Goal: Information Seeking & Learning: Learn about a topic

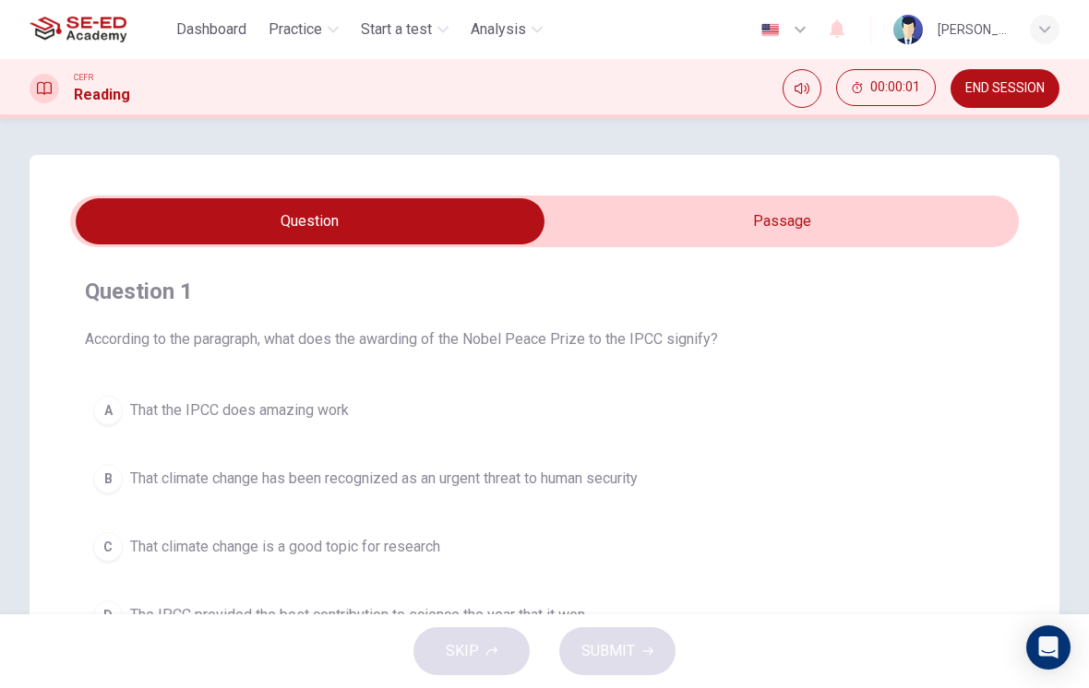
scroll to position [74, 0]
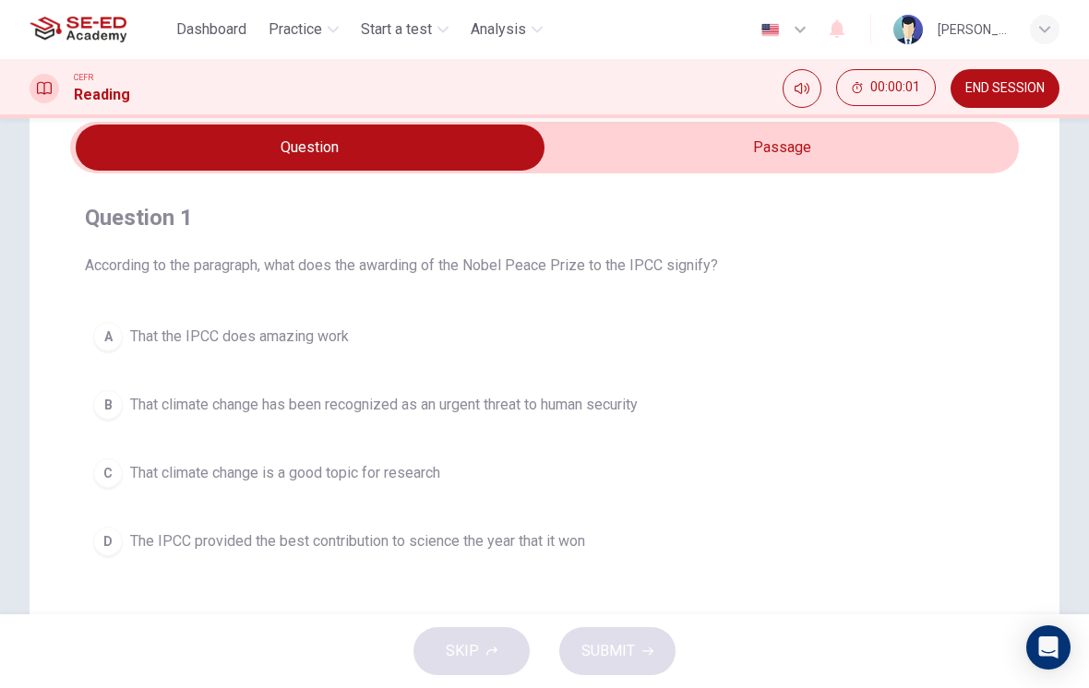
click at [940, 148] on input "checkbox" at bounding box center [310, 148] width 1423 height 46
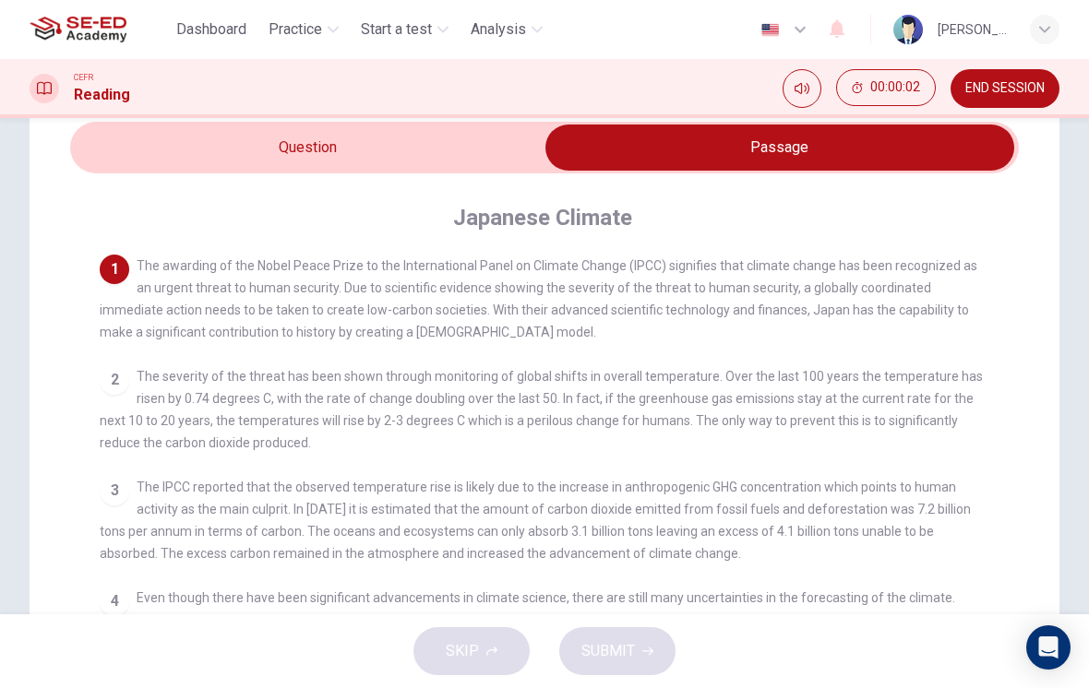
click at [453, 142] on input "checkbox" at bounding box center [779, 148] width 1423 height 46
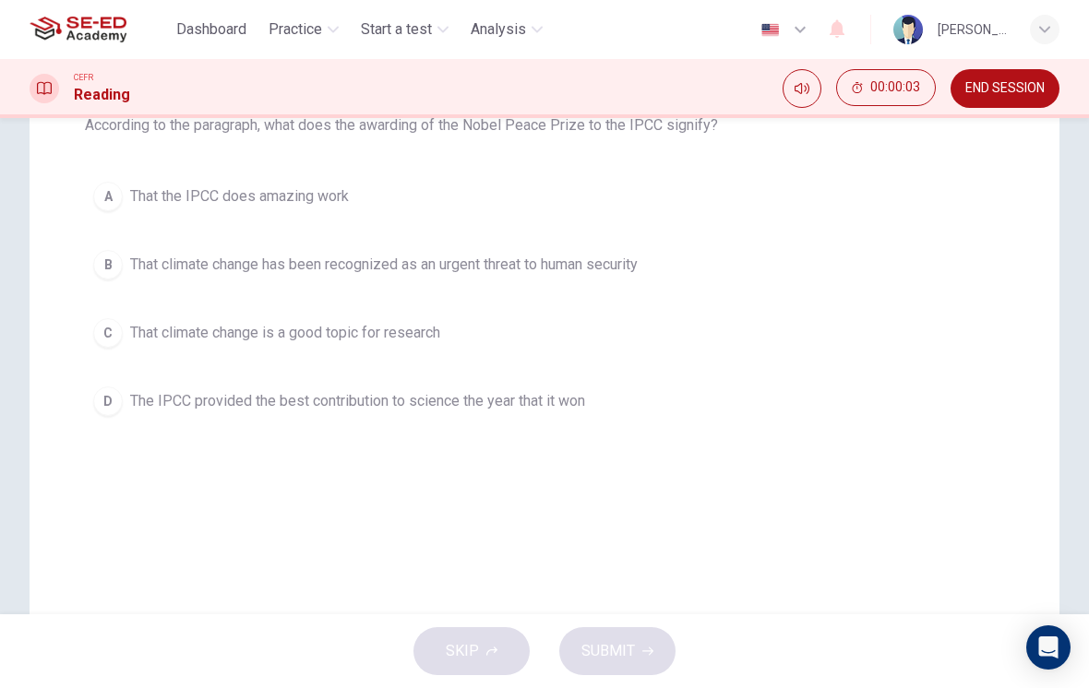
scroll to position [135, 0]
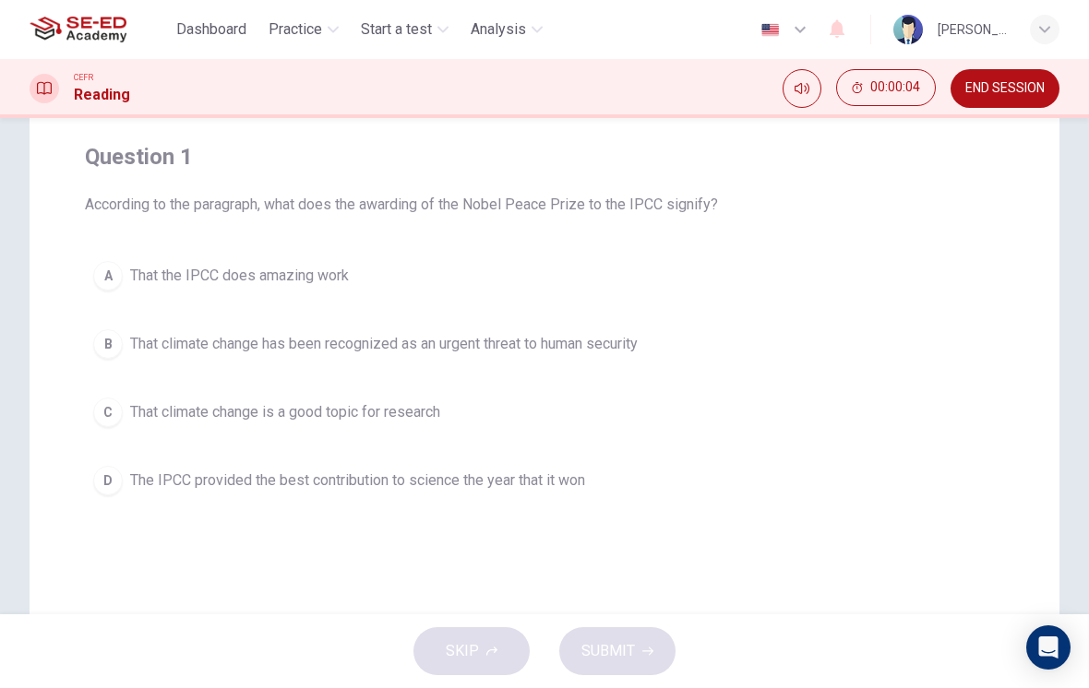
click at [108, 331] on div "B" at bounding box center [108, 344] width 30 height 30
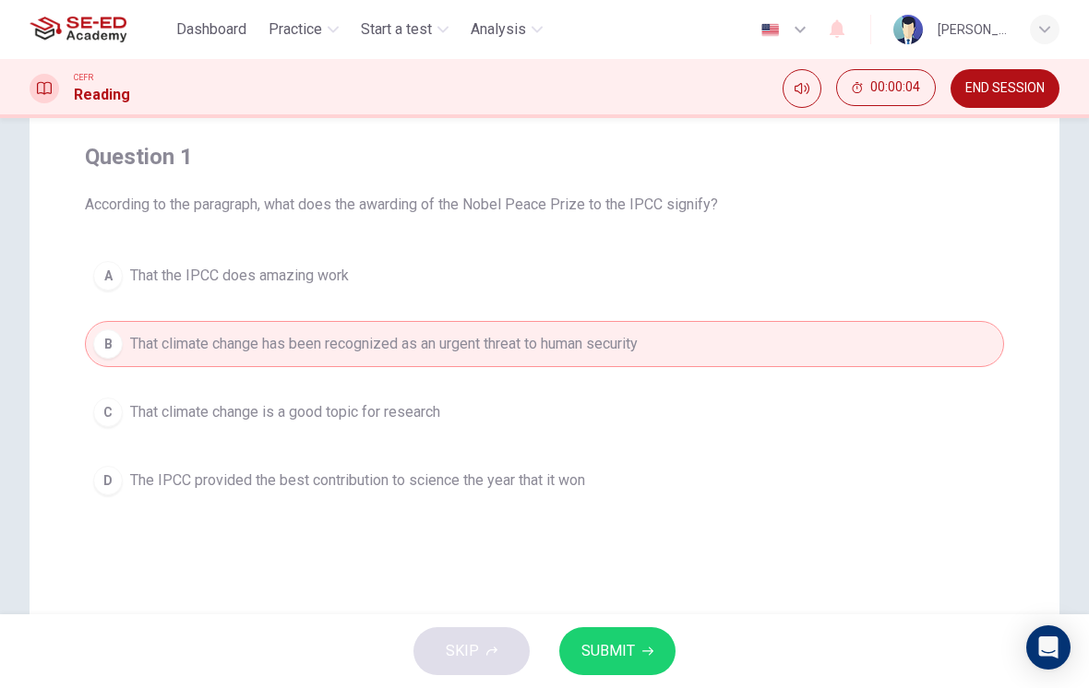
click at [114, 284] on div "A" at bounding box center [108, 276] width 30 height 30
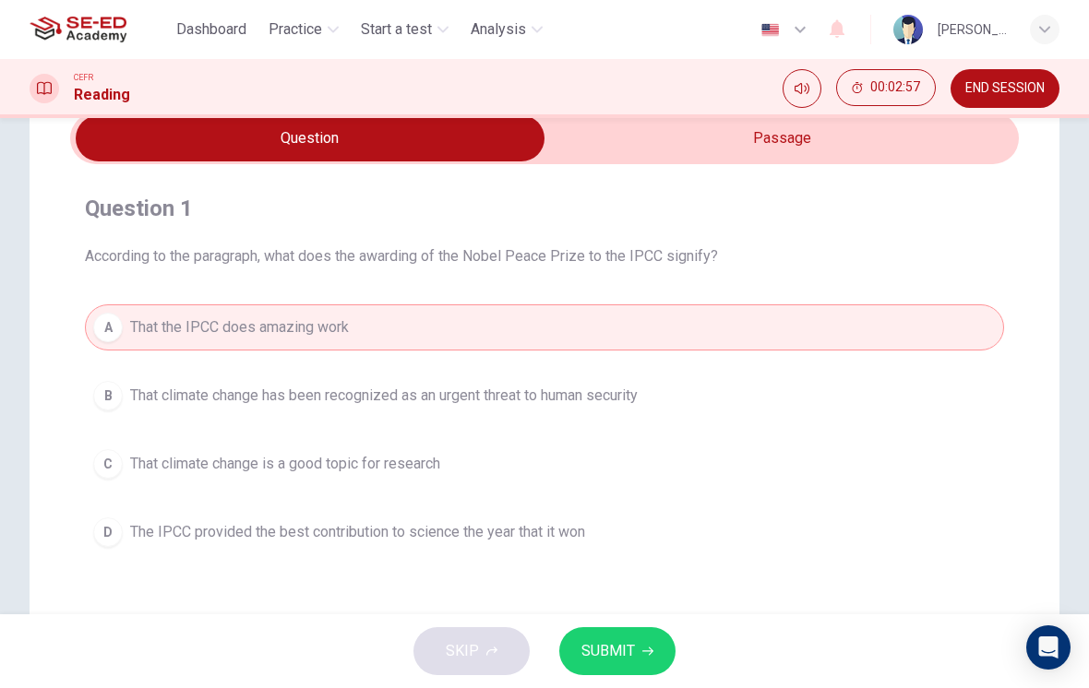
scroll to position [92, 0]
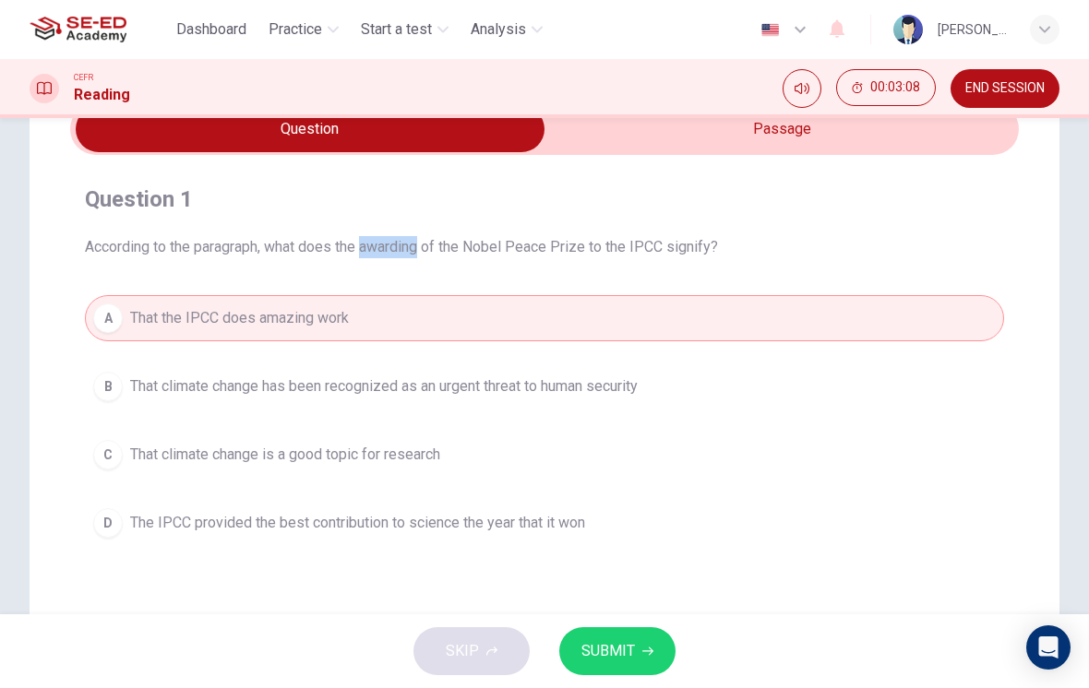
click at [982, 209] on h4 "Question 1" at bounding box center [544, 200] width 919 height 30
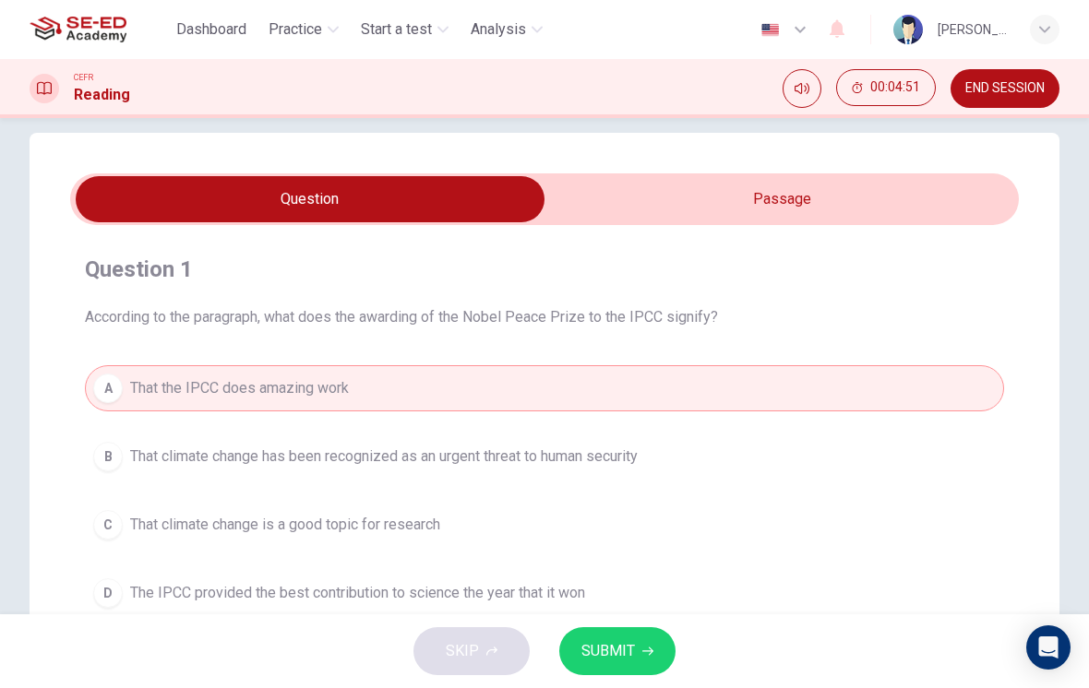
scroll to position [18, 0]
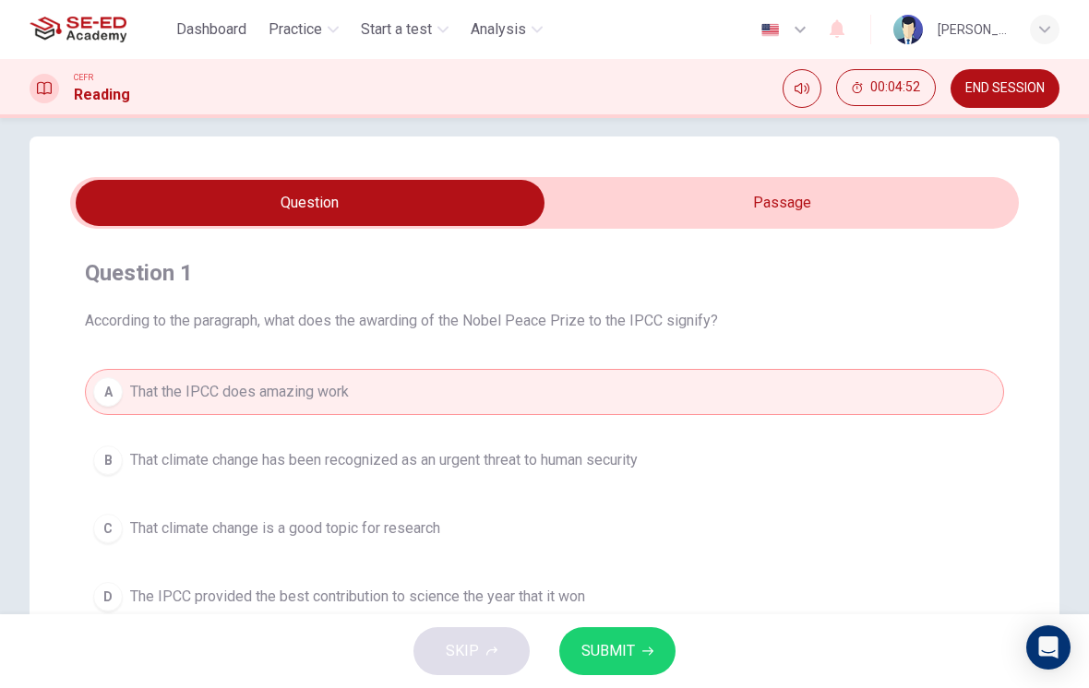
click at [688, 206] on input "checkbox" at bounding box center [310, 203] width 1423 height 46
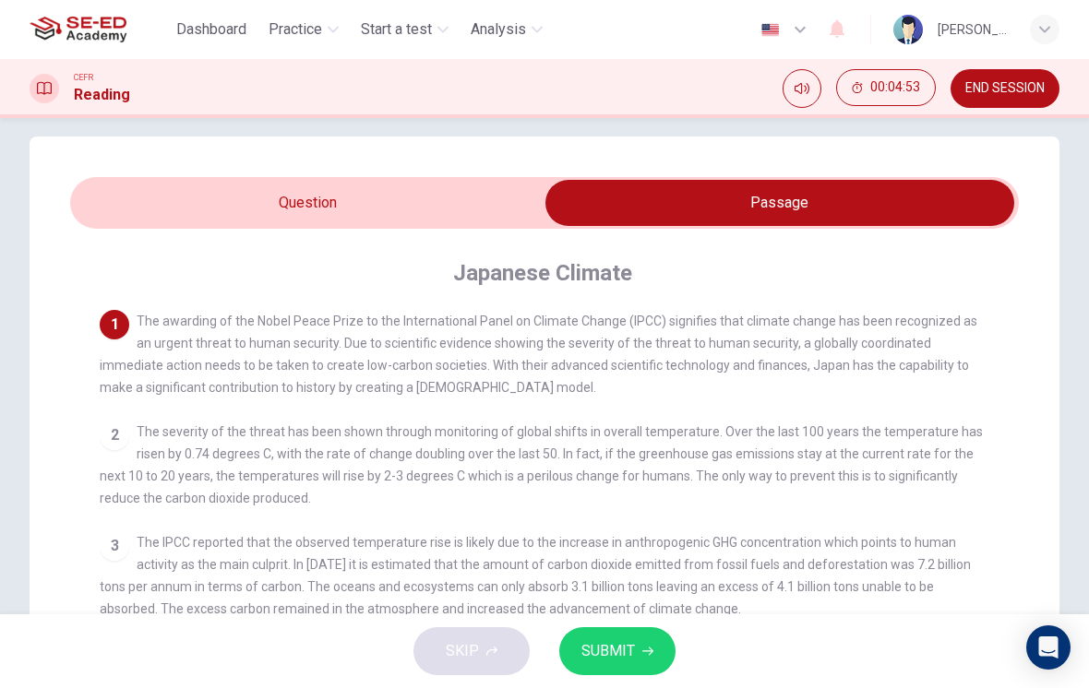
click at [480, 210] on input "checkbox" at bounding box center [779, 203] width 1423 height 46
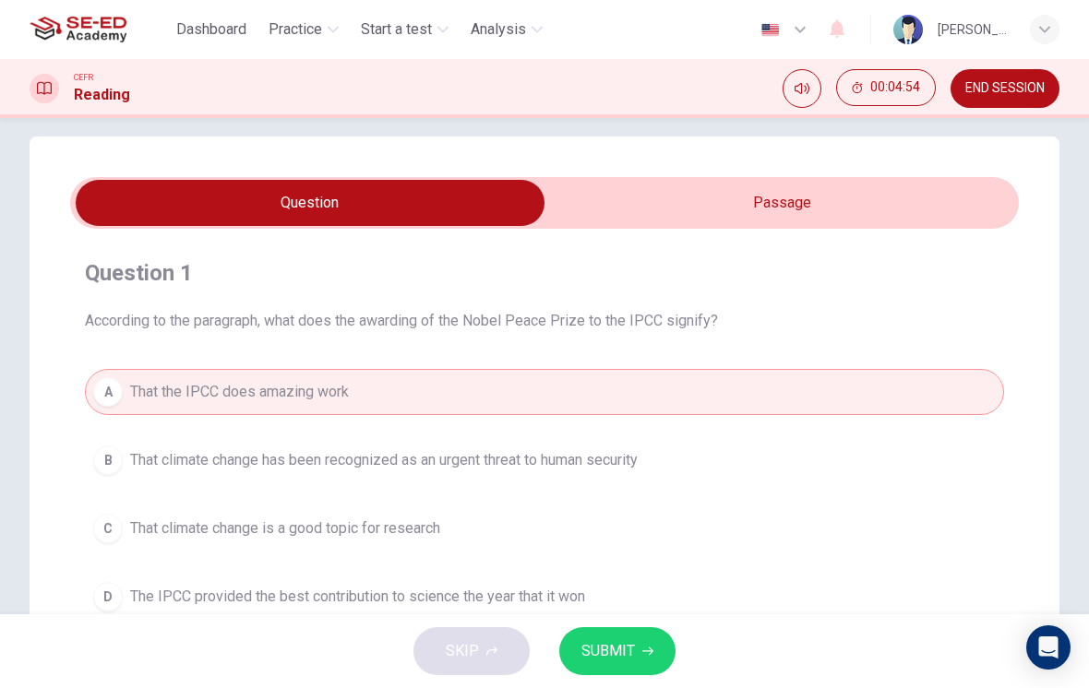
click at [684, 190] on input "checkbox" at bounding box center [310, 203] width 1423 height 46
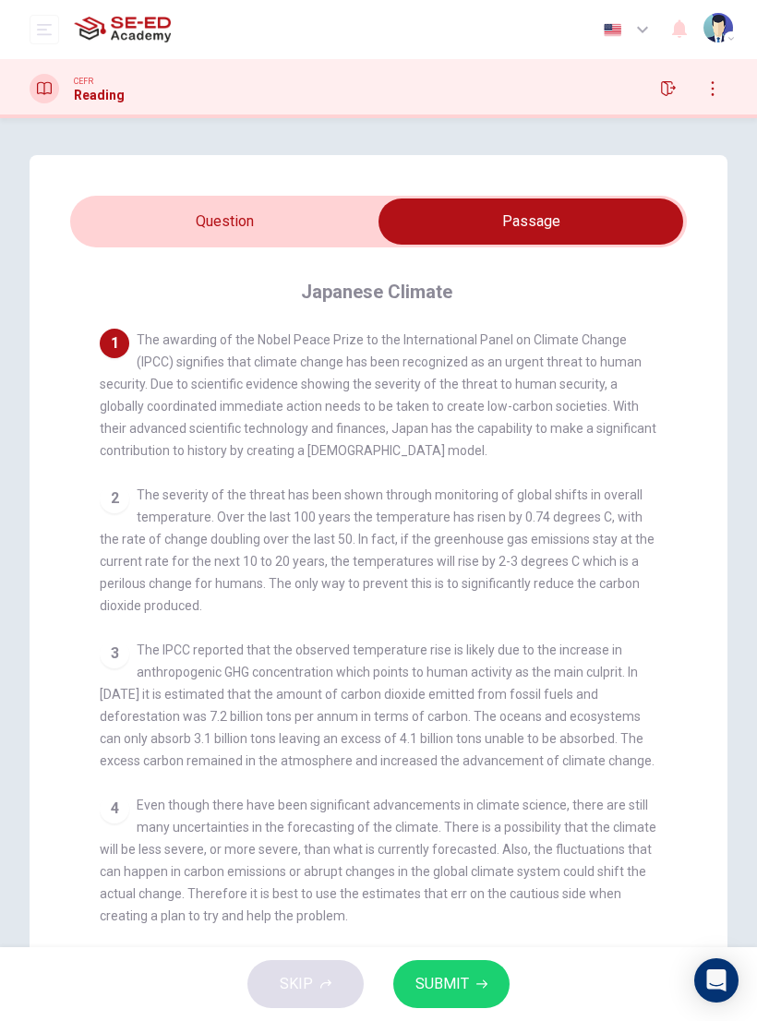
scroll to position [0, 0]
click at [703, 90] on button "button" at bounding box center [713, 89] width 30 height 30
click at [711, 91] on icon "button" at bounding box center [713, 89] width 10 height 10
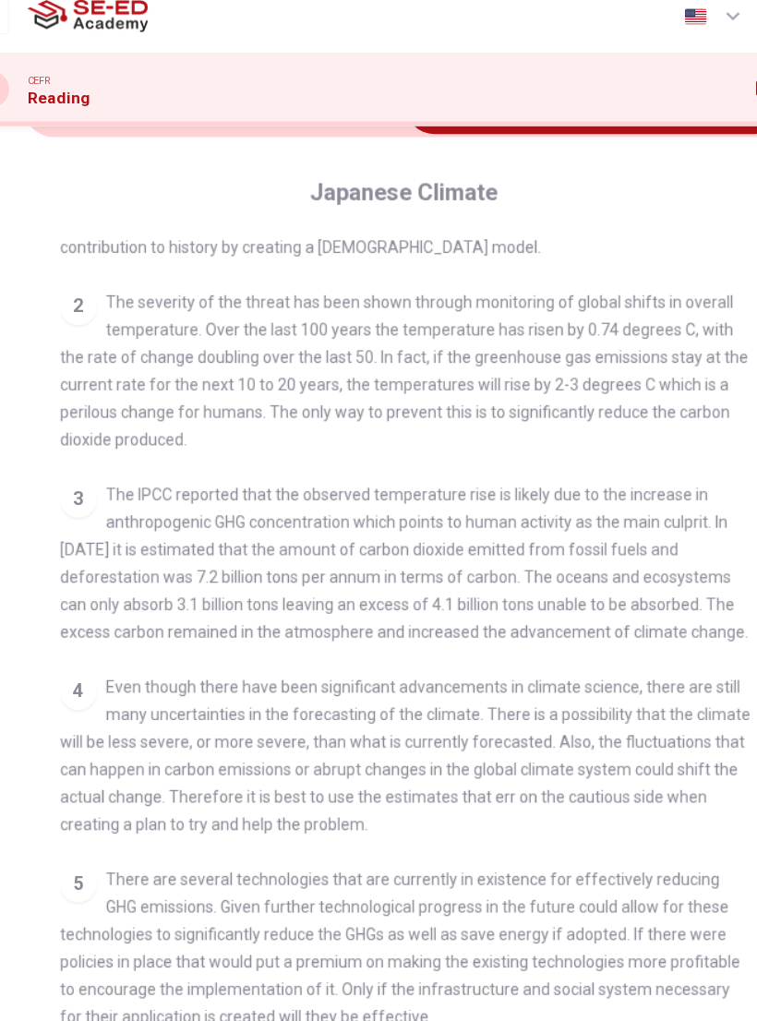
scroll to position [114, 0]
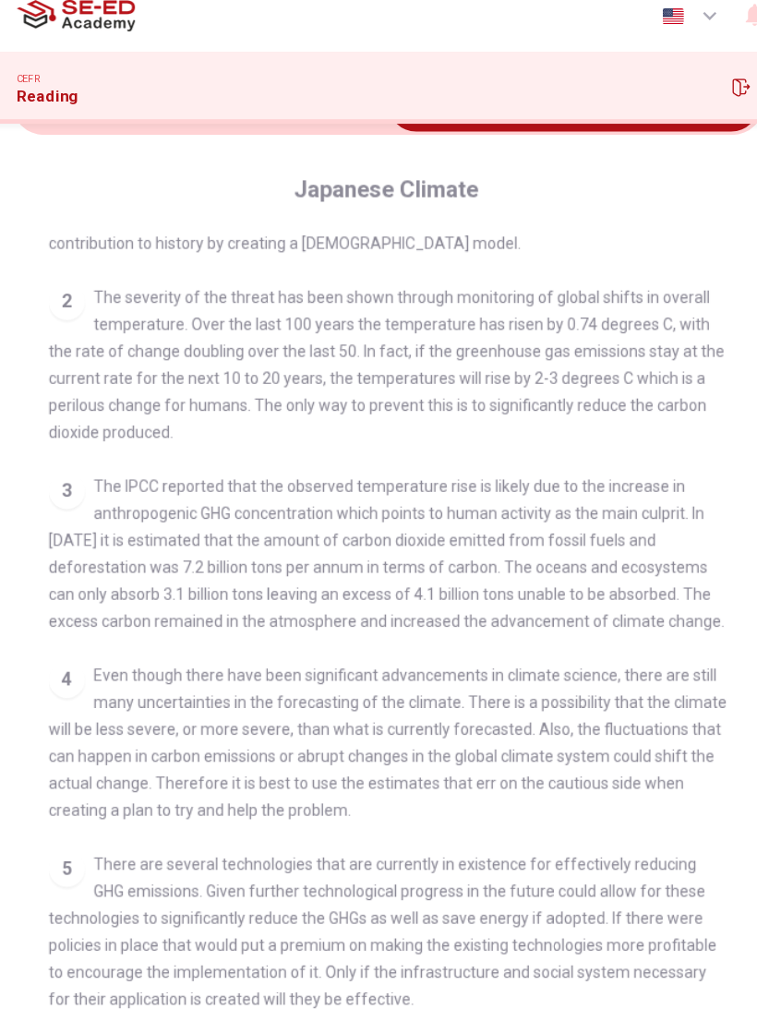
scroll to position [83, 0]
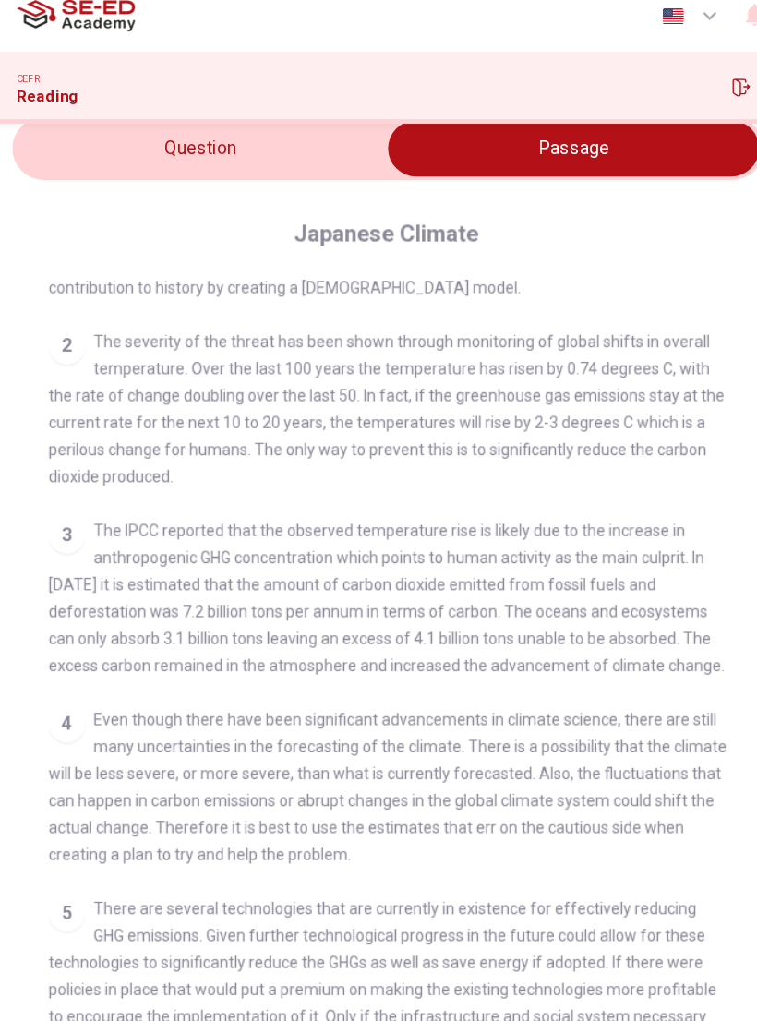
click at [243, 116] on input "checkbox" at bounding box center [530, 138] width 925 height 46
checkbox input "false"
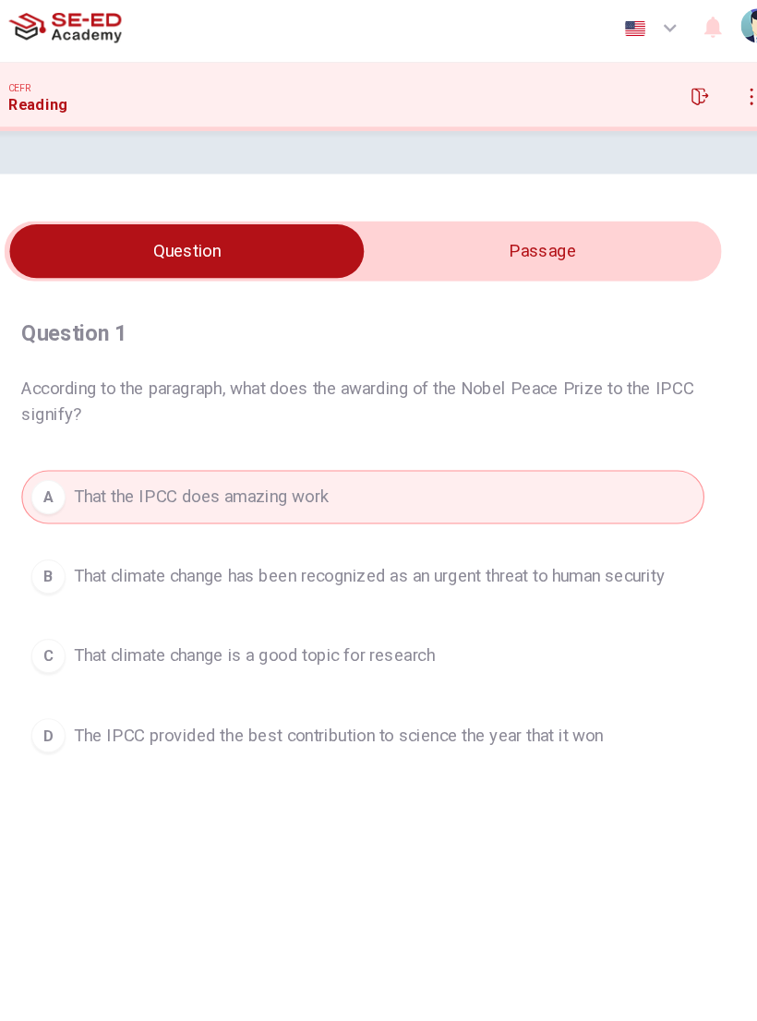
click at [294, 494] on span "That climate change has been recognized as an urgent threat to human security" at bounding box center [384, 501] width 508 height 22
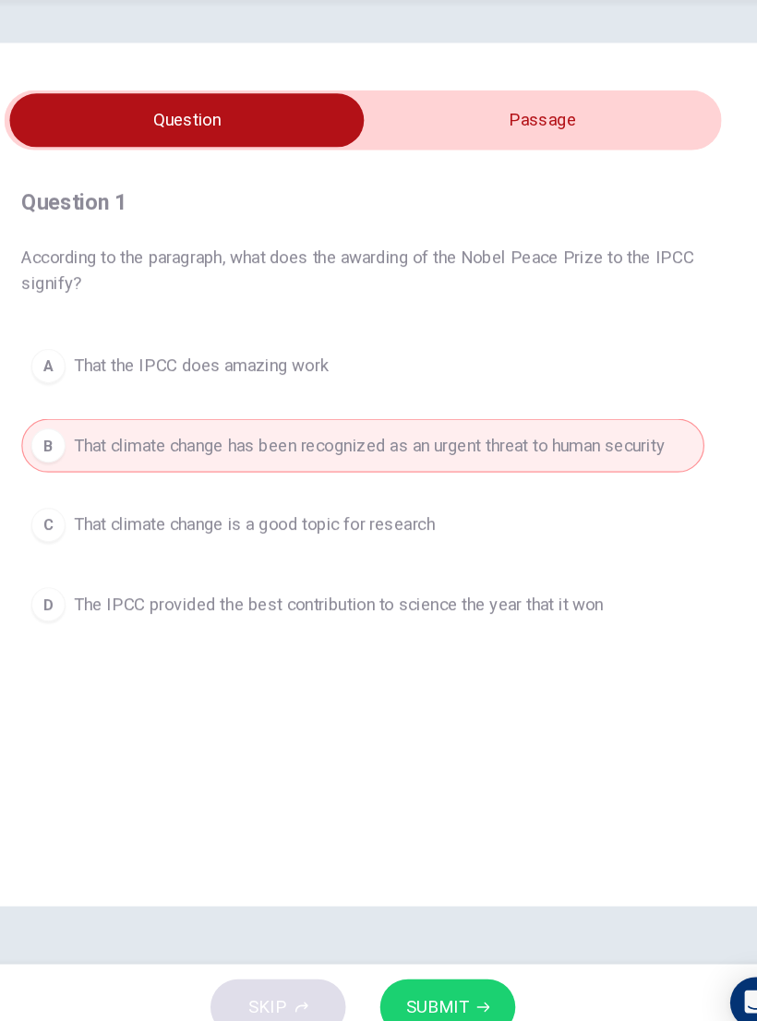
click at [415, 688] on span "SUBMIT" at bounding box center [442, 984] width 54 height 26
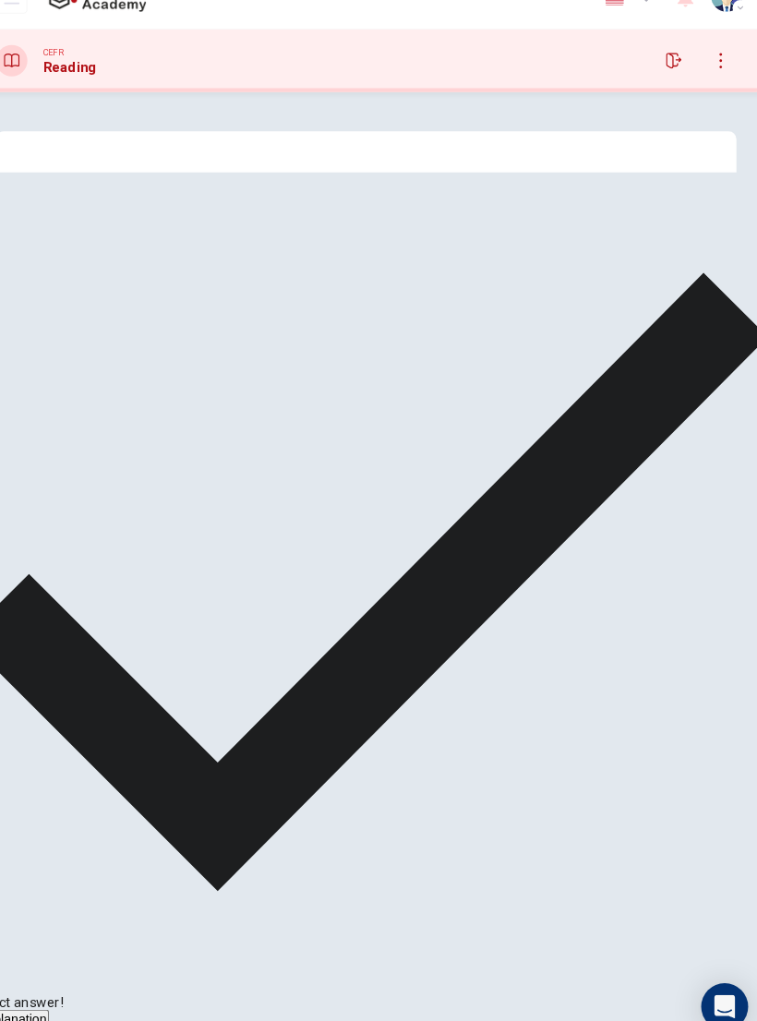
click at [42, 688] on span "NEXT" at bounding box center [22, 1010] width 40 height 16
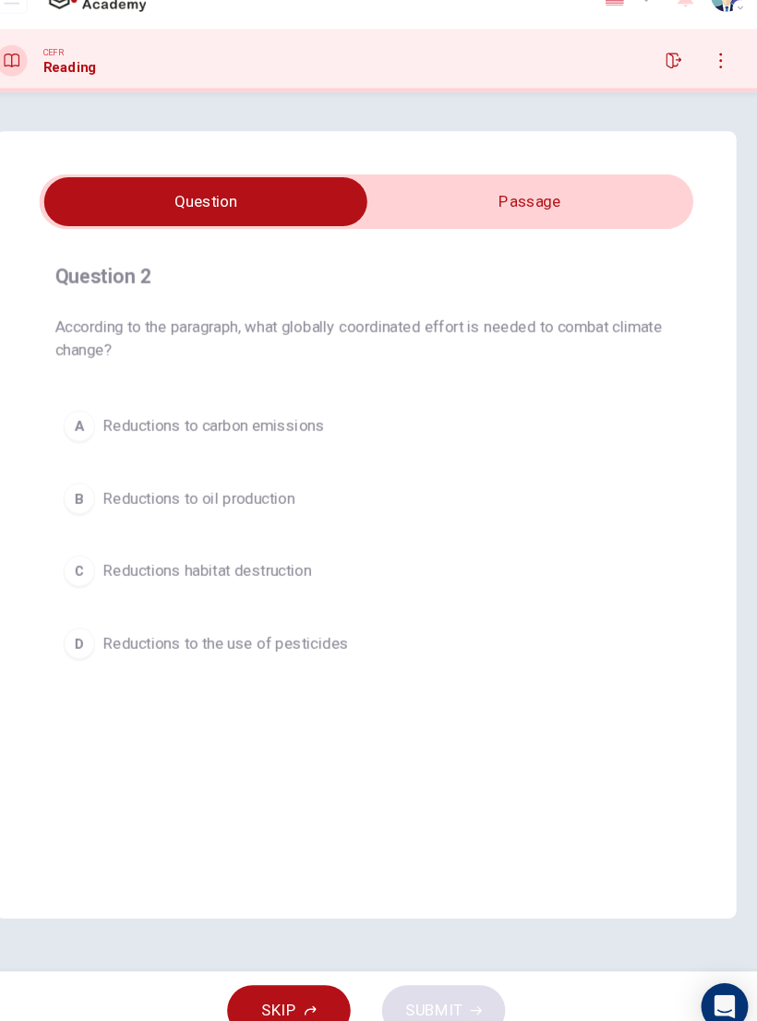
click at [323, 410] on button "A Reductions to carbon emissions" at bounding box center [378, 433] width 587 height 46
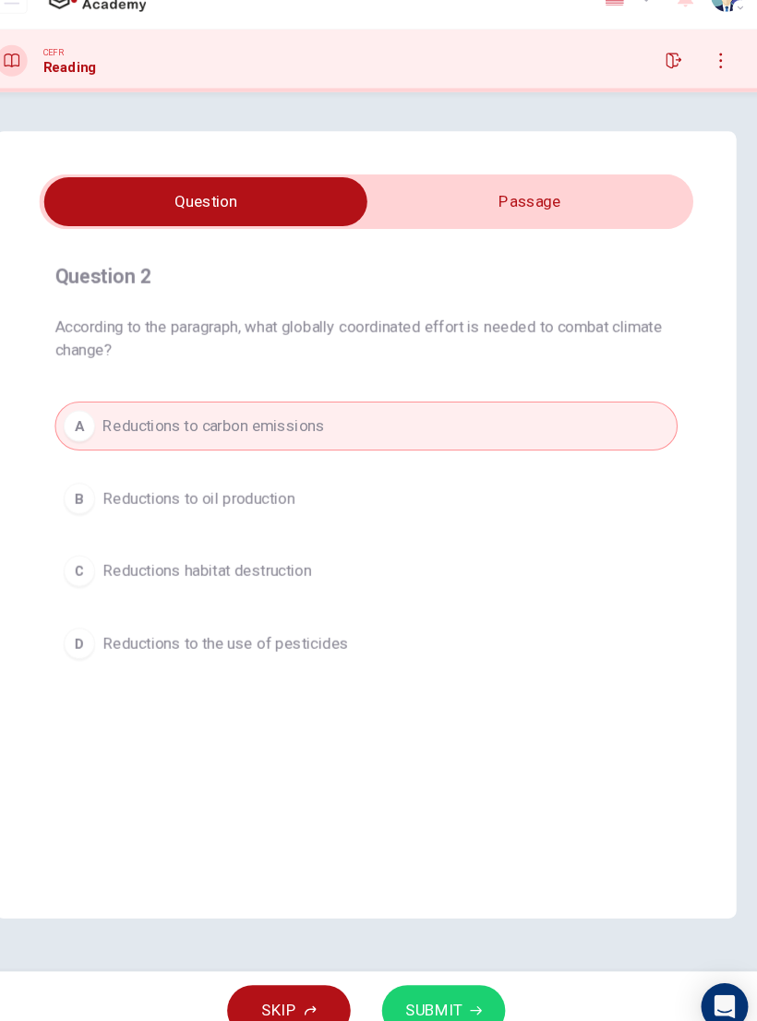
click at [419, 688] on span "SUBMIT" at bounding box center [442, 984] width 54 height 26
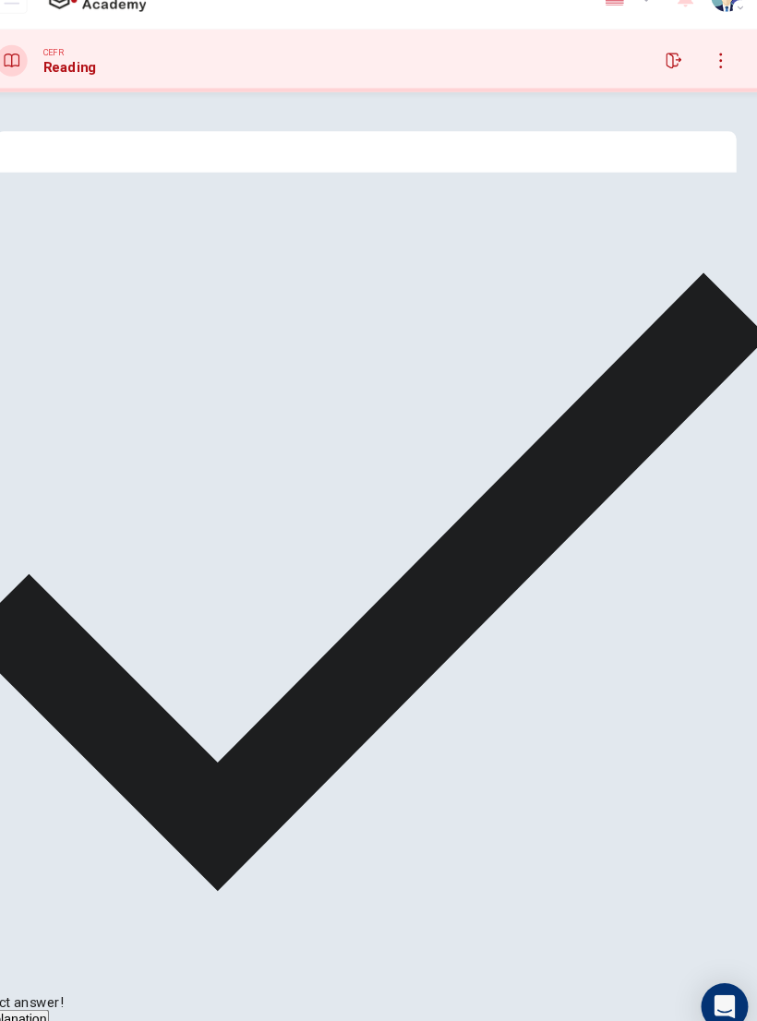
click at [62, 688] on button "NEXT" at bounding box center [31, 1010] width 62 height 20
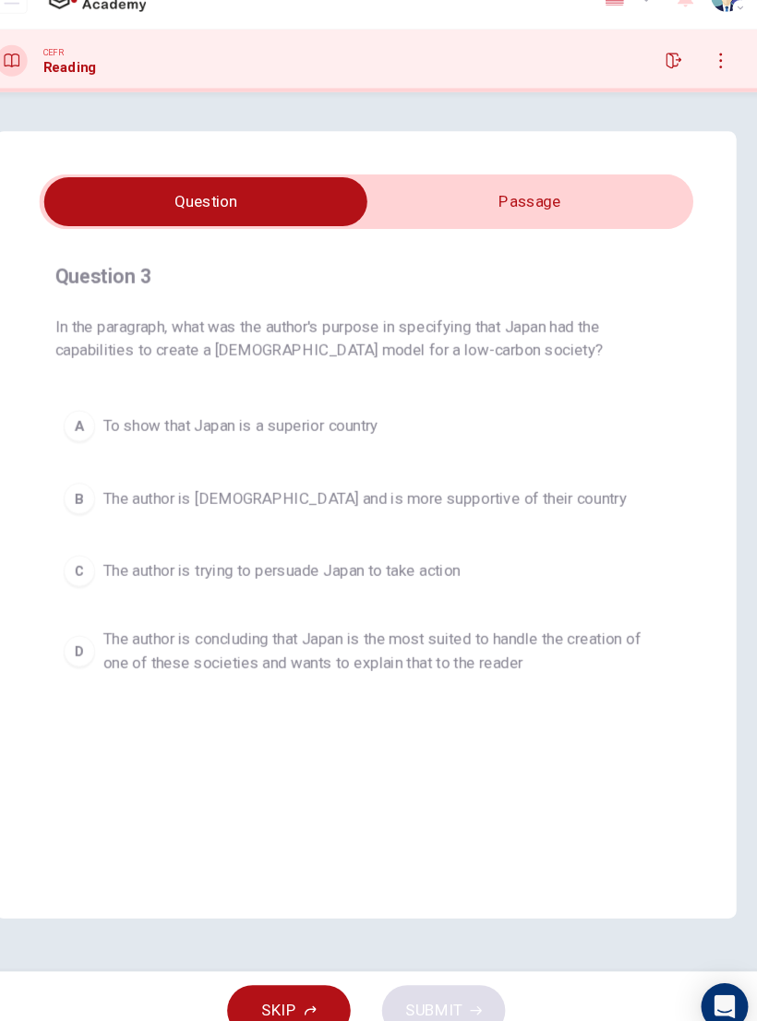
click at [430, 653] on div "Question 3 In the paragraph, what was the author's purpose in specifying that J…" at bounding box center [378, 476] width 617 height 428
click at [445, 623] on span "The author is concluding that Japan is the most suited to handle the creation o…" at bounding box center [396, 645] width 533 height 44
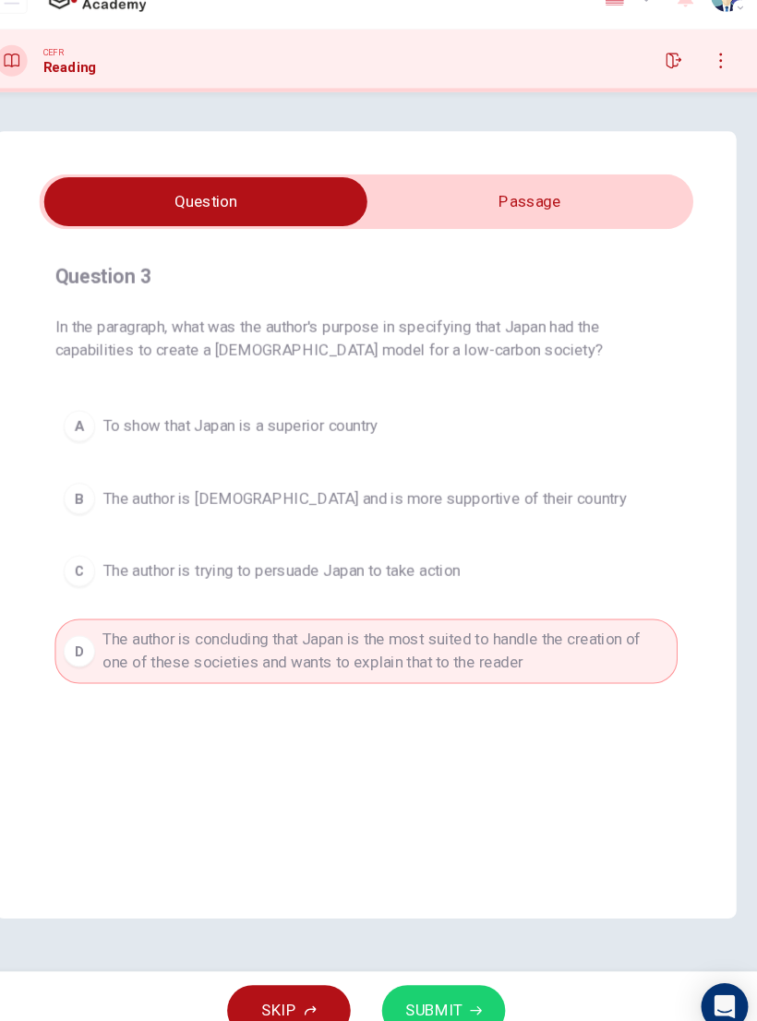
click at [415, 688] on span "SUBMIT" at bounding box center [442, 984] width 54 height 26
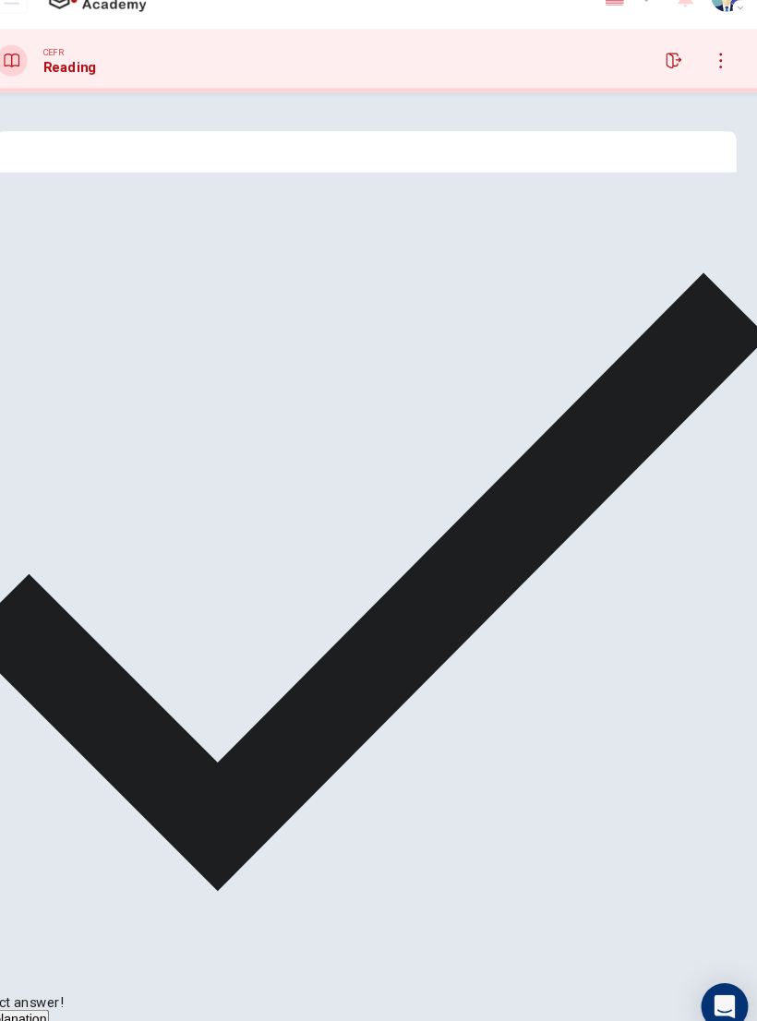
click at [42, 688] on span "NEXT" at bounding box center [22, 1010] width 40 height 16
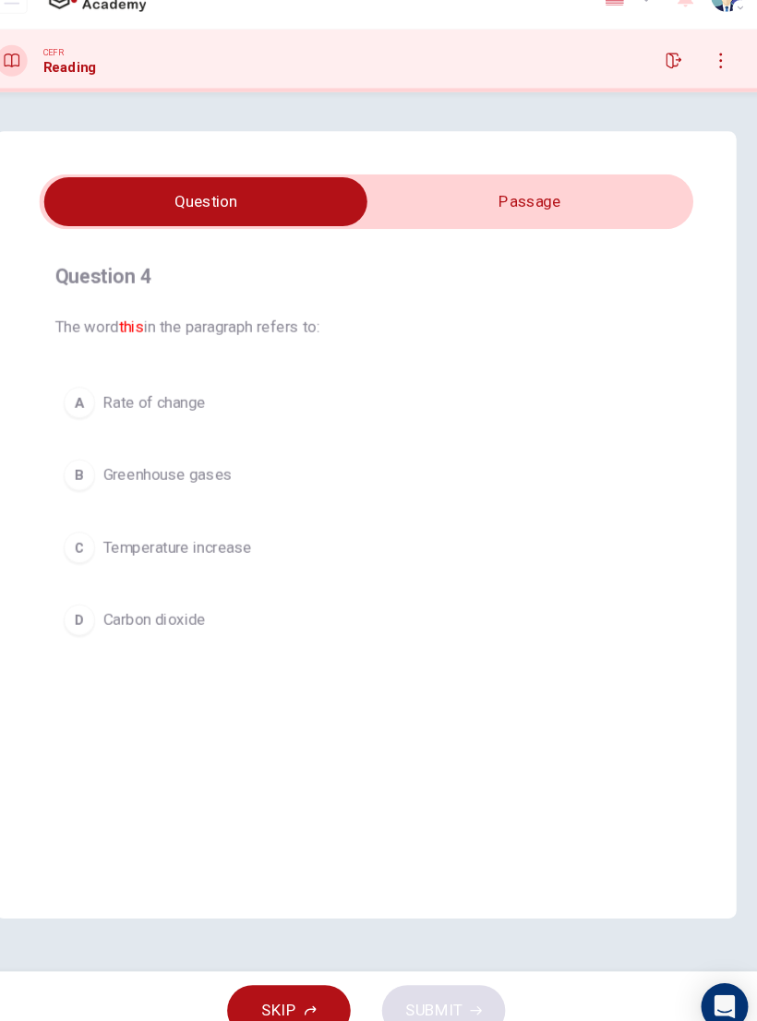
click at [218, 388] on button "A Rate of change" at bounding box center [378, 411] width 587 height 46
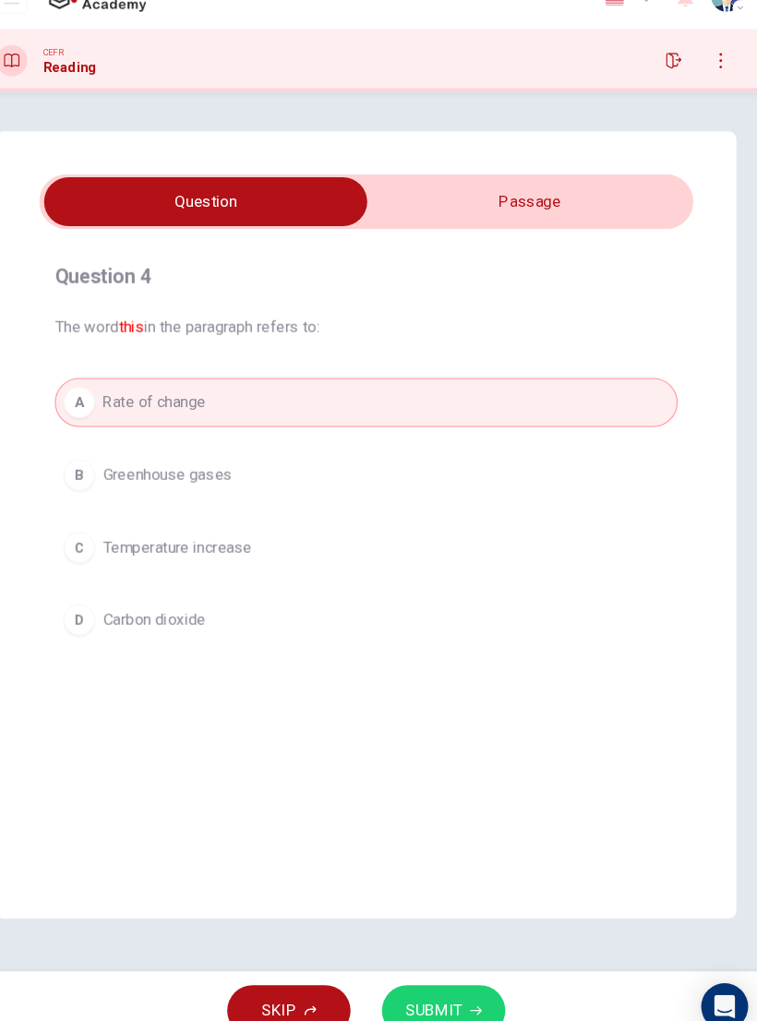
click at [436, 688] on button "SUBMIT" at bounding box center [451, 984] width 116 height 48
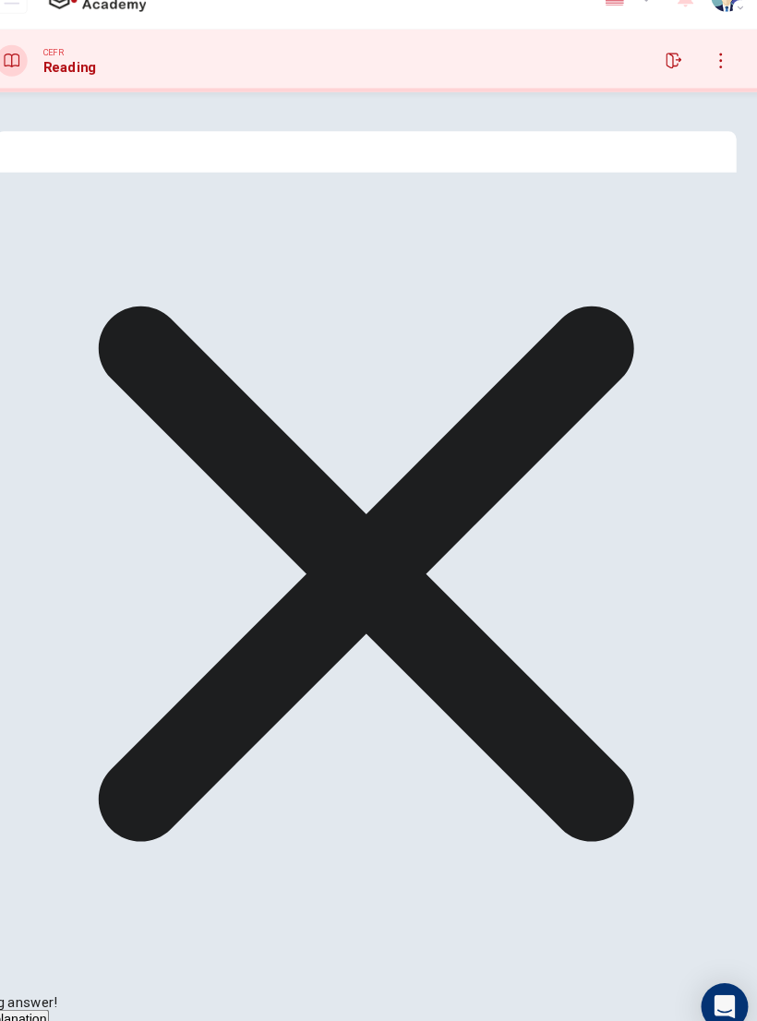
click at [62, 688] on button "NEXT" at bounding box center [31, 1010] width 62 height 20
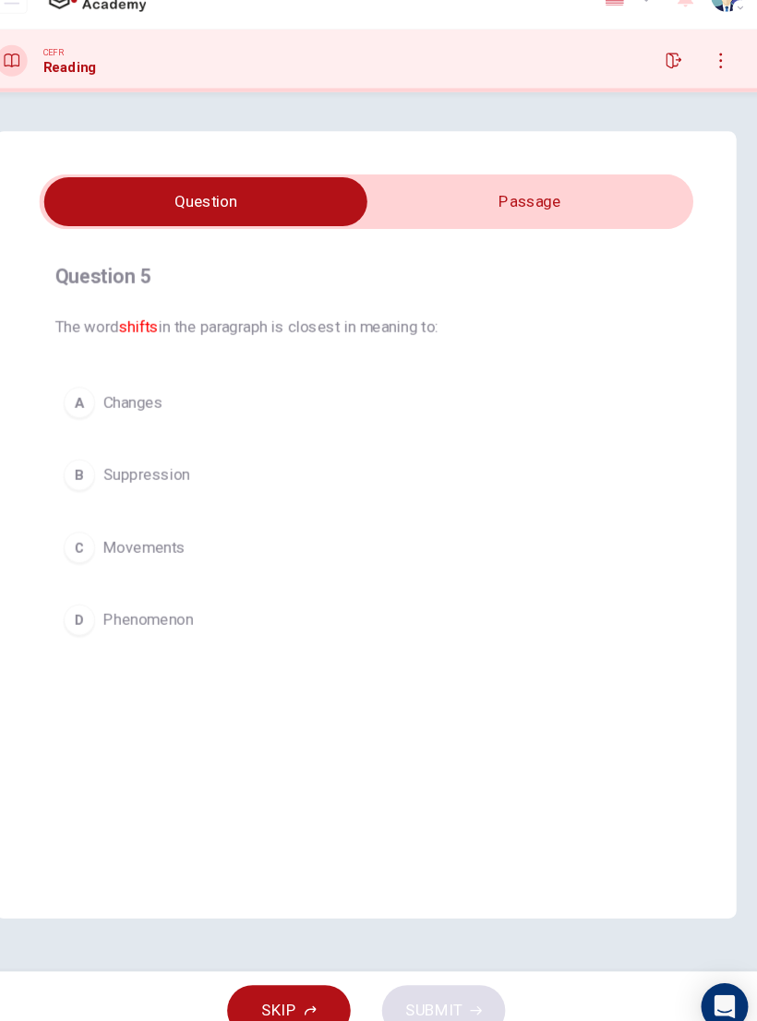
click at [236, 397] on button "A Changes" at bounding box center [378, 411] width 587 height 46
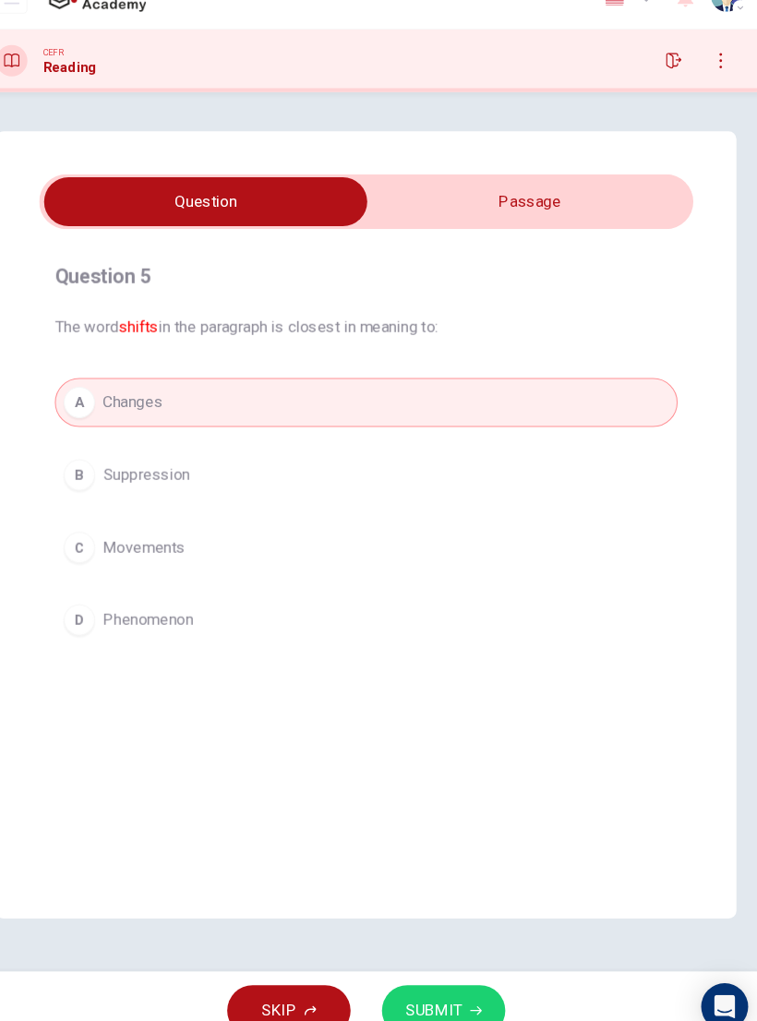
click at [433, 688] on span "SUBMIT" at bounding box center [442, 984] width 54 height 26
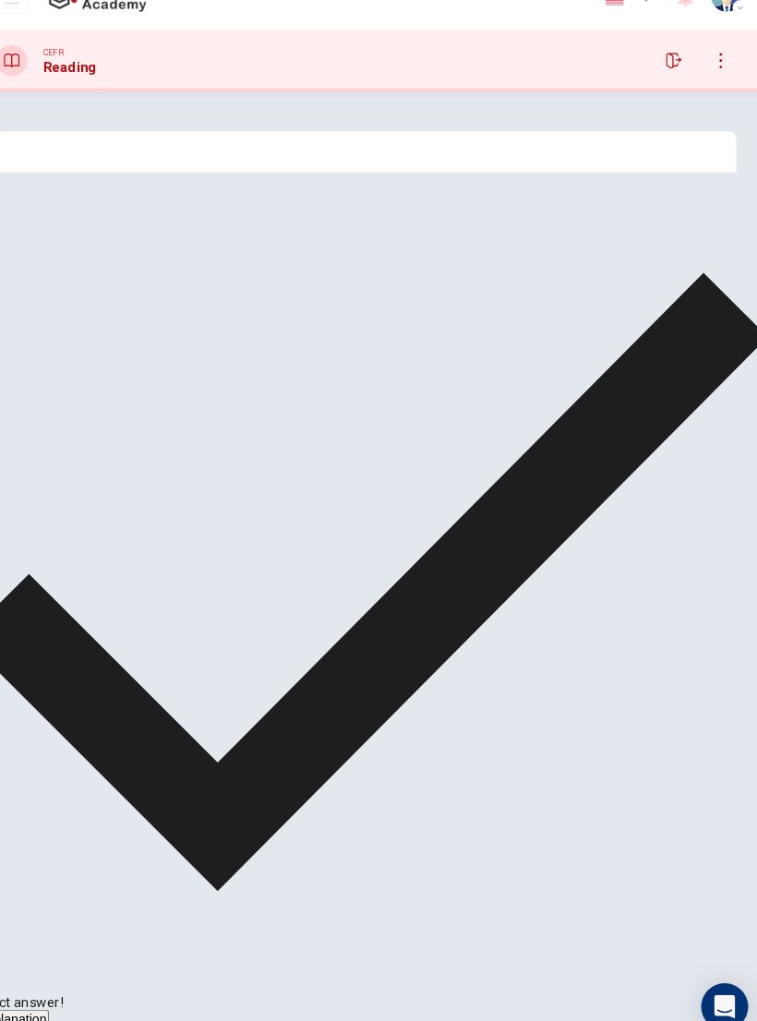
click at [42, 688] on span "NEXT" at bounding box center [22, 1010] width 40 height 16
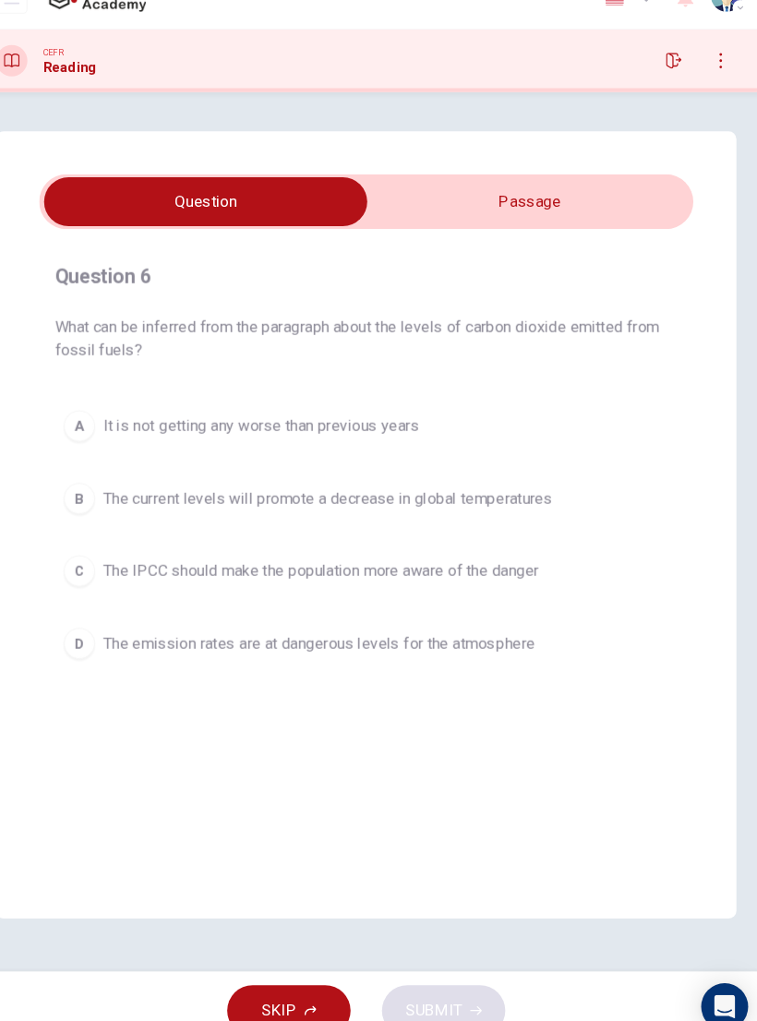
click at [439, 490] on span "The current levels will promote a decrease in global temperatures" at bounding box center [342, 501] width 424 height 22
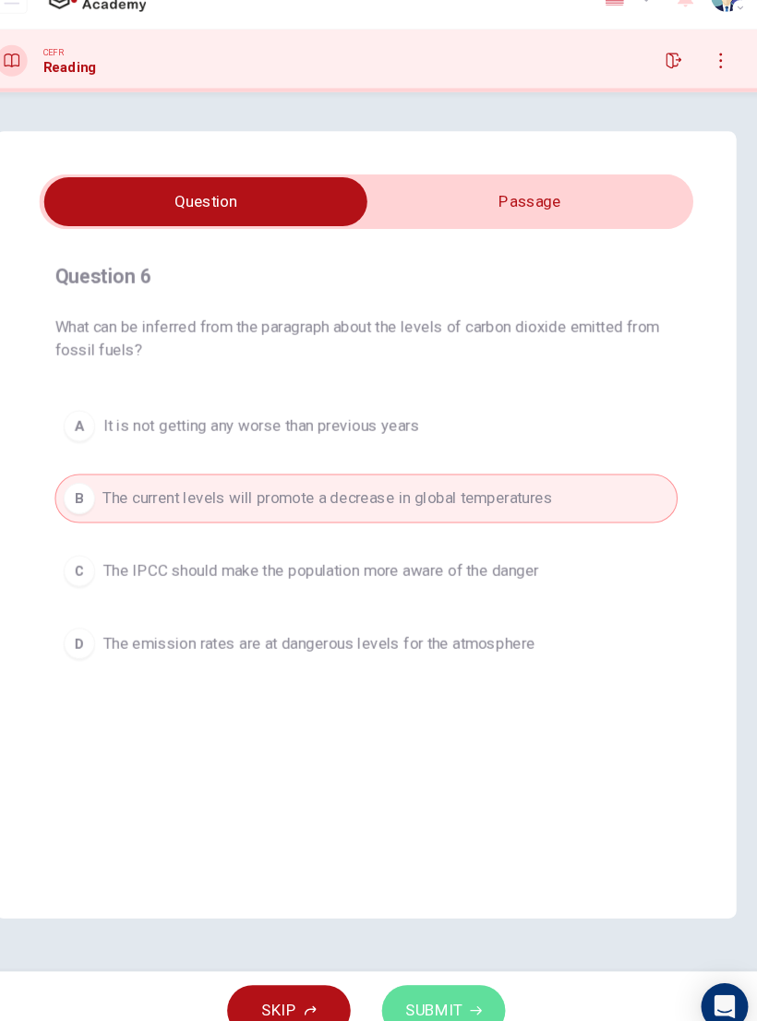
click at [415, 688] on span "SUBMIT" at bounding box center [442, 984] width 54 height 26
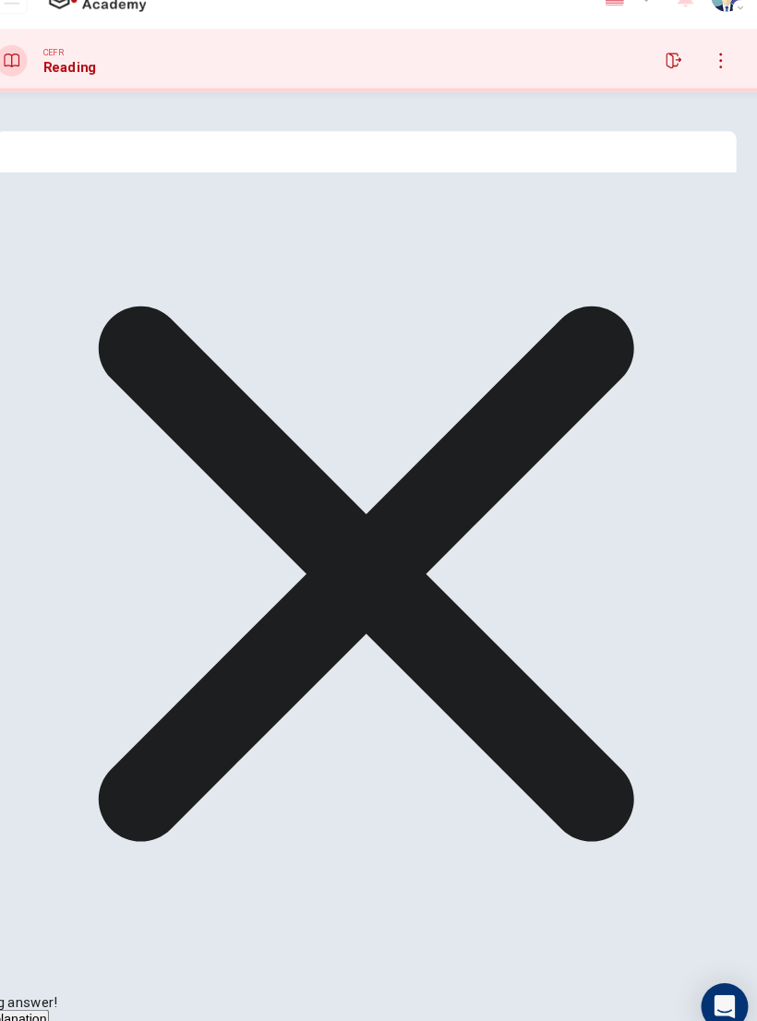
click at [62, 688] on button "NEXT" at bounding box center [31, 1010] width 62 height 20
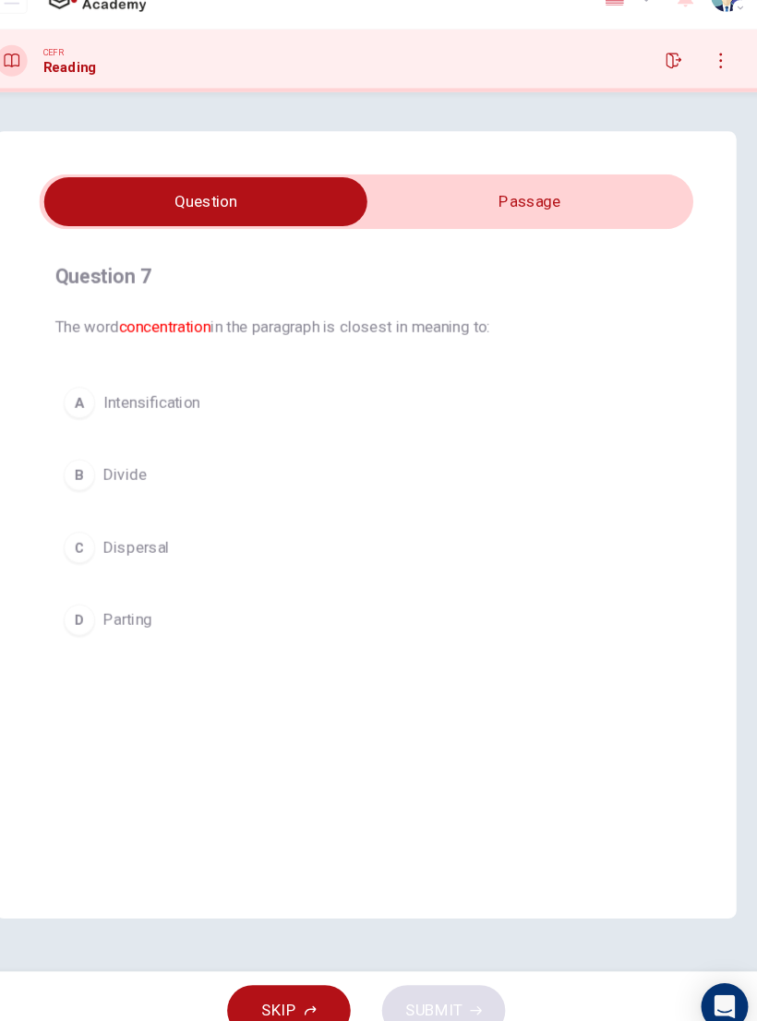
click at [266, 388] on button "A Intensification" at bounding box center [378, 411] width 587 height 46
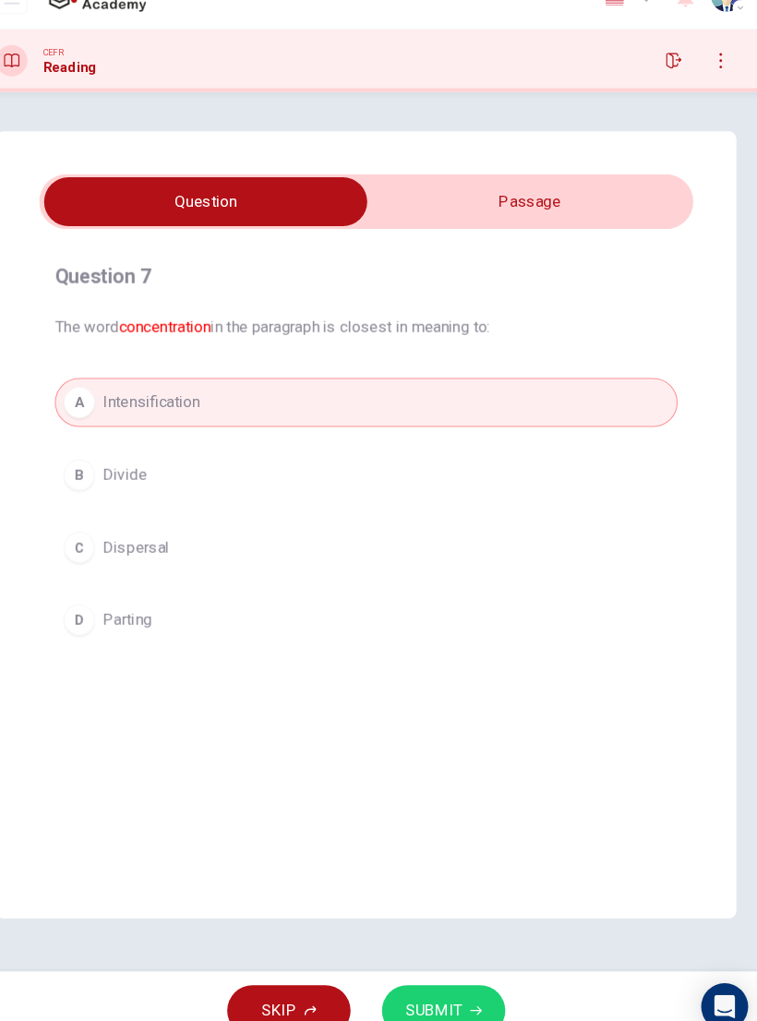
click at [419, 688] on span "SUBMIT" at bounding box center [442, 984] width 54 height 26
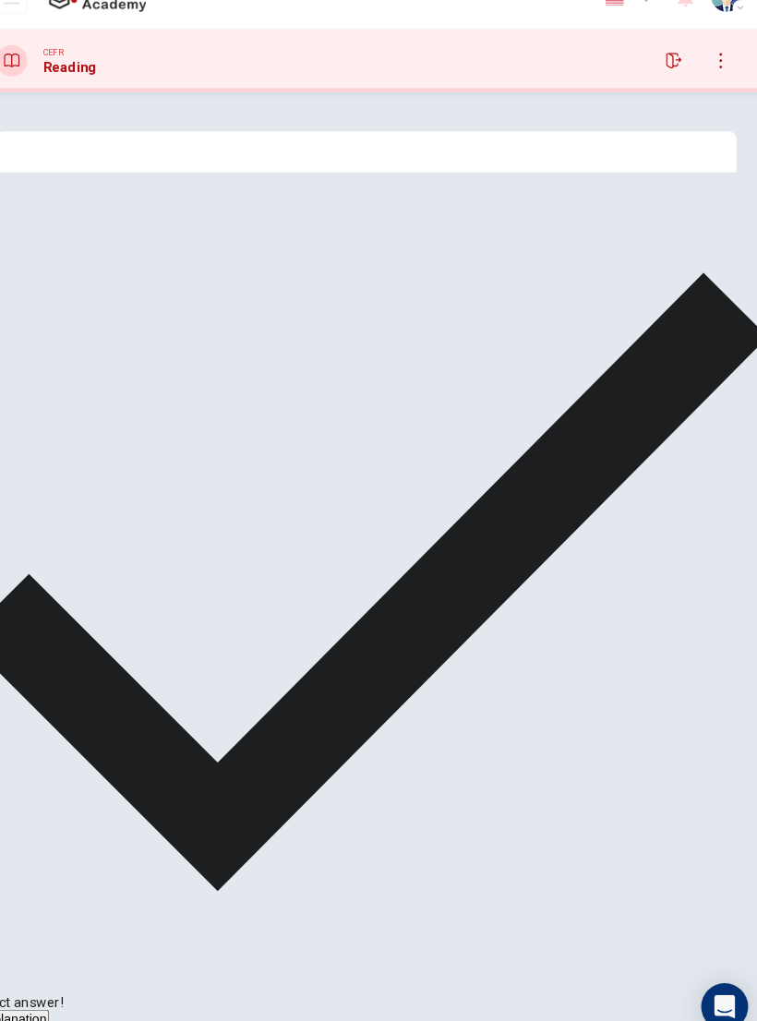
click at [42, 688] on span "NEXT" at bounding box center [22, 1010] width 40 height 16
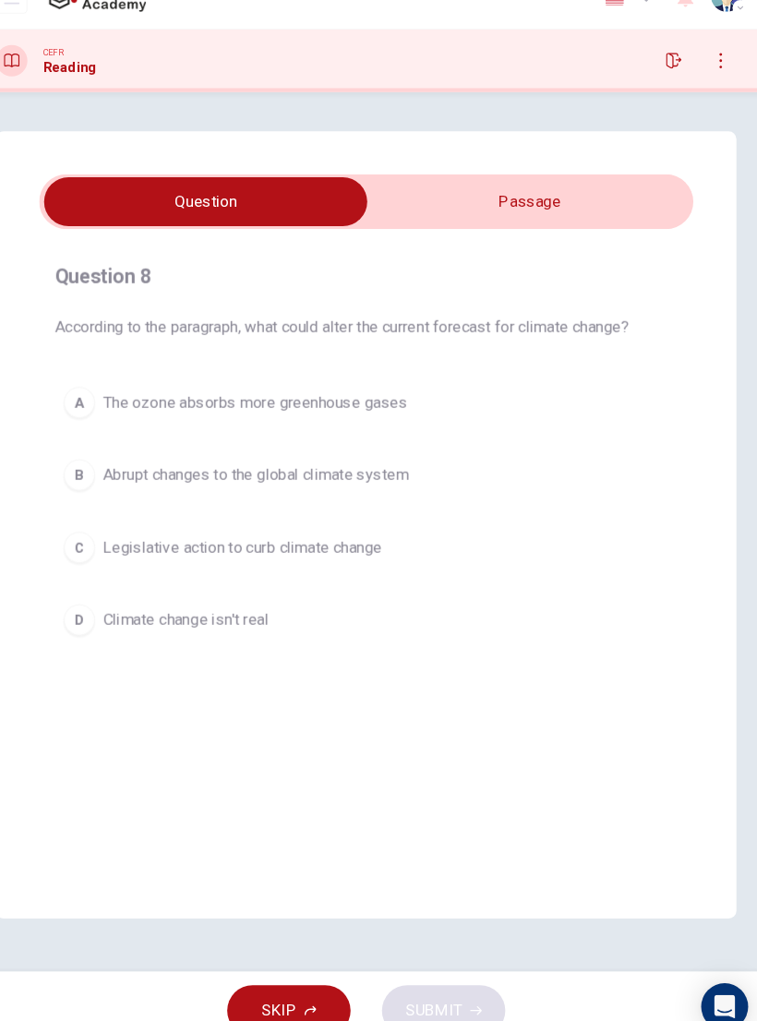
click at [427, 456] on button "B Abrupt changes to the global climate system" at bounding box center [378, 479] width 587 height 46
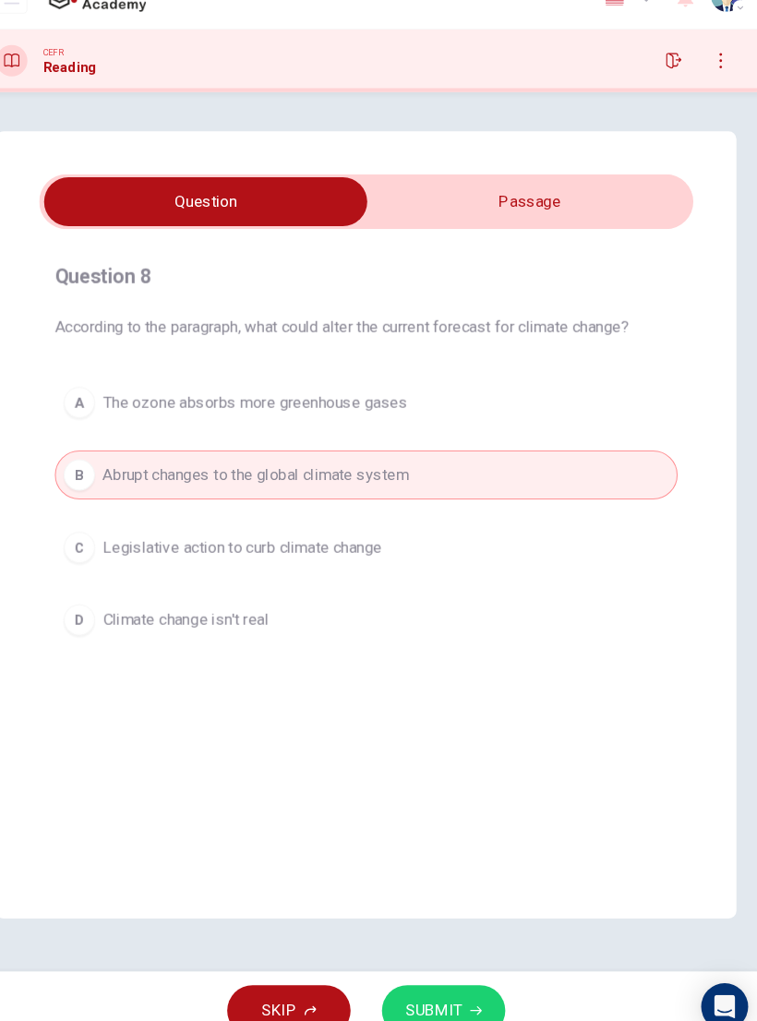
click at [415, 688] on span "SUBMIT" at bounding box center [442, 984] width 54 height 26
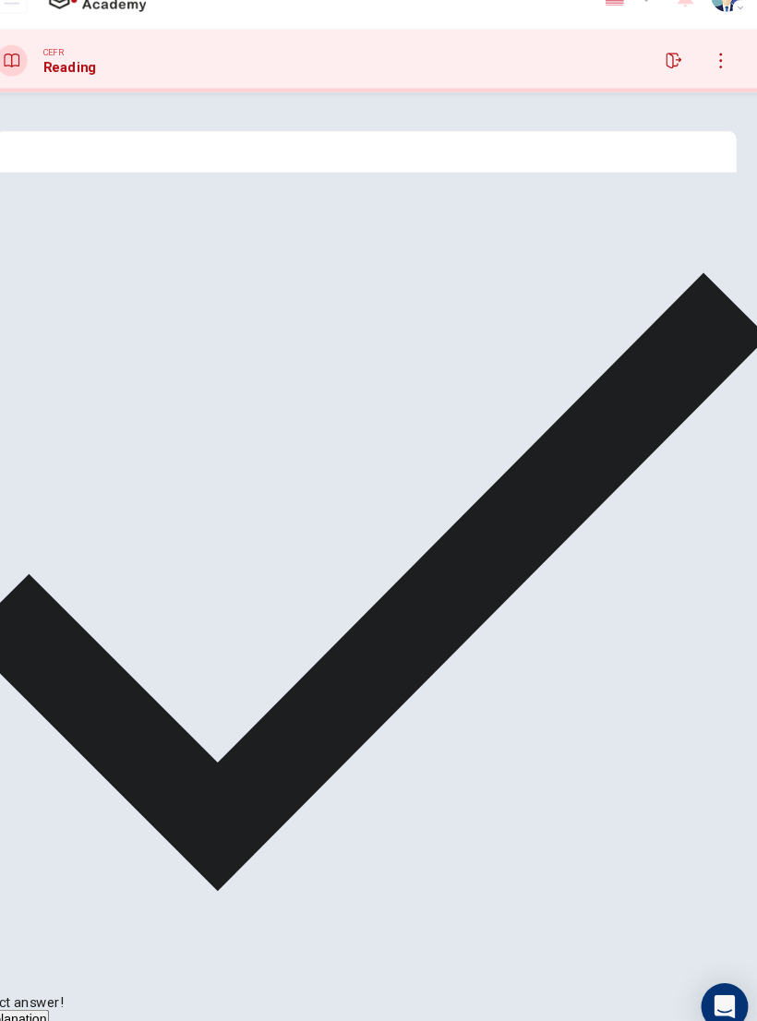
click at [42, 688] on span "NEXT" at bounding box center [22, 1010] width 40 height 16
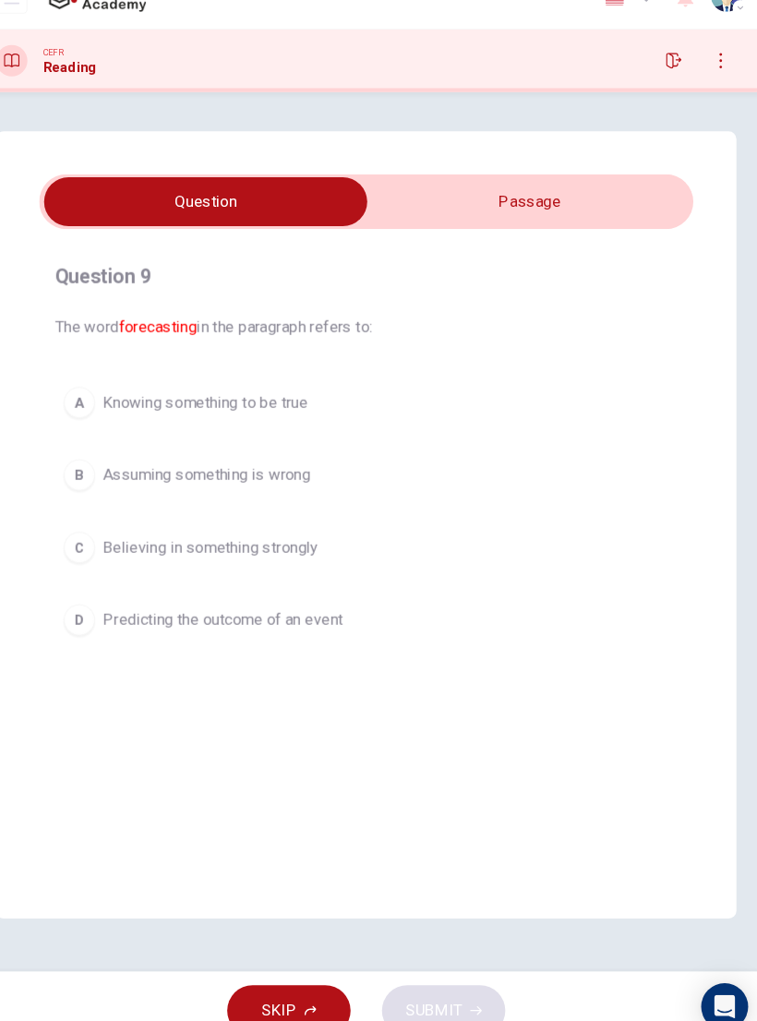
click at [399, 456] on button "B Assuming something is wrong" at bounding box center [378, 479] width 587 height 46
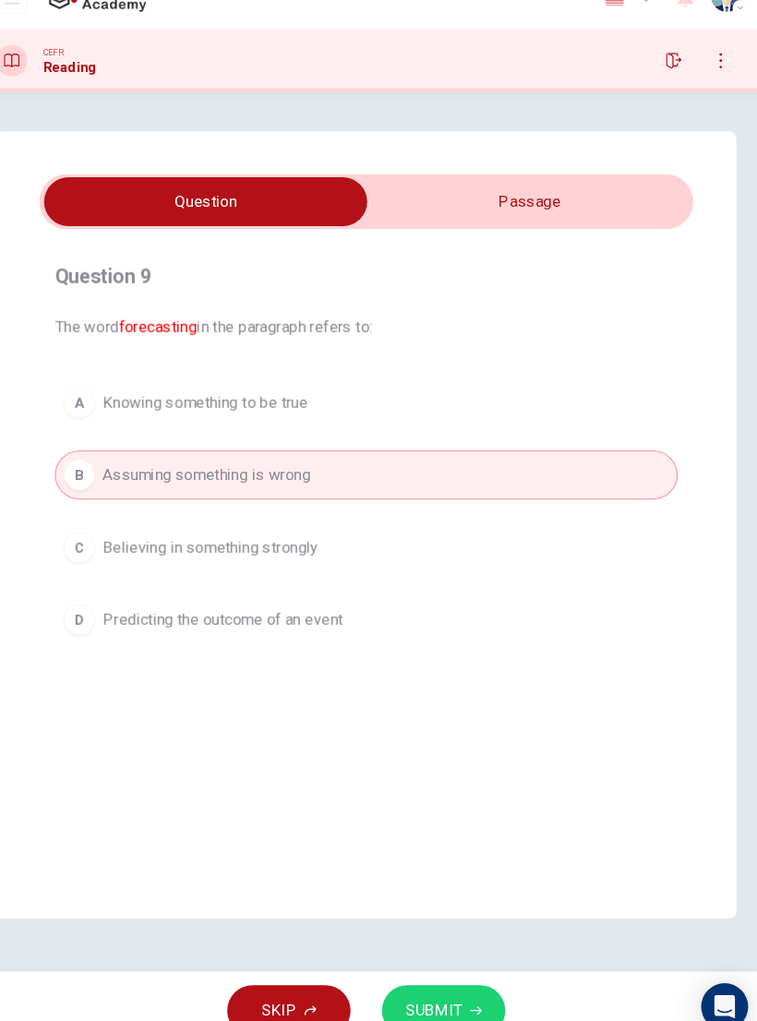
click at [438, 688] on button "SUBMIT" at bounding box center [451, 984] width 116 height 48
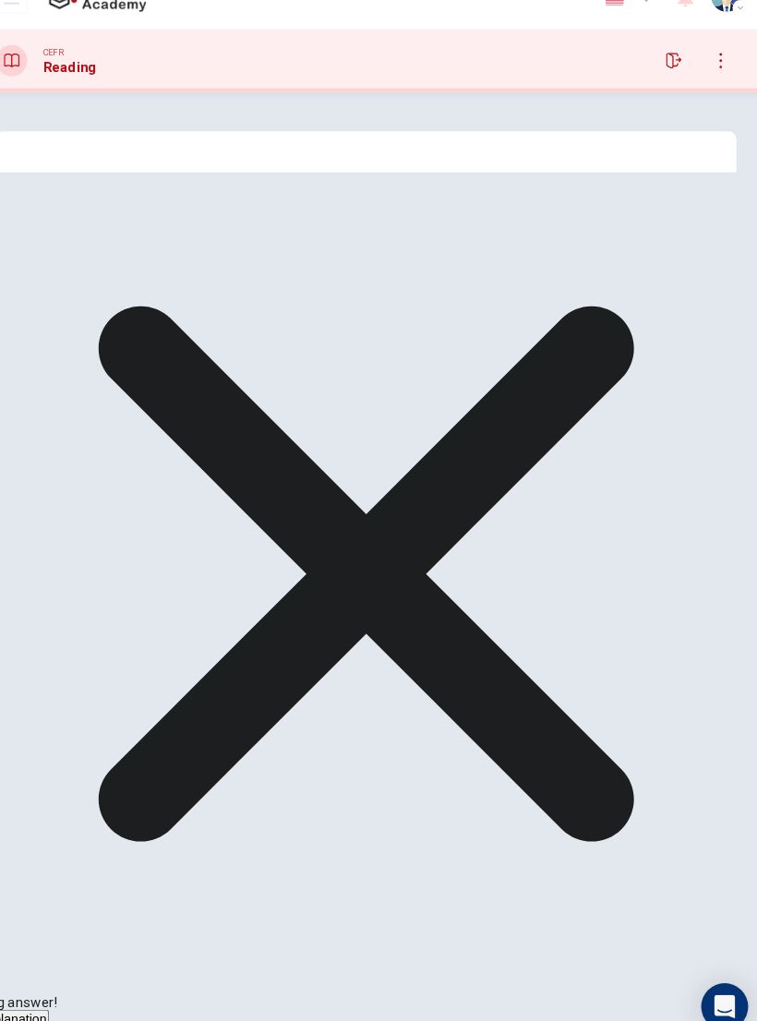
click at [62, 688] on button "NEXT" at bounding box center [31, 1010] width 62 height 20
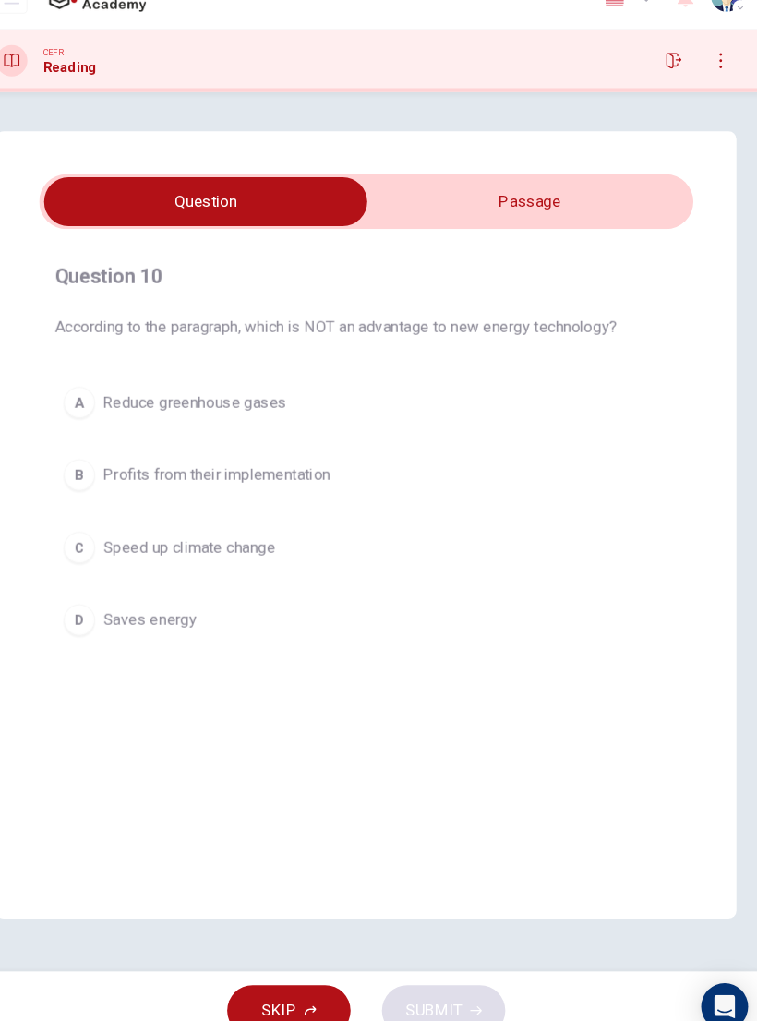
click at [362, 524] on button "C Speed up climate change" at bounding box center [378, 547] width 587 height 46
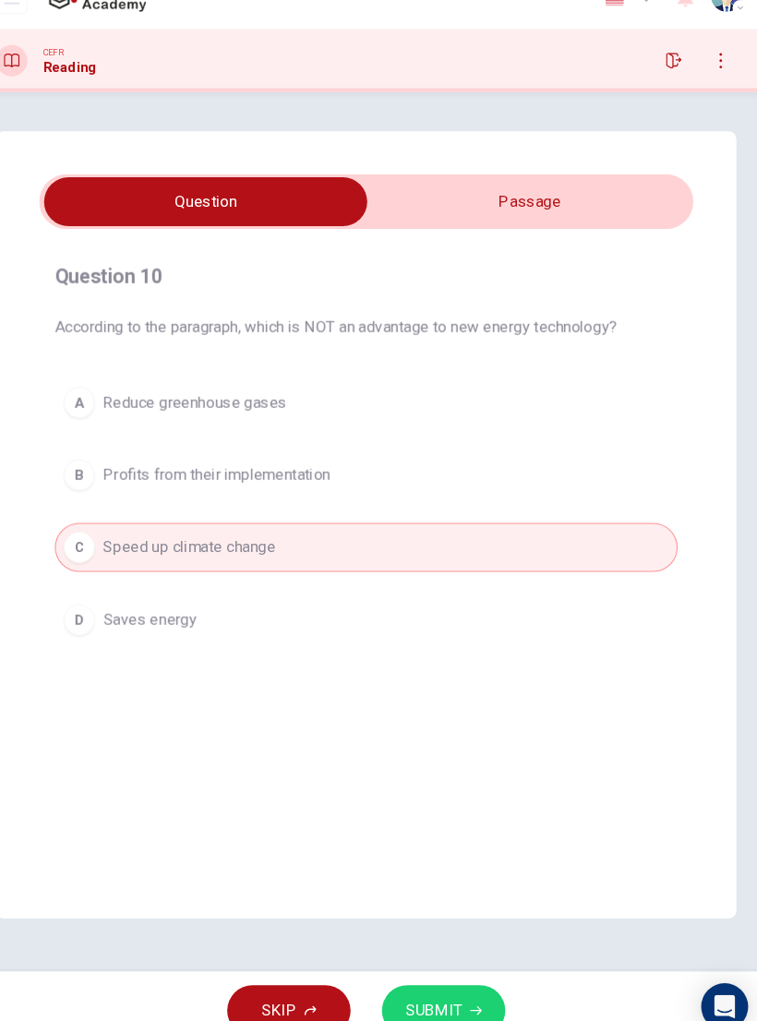
click at [441, 688] on button "SUBMIT" at bounding box center [451, 984] width 116 height 48
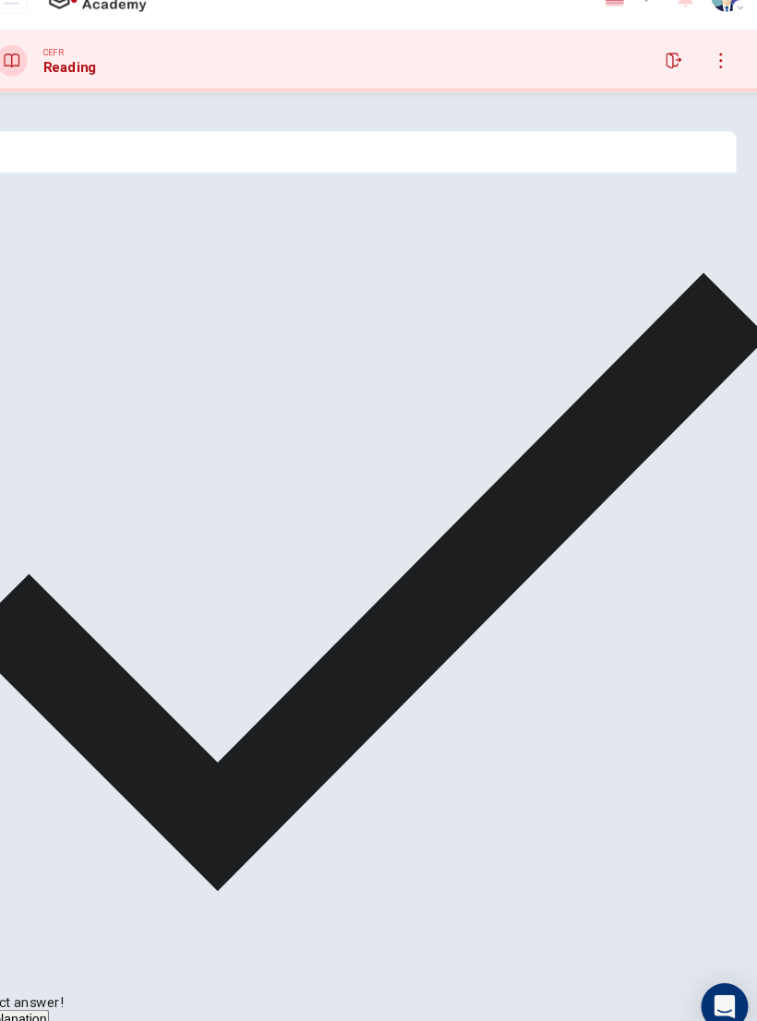
click at [62, 688] on button "NEXT" at bounding box center [31, 1010] width 62 height 20
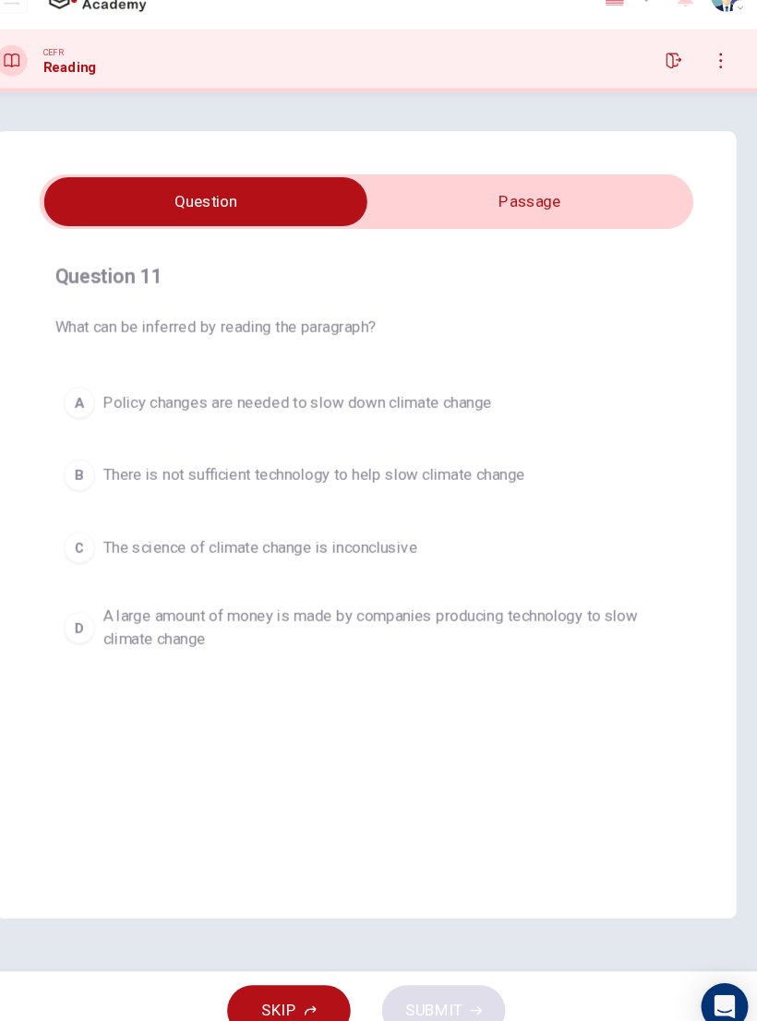
click at [514, 609] on span "A large amount of money is made by companies producing technology to slow clima…" at bounding box center [396, 623] width 533 height 44
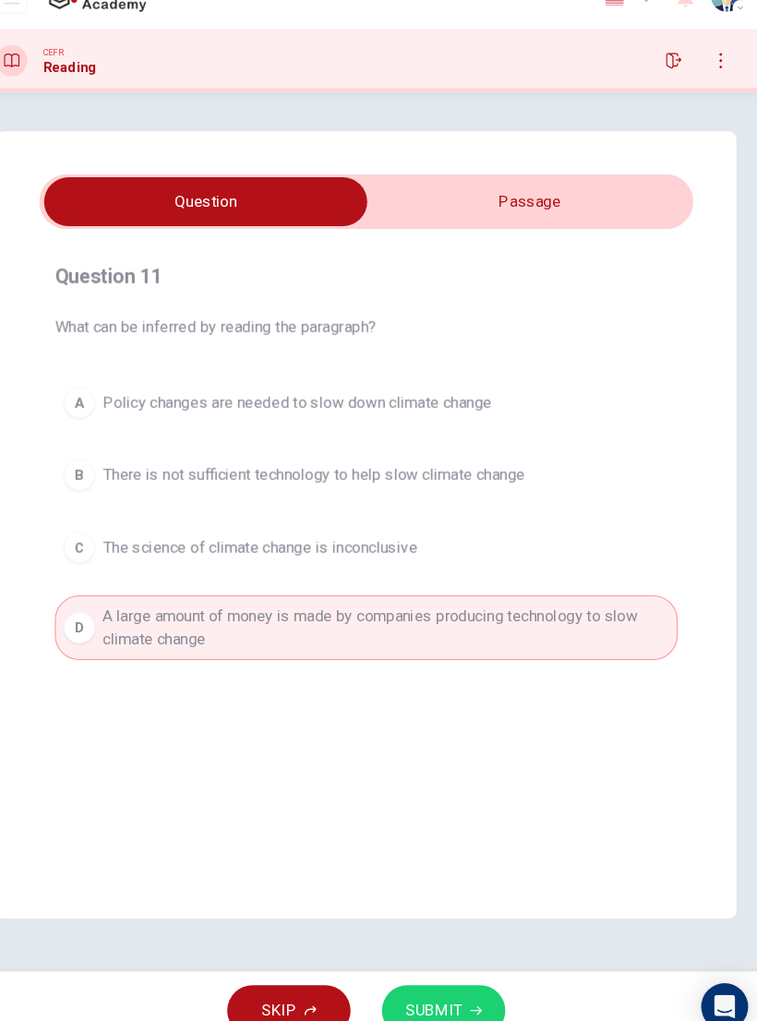
click at [426, 688] on span "SUBMIT" at bounding box center [442, 984] width 54 height 26
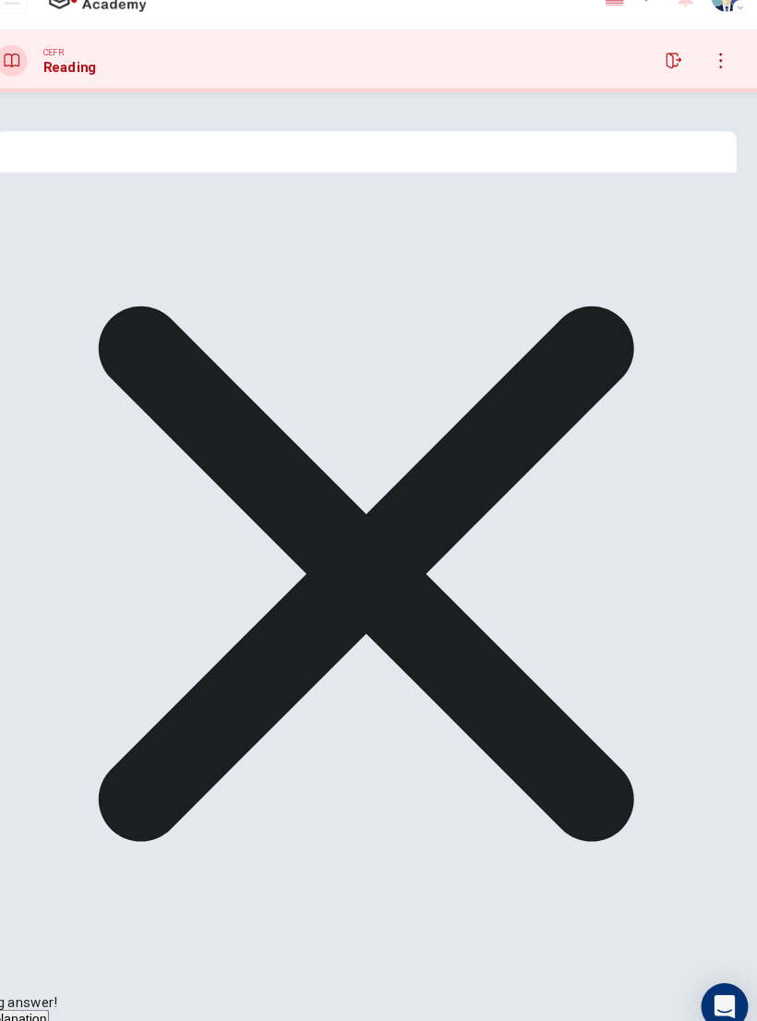
click at [42, 688] on span "NEXT" at bounding box center [22, 1010] width 40 height 16
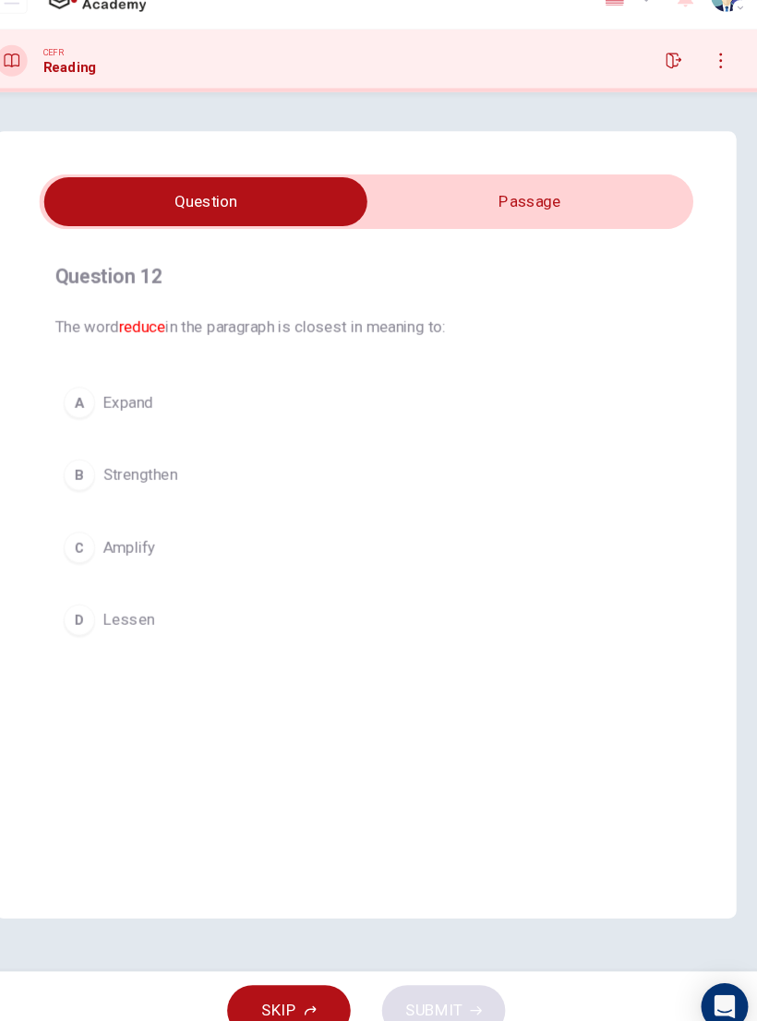
click at [268, 388] on button "A Expand" at bounding box center [378, 411] width 587 height 46
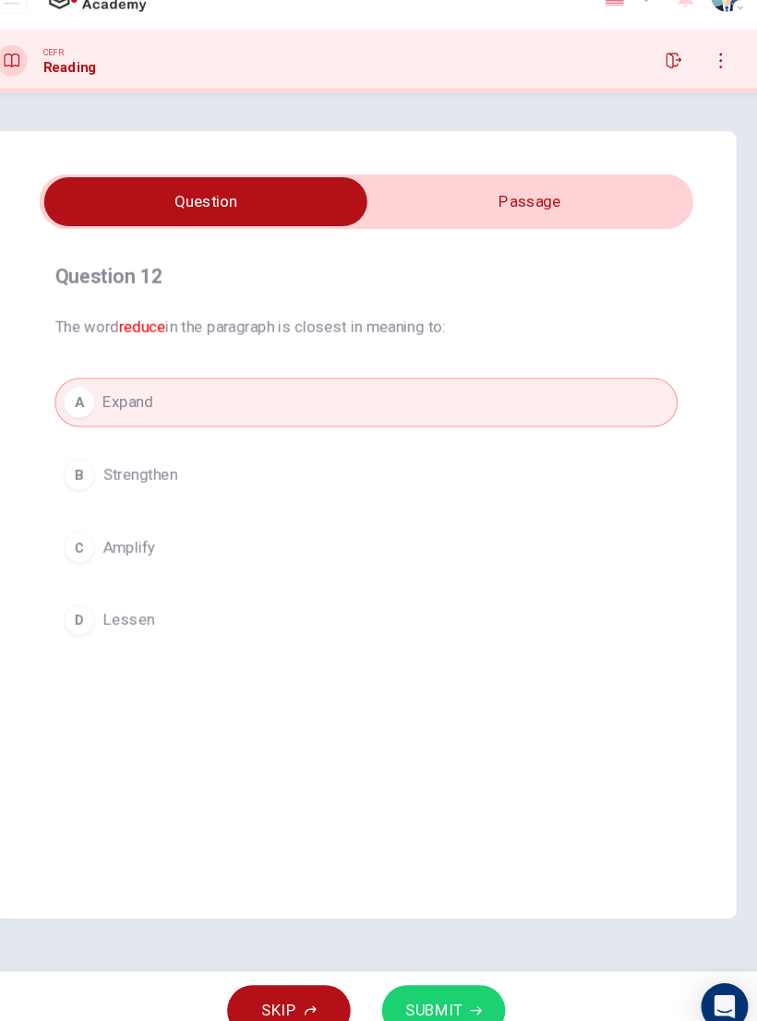
click at [424, 688] on button "SUBMIT" at bounding box center [451, 984] width 116 height 48
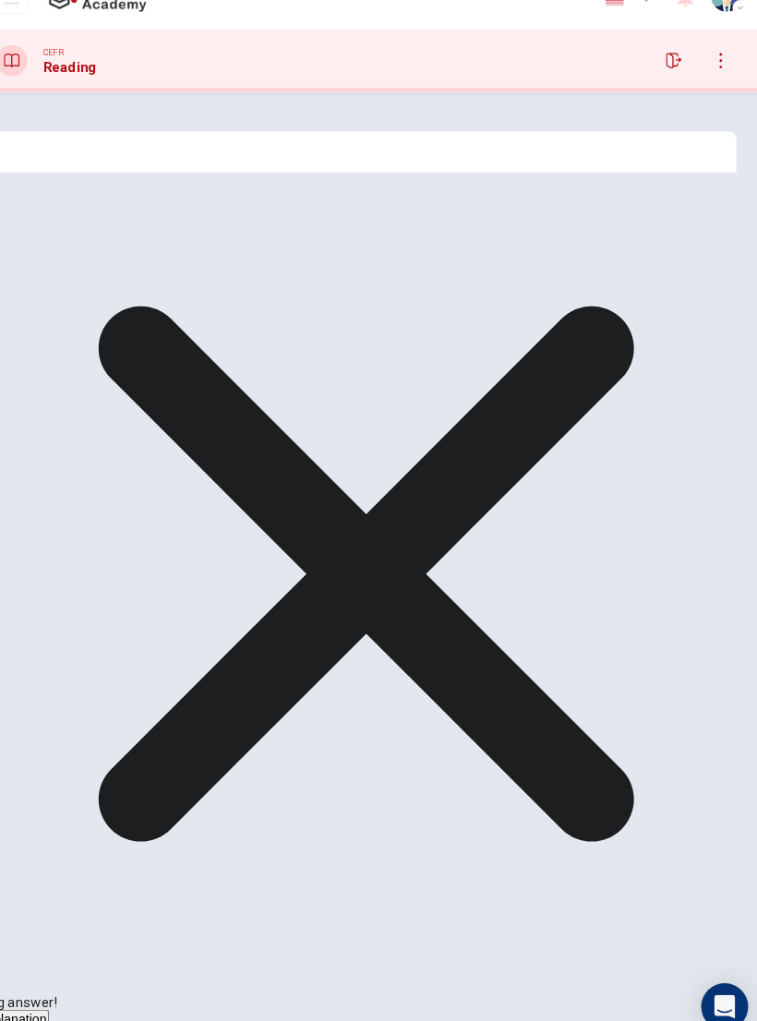
click at [42, 688] on span "NEXT" at bounding box center [22, 1010] width 40 height 16
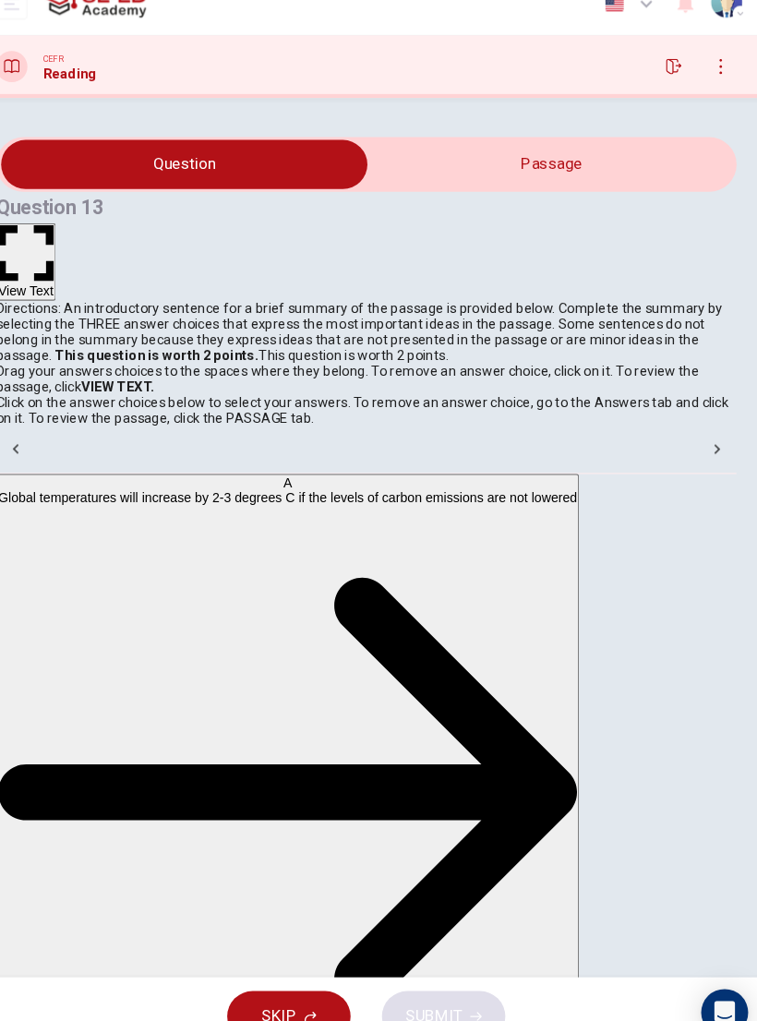
click at [179, 398] on strong "VIEW TEXT." at bounding box center [144, 390] width 69 height 15
click at [438, 398] on p "Drag your answers choices to the spaces where they belong. To remove an answer …" at bounding box center [379, 383] width 698 height 30
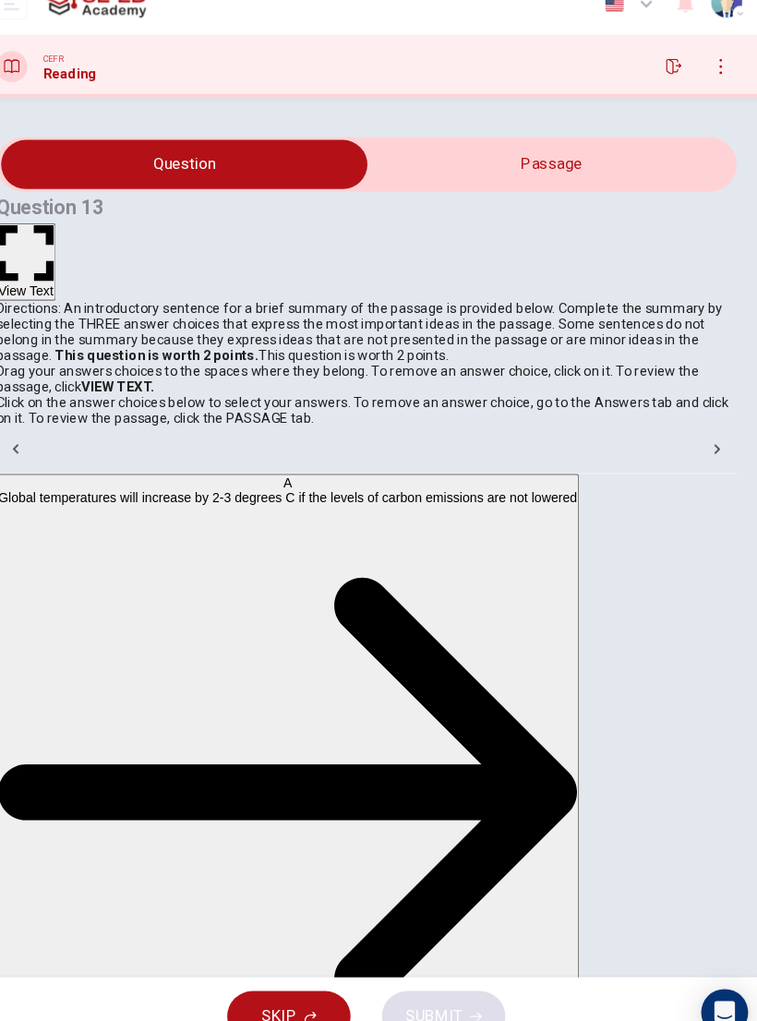
click at [179, 398] on strong "VIEW TEXT." at bounding box center [144, 390] width 69 height 15
click at [325, 391] on p "Drag your answers choices to the spaces where they belong. To remove an answer …" at bounding box center [379, 383] width 698 height 30
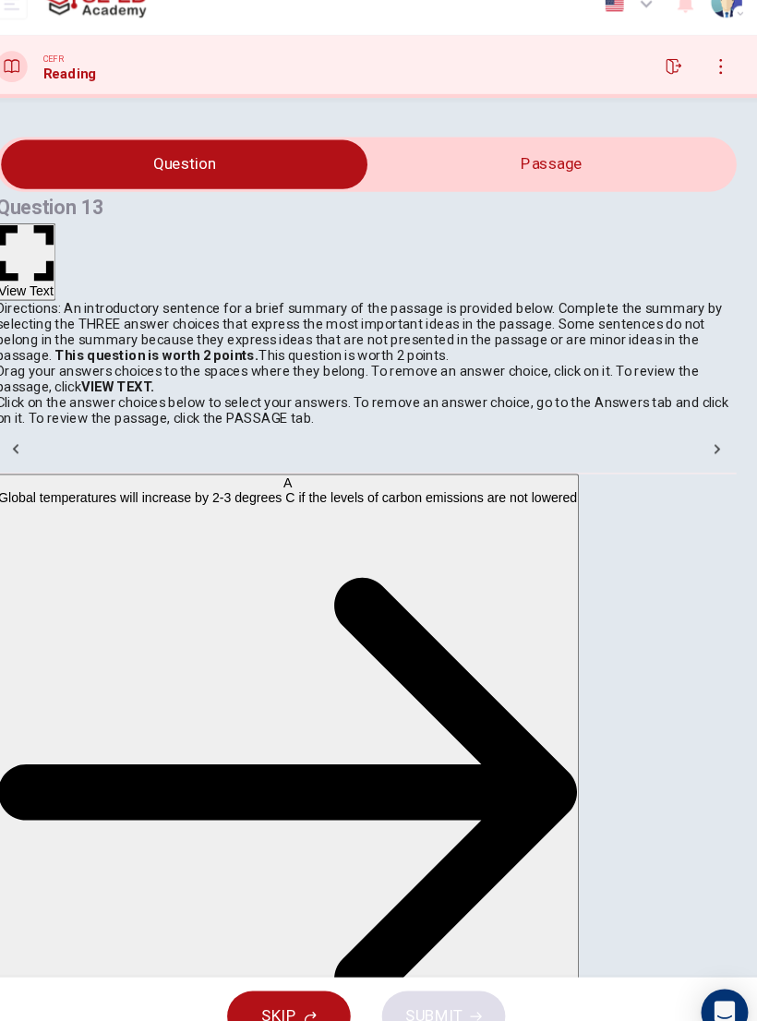
click at [469, 309] on span "Directions: An introductory sentence for a brief summary of the passage is prov…" at bounding box center [372, 338] width 685 height 59
click at [177, 321] on div "Directions: An introductory sentence for a brief summary of the passage is prov…" at bounding box center [379, 338] width 698 height 59
click at [65, 318] on div "Directions: An introductory sentence for a brief summary of the passage is prov…" at bounding box center [379, 338] width 698 height 59
click at [98, 309] on span "Directions: An introductory sentence for a brief summary of the passage is prov…" at bounding box center [372, 338] width 685 height 59
click at [60, 341] on div "Directions: An introductory sentence for a brief summary of the passage is prov…" at bounding box center [379, 338] width 698 height 59
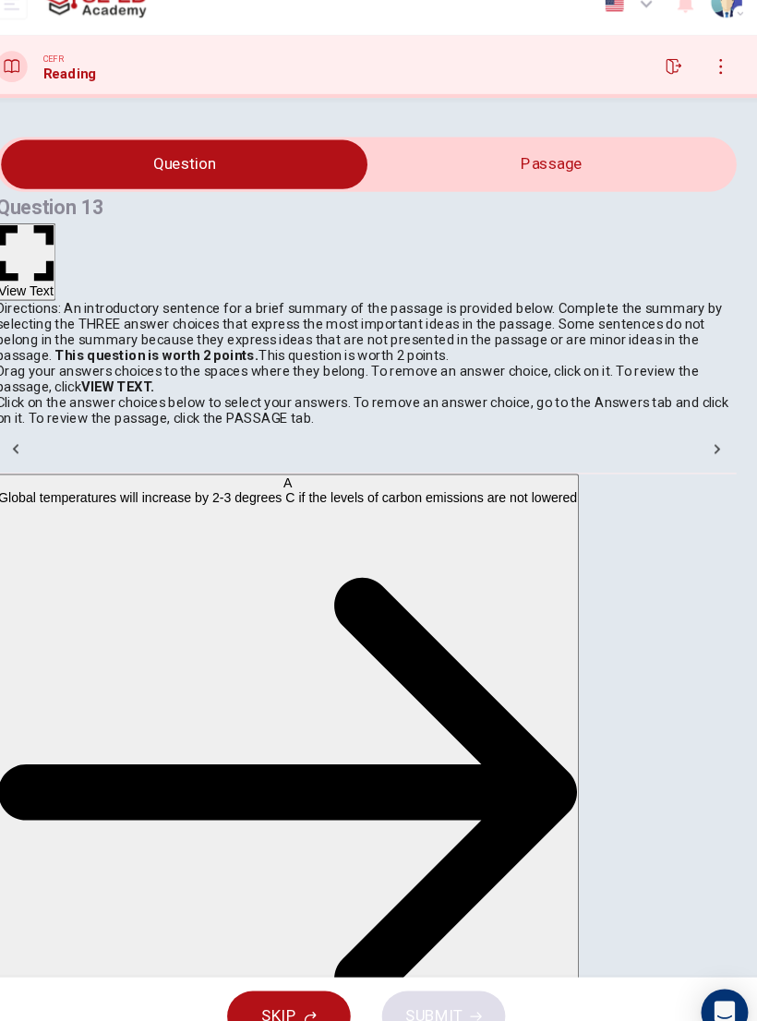
click at [598, 321] on div "Directions: An introductory sentence for a brief summary of the passage is prov…" at bounding box center [379, 338] width 698 height 59
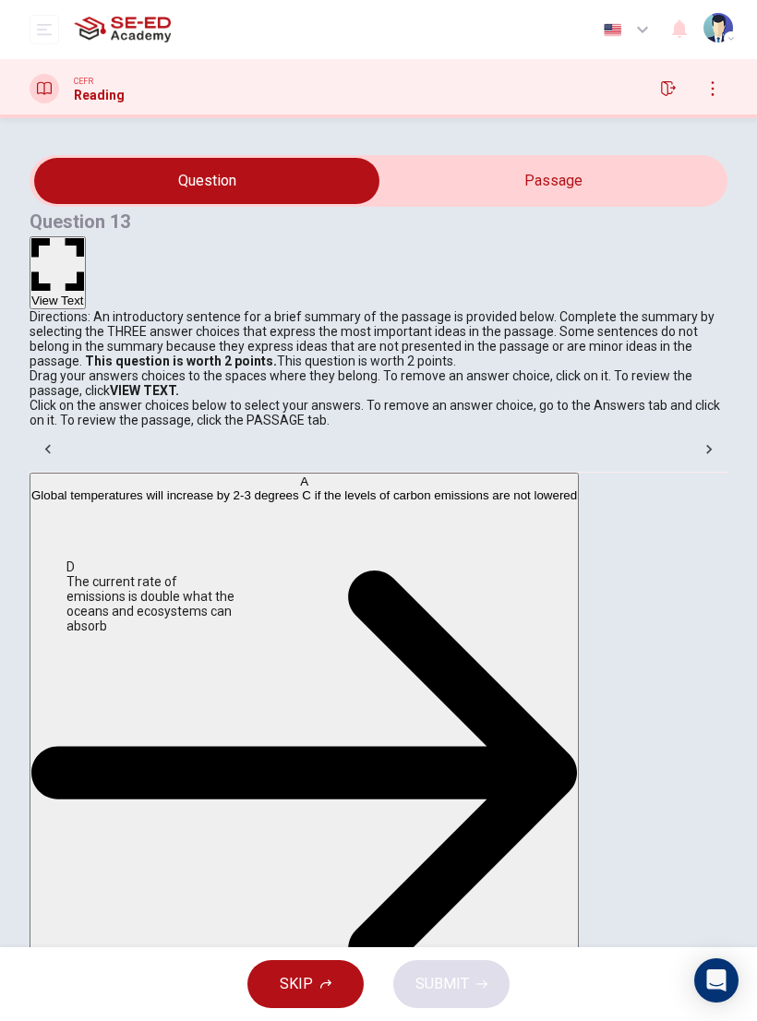
scroll to position [298, 0]
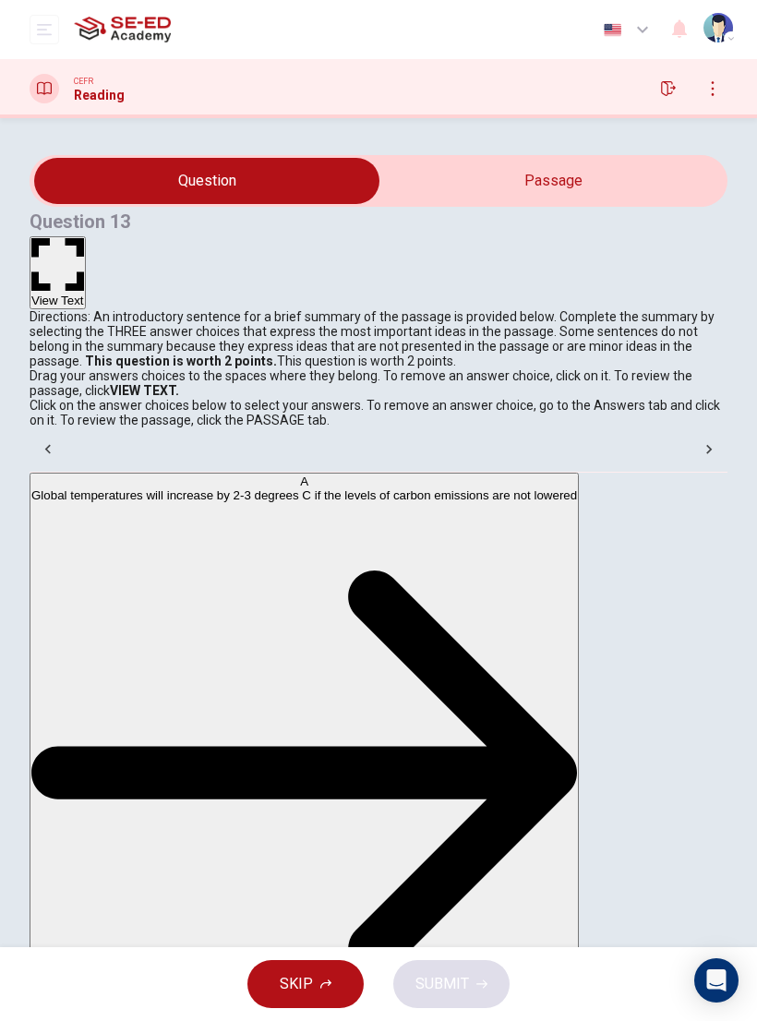
click at [242, 427] on div "Drag your answers choices to the spaces where they belong. To remove an answer …" at bounding box center [379, 397] width 698 height 59
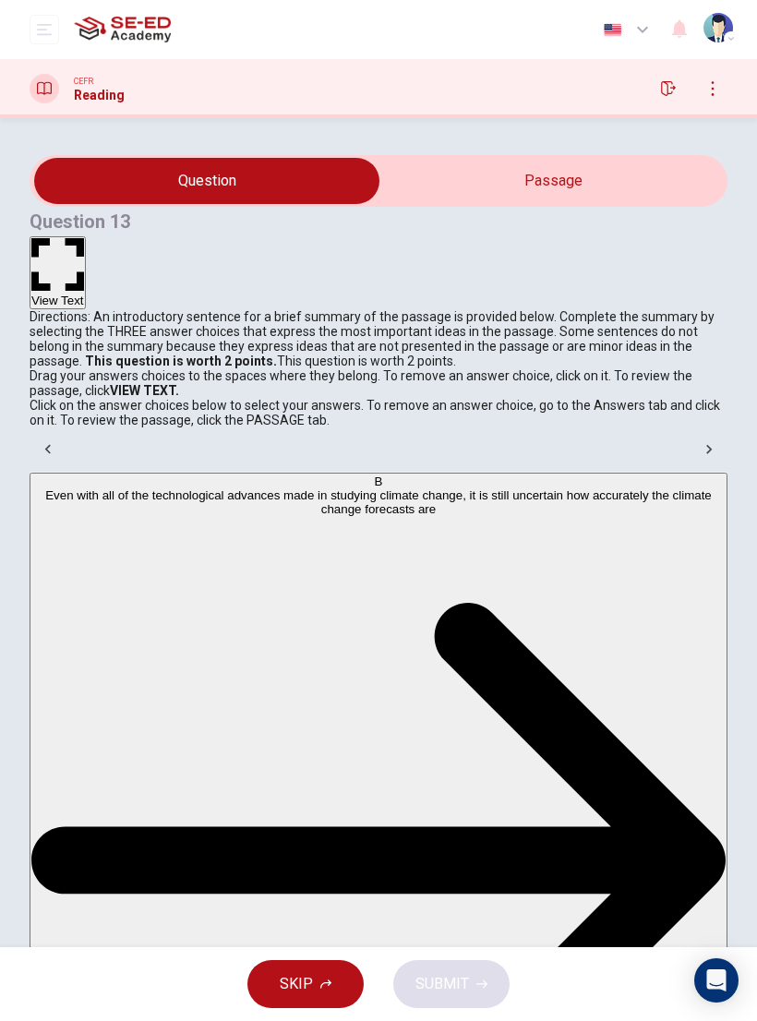
scroll to position [543, 0]
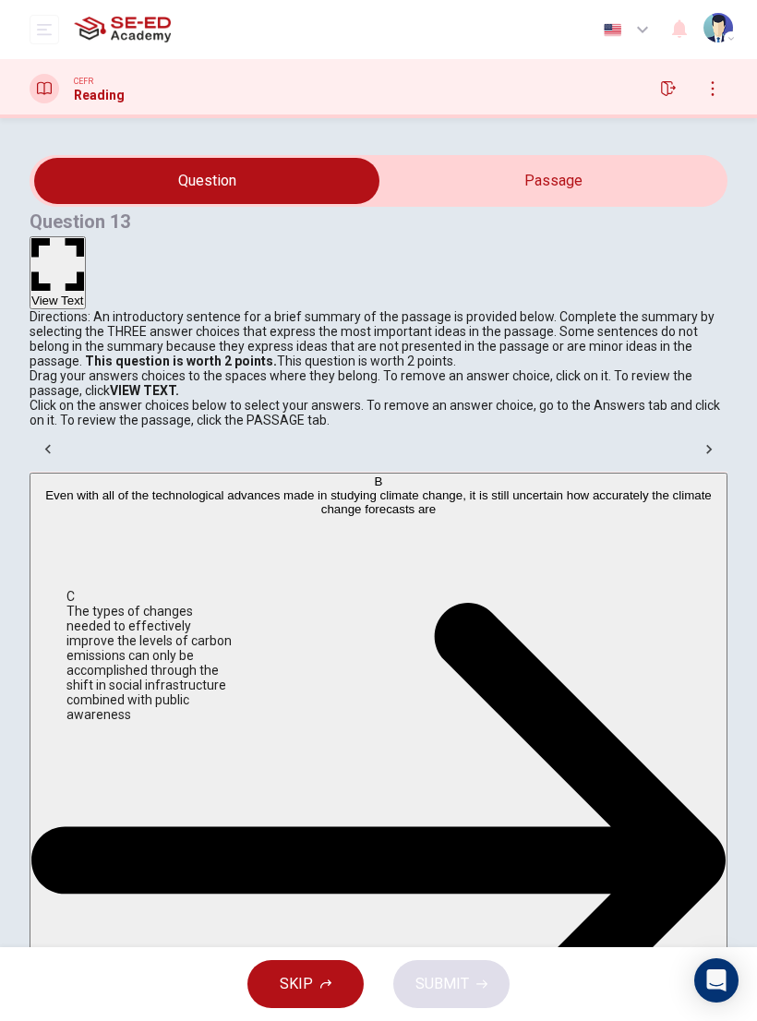
scroll to position [95, 0]
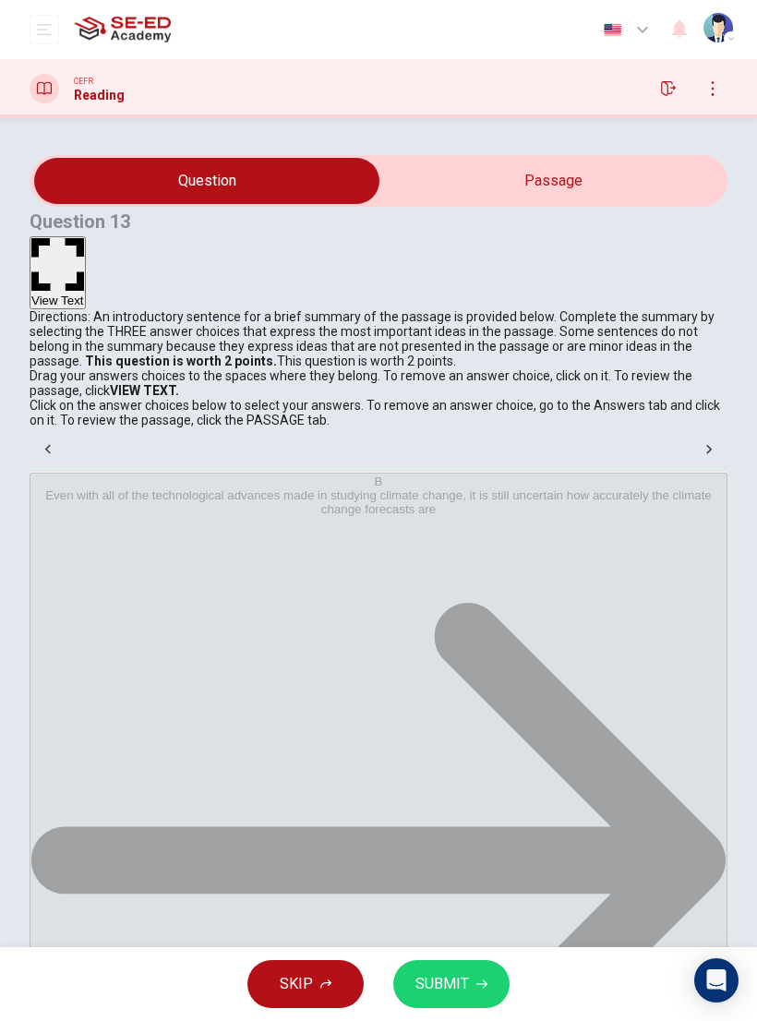
click at [469, 688] on button "SUBMIT" at bounding box center [451, 984] width 116 height 48
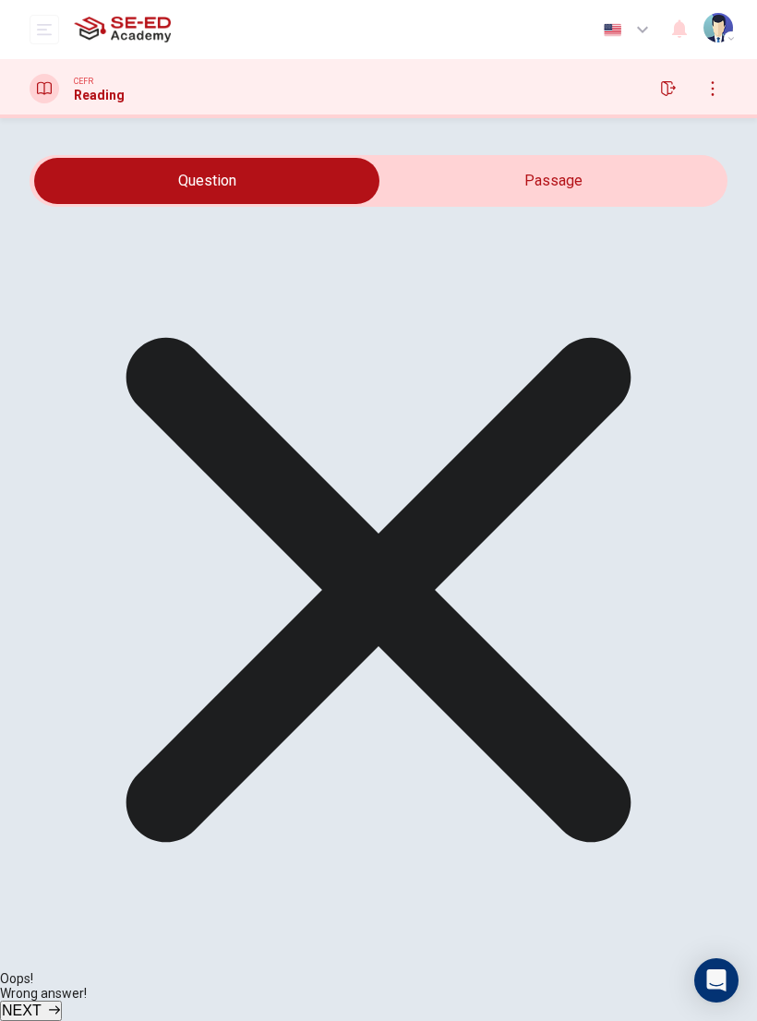
scroll to position [0, 0]
click at [60, 688] on icon "button" at bounding box center [54, 1009] width 11 height 11
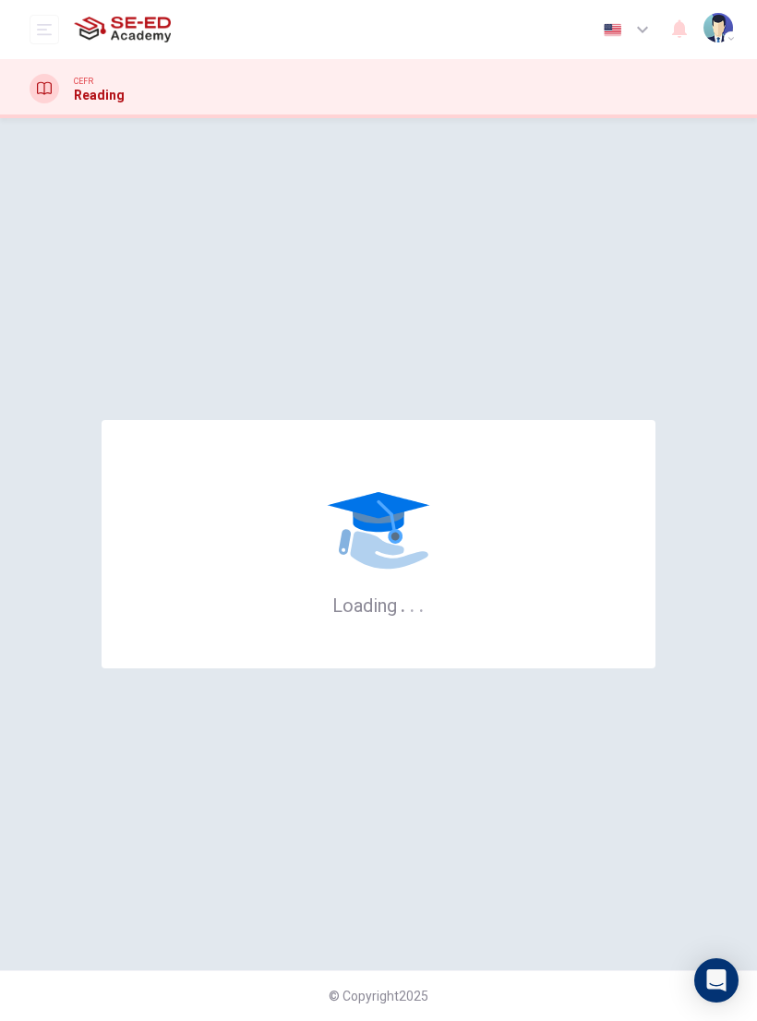
click at [77, 80] on span "CEFR" at bounding box center [83, 81] width 19 height 13
click at [77, 79] on span "CEFR" at bounding box center [83, 81] width 19 height 13
click at [50, 87] on icon at bounding box center [44, 88] width 15 height 15
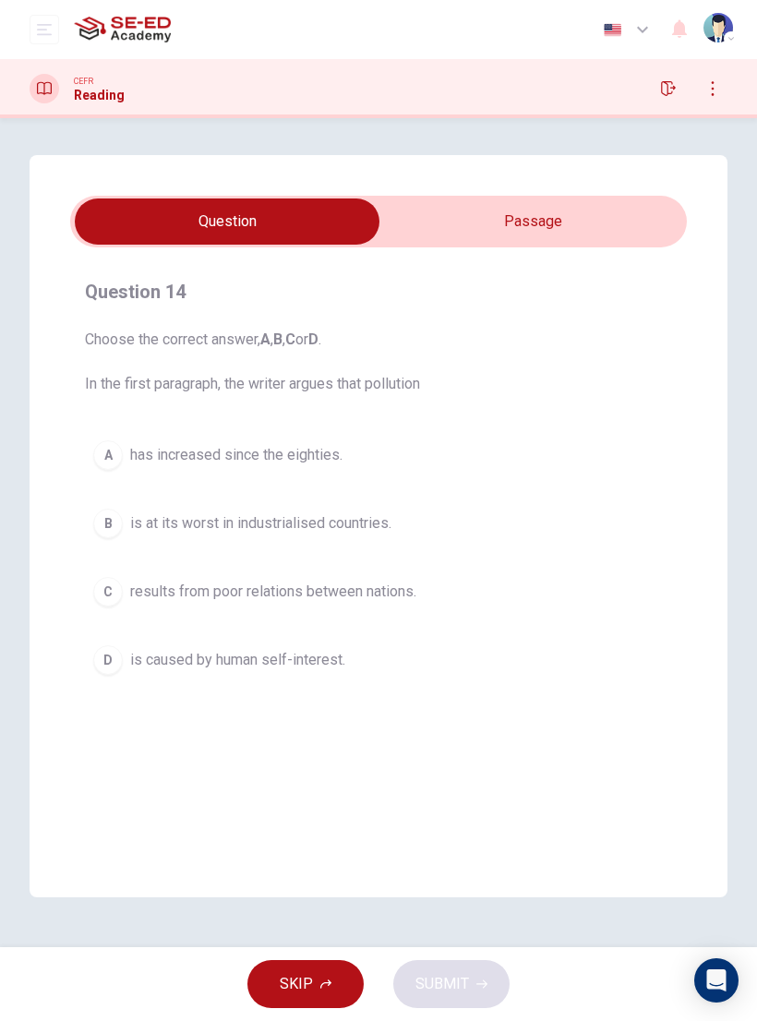
click at [711, 91] on icon "button" at bounding box center [712, 88] width 15 height 15
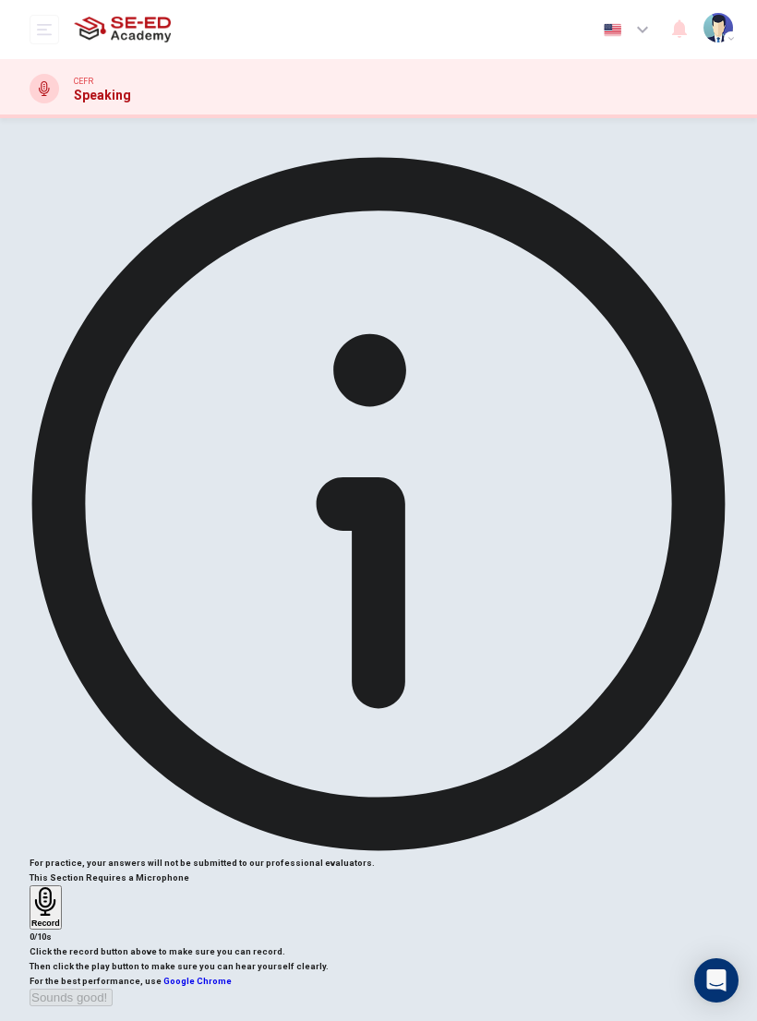
click at [60, 887] on div "Record" at bounding box center [45, 907] width 29 height 41
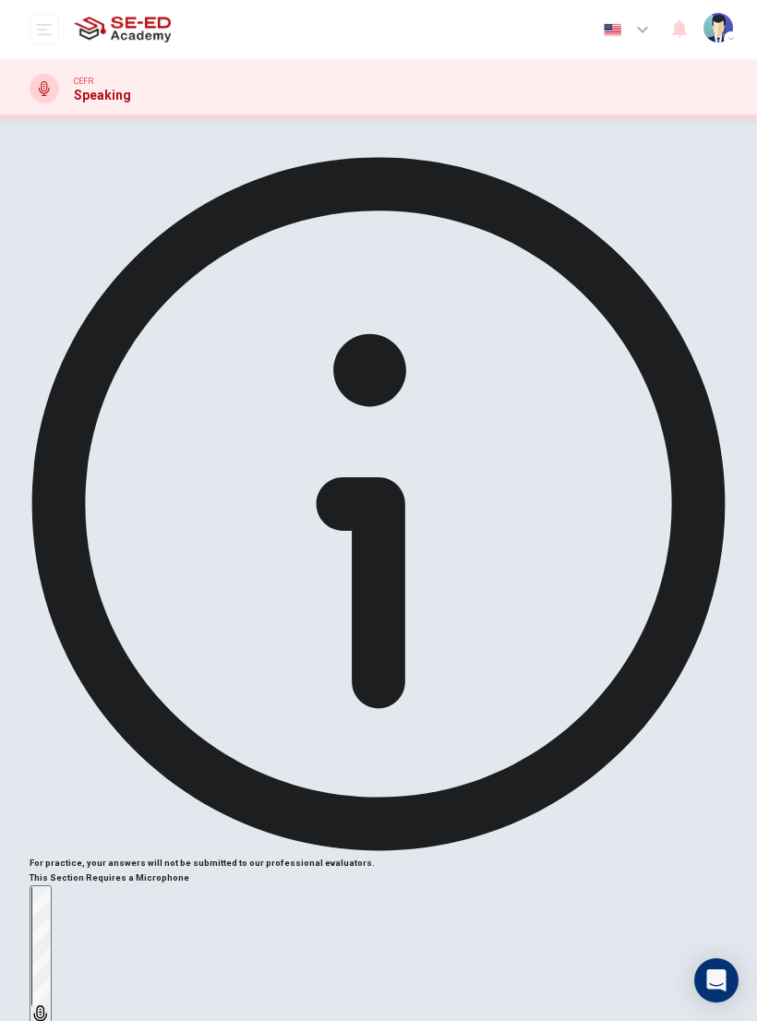
click at [50, 1020] on h6 "Stop" at bounding box center [40, 1030] width 18 height 9
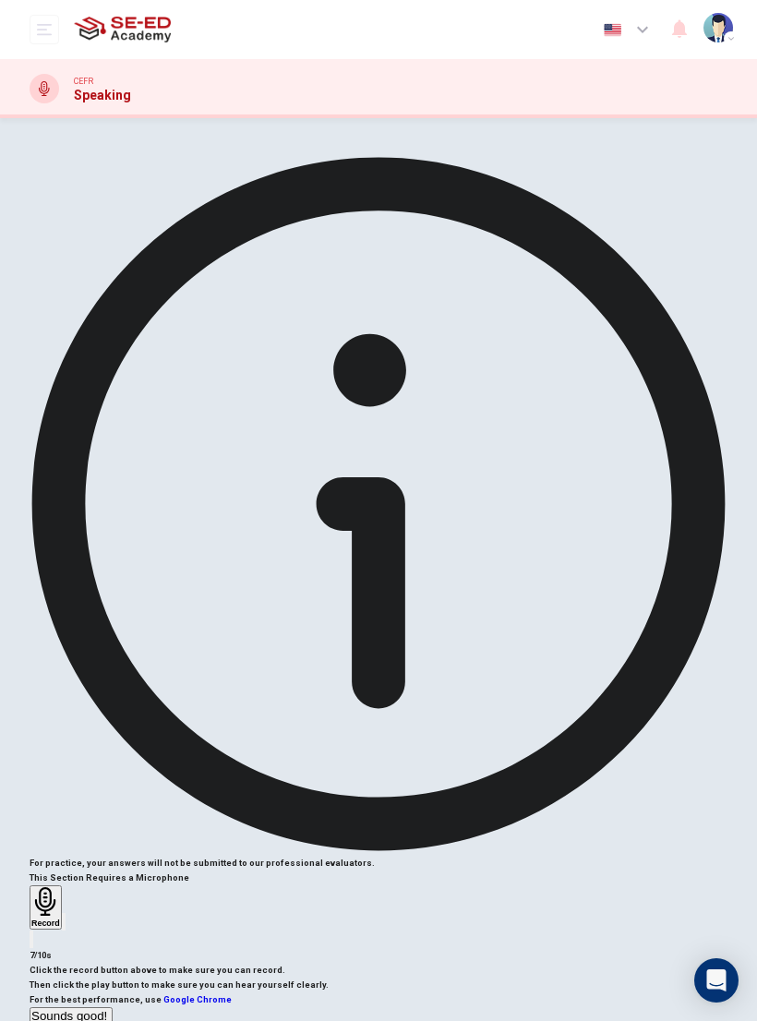
click at [64, 926] on icon "button" at bounding box center [64, 926] width 0 height 0
click at [64, 915] on div "button" at bounding box center [64, 922] width 0 height 14
click at [113, 1007] on button "Sounds good!" at bounding box center [71, 1016] width 83 height 18
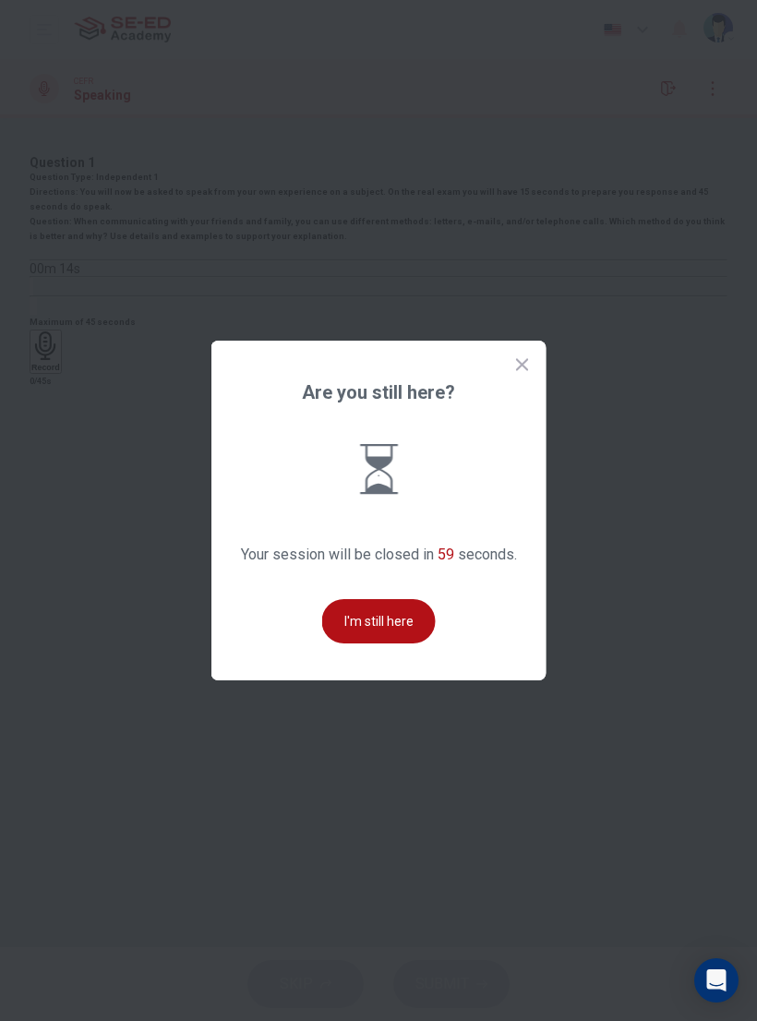
click at [399, 643] on button "I'm still here" at bounding box center [379, 621] width 114 height 44
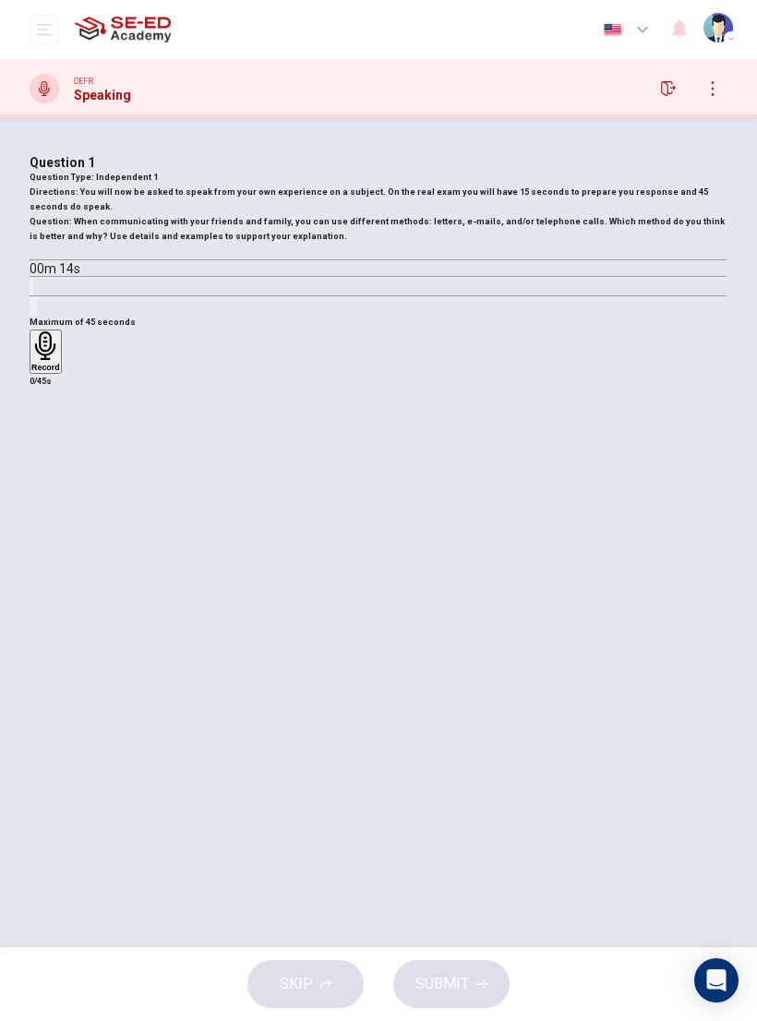
click at [42, 19] on button "open mobile menu" at bounding box center [45, 30] width 30 height 30
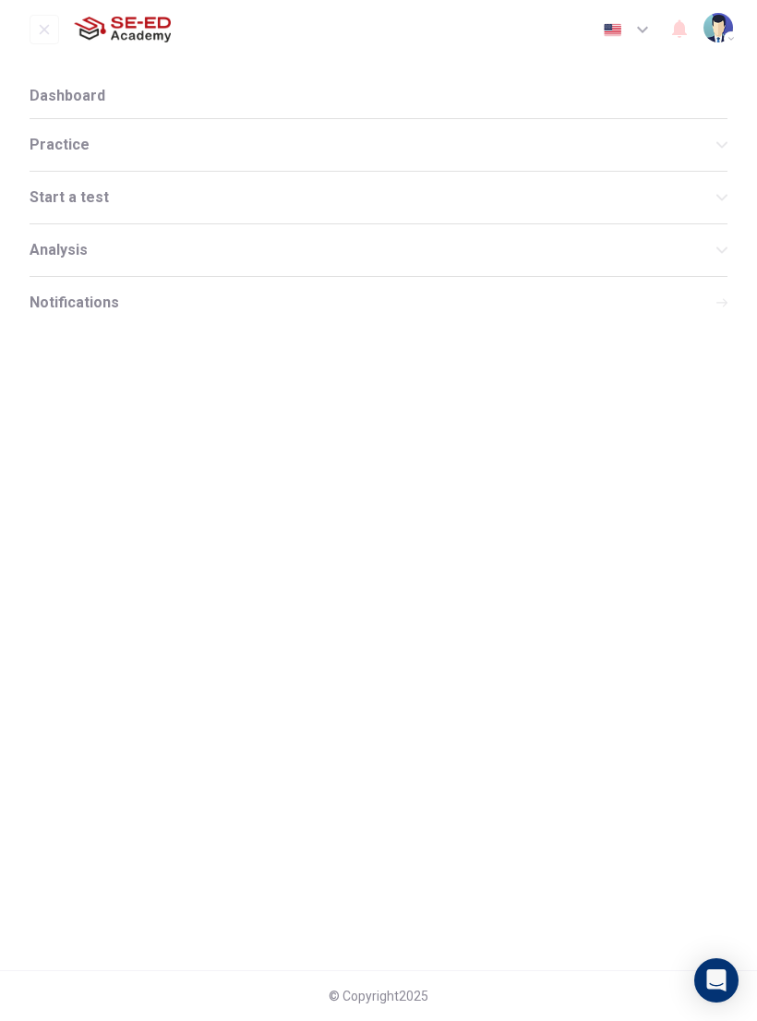
click at [112, 159] on div "Practice" at bounding box center [379, 145] width 698 height 52
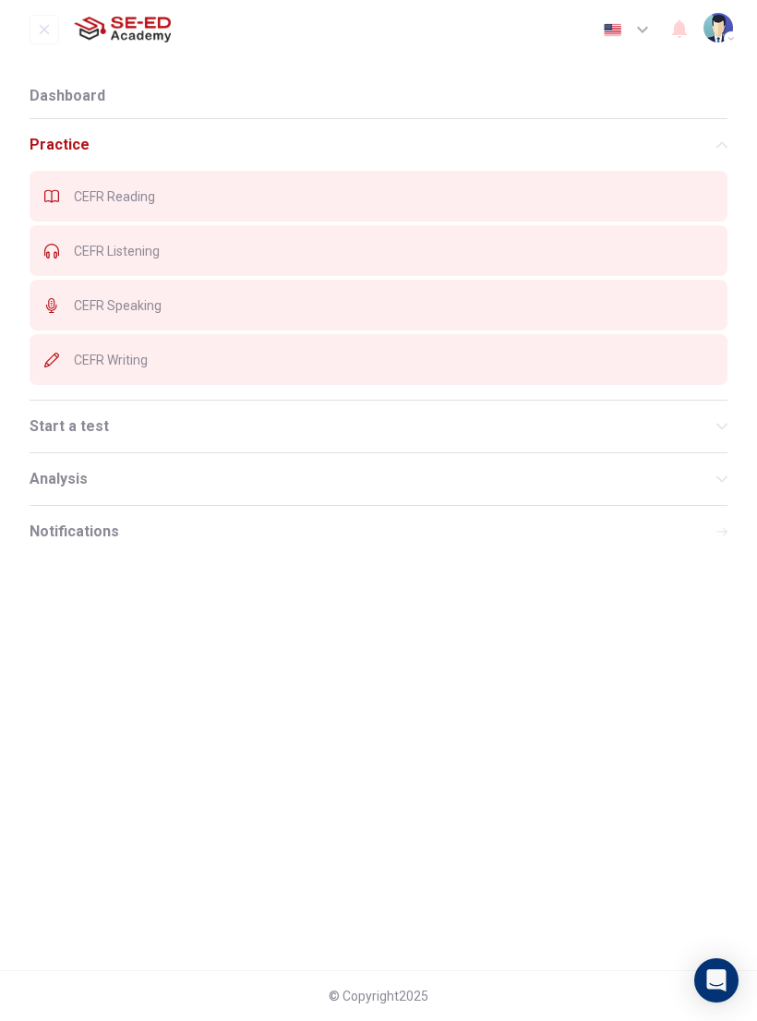
click at [194, 255] on span "CEFR Listening" at bounding box center [393, 251] width 639 height 15
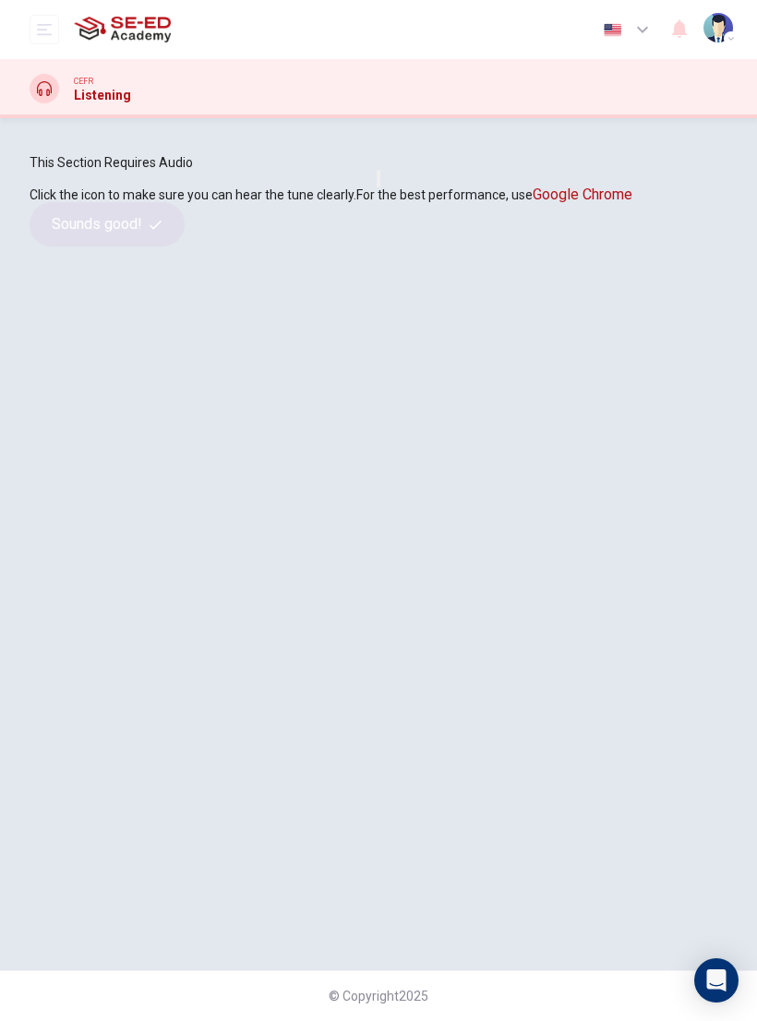
click at [377, 187] on button "button" at bounding box center [379, 179] width 4 height 18
click at [185, 246] on button "Sounds good!" at bounding box center [107, 224] width 155 height 44
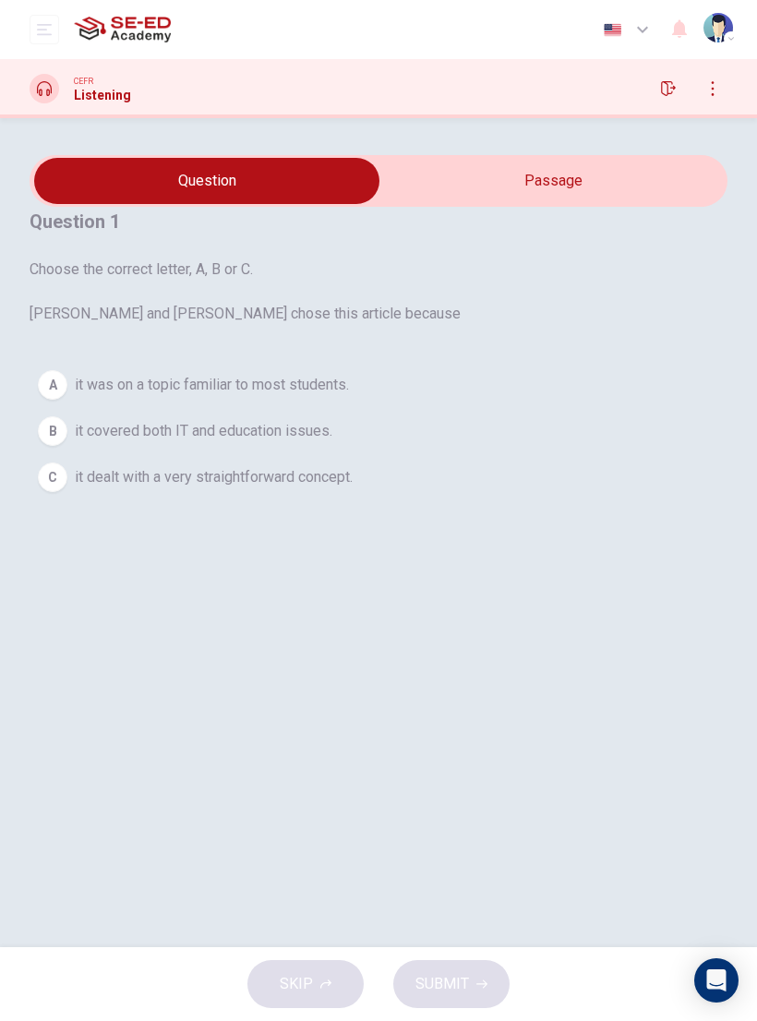
click at [549, 204] on input "checkbox" at bounding box center [206, 181] width 1047 height 46
checkbox input "true"
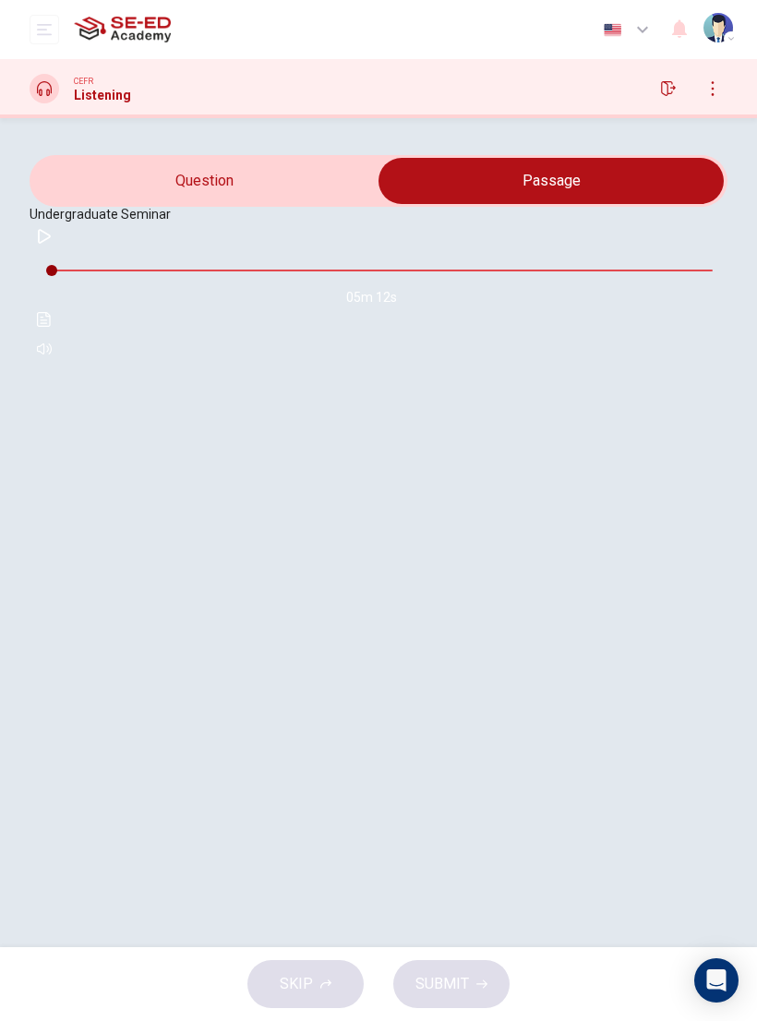
click at [52, 244] on icon "button" at bounding box center [44, 236] width 15 height 15
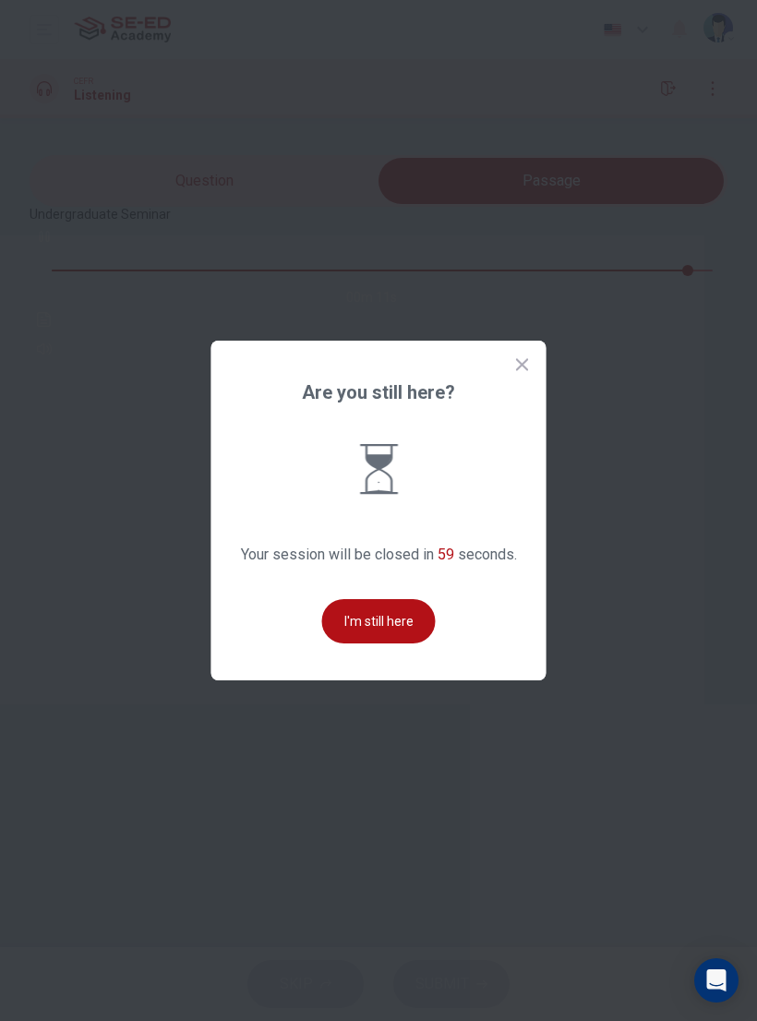
click at [373, 597] on div "Are you still here? Your session will be closed in 59 seconds. I'm still here" at bounding box center [378, 511] width 335 height 340
click at [406, 643] on button "I'm still here" at bounding box center [379, 621] width 114 height 44
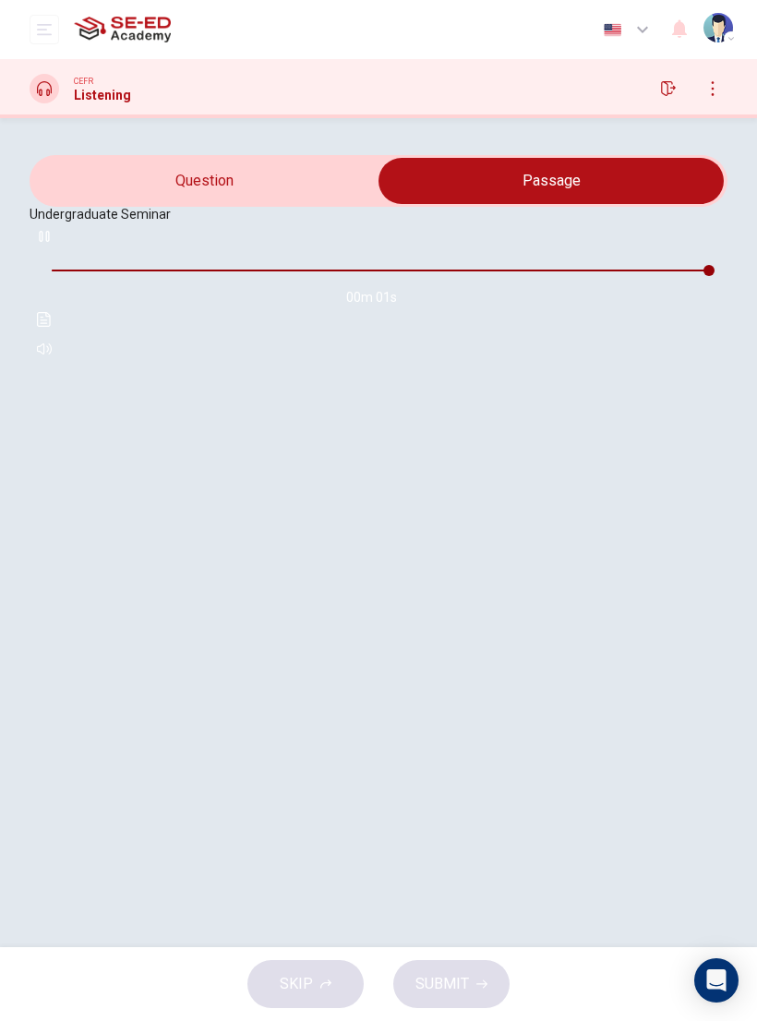
type input "100"
click at [232, 204] on input "checkbox" at bounding box center [551, 181] width 1047 height 46
checkbox input "false"
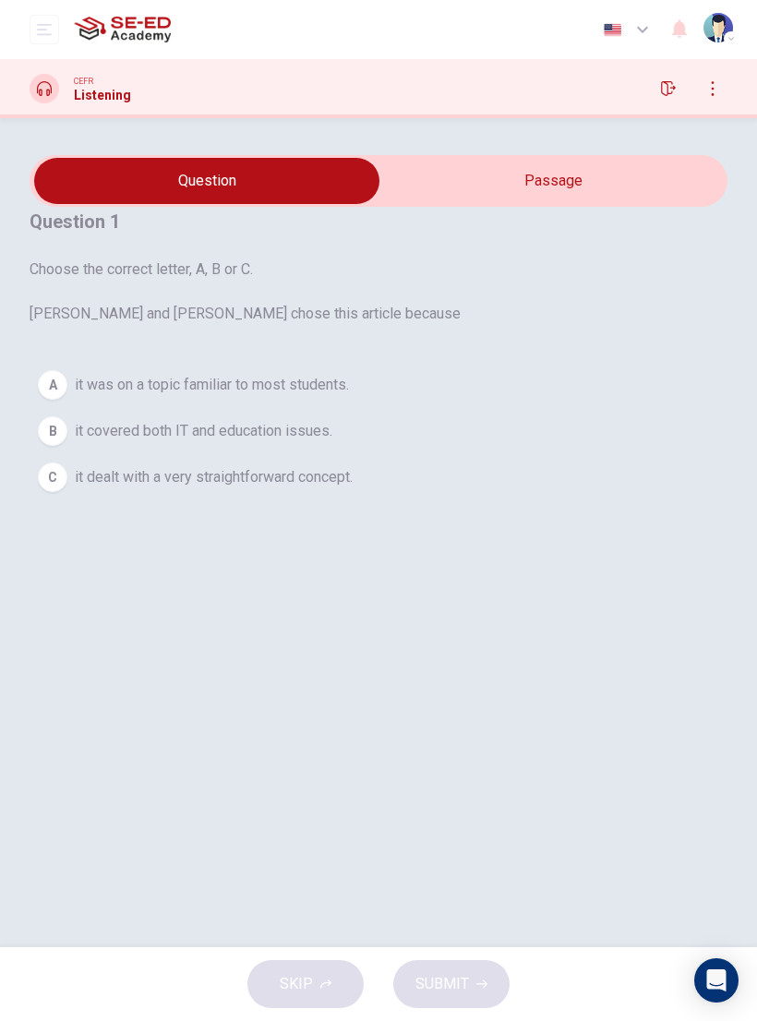
click at [442, 408] on button "A it was on a topic familiar to most students." at bounding box center [379, 385] width 698 height 46
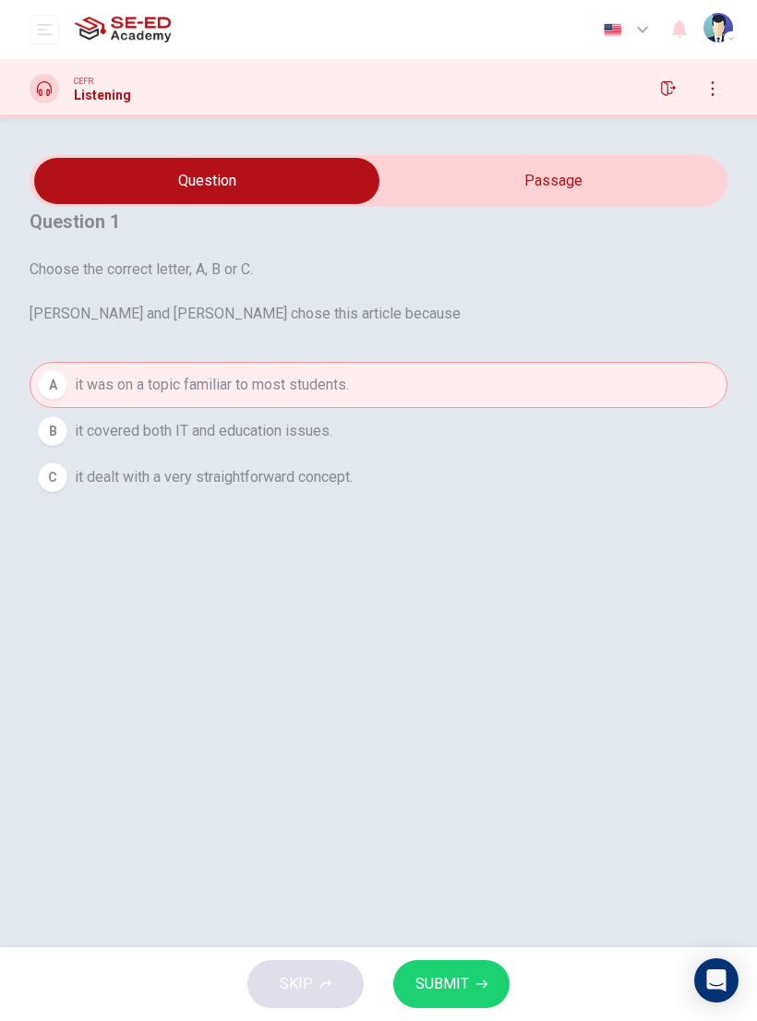
click at [464, 967] on button "SUBMIT" at bounding box center [451, 984] width 116 height 48
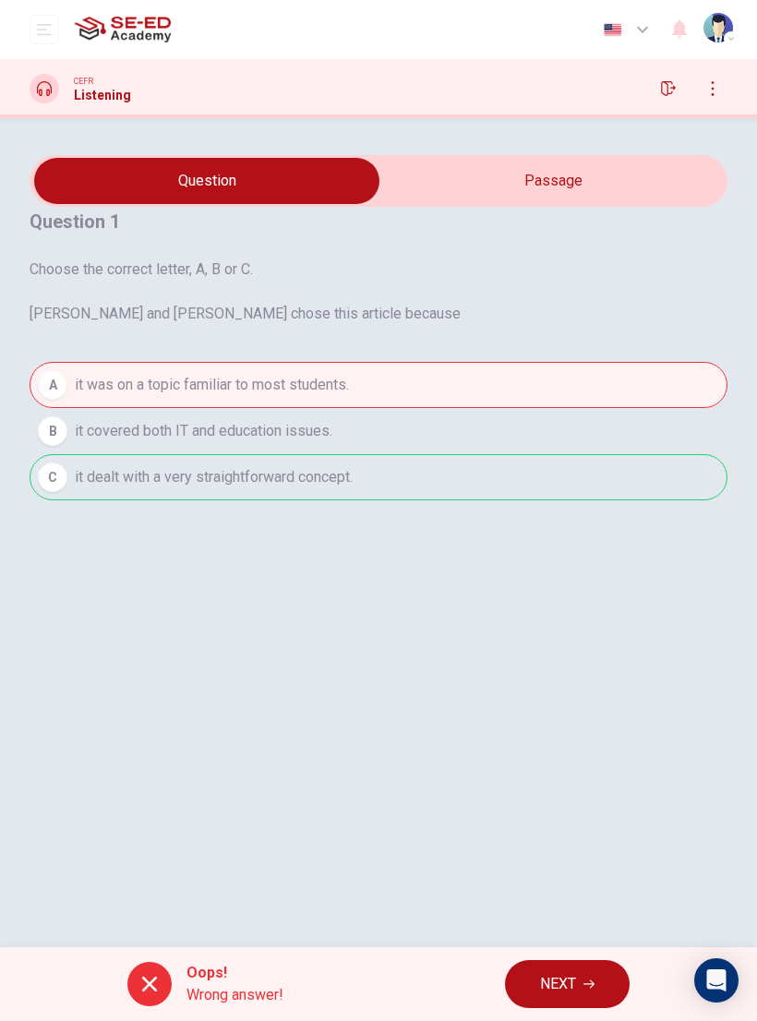
click at [605, 977] on button "NEXT" at bounding box center [567, 984] width 125 height 48
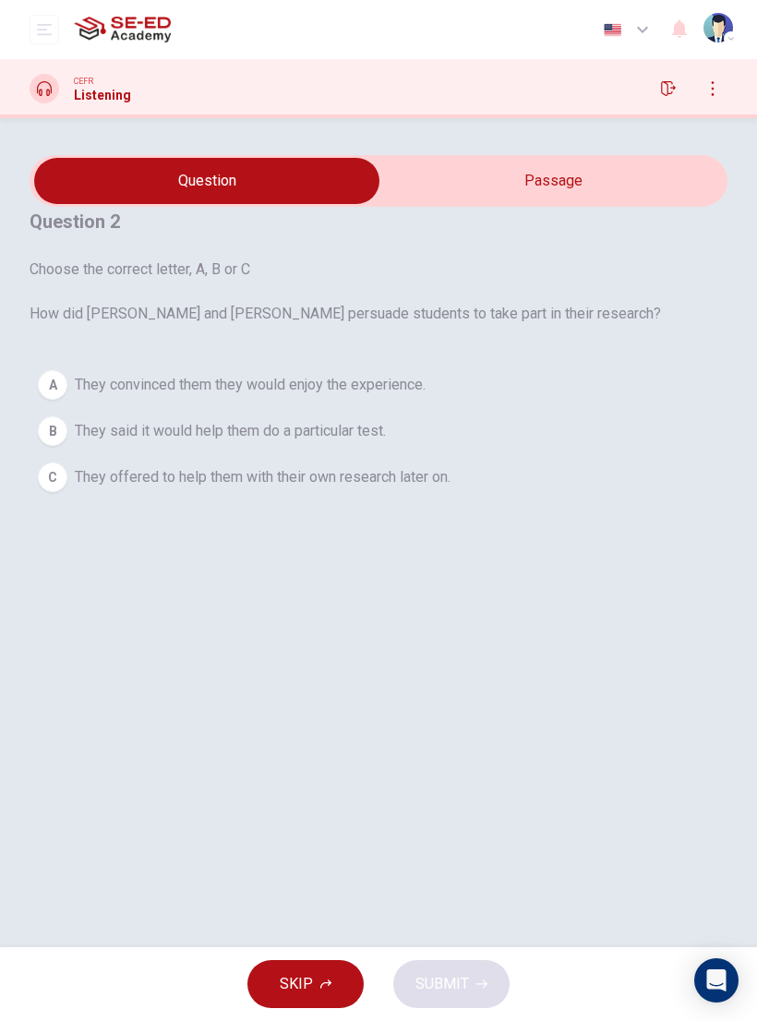
click at [533, 454] on button "B They said it would help them do a particular test." at bounding box center [379, 431] width 698 height 46
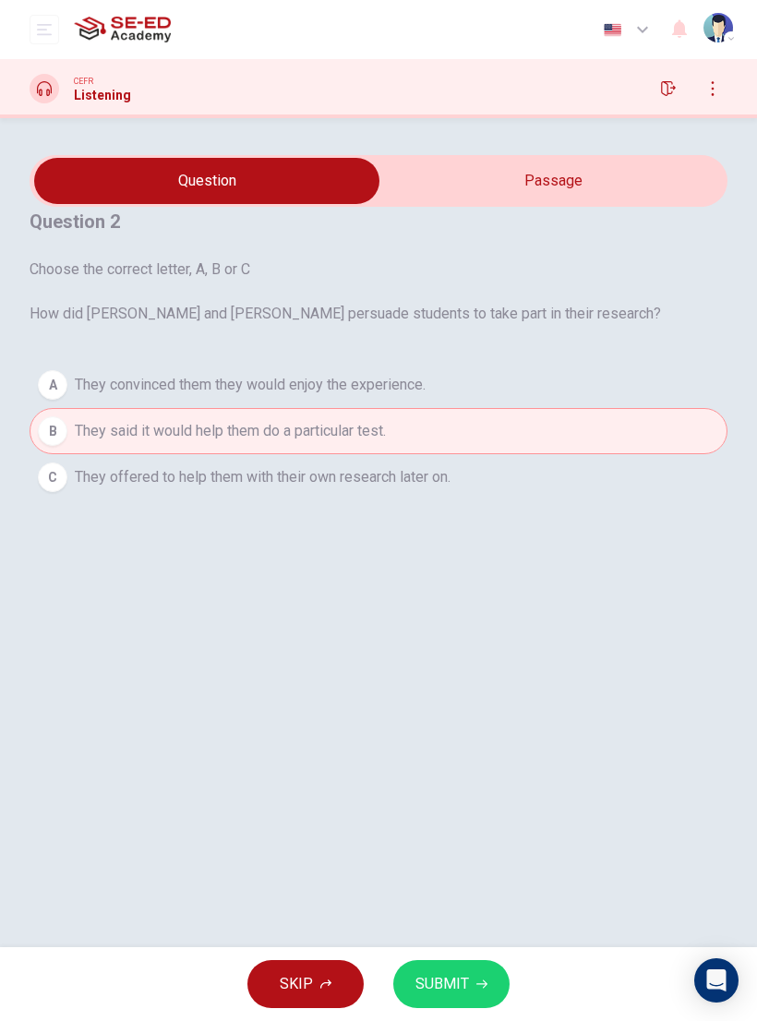
click at [463, 984] on span "SUBMIT" at bounding box center [442, 984] width 54 height 26
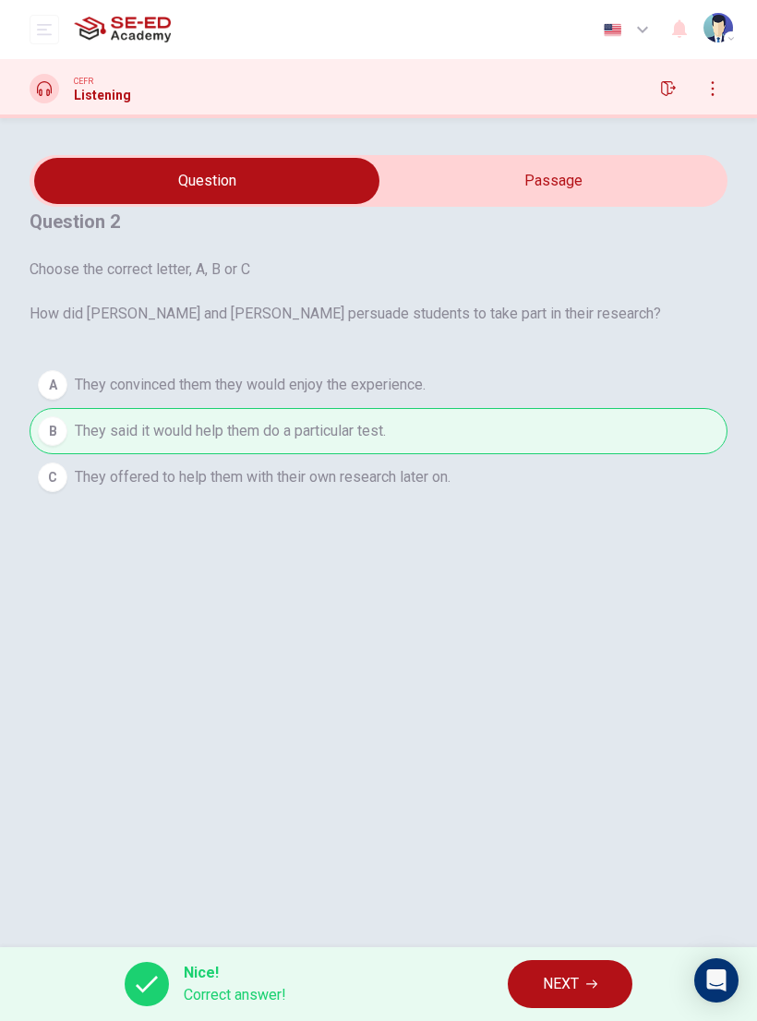
click at [573, 974] on span "NEXT" at bounding box center [561, 984] width 36 height 26
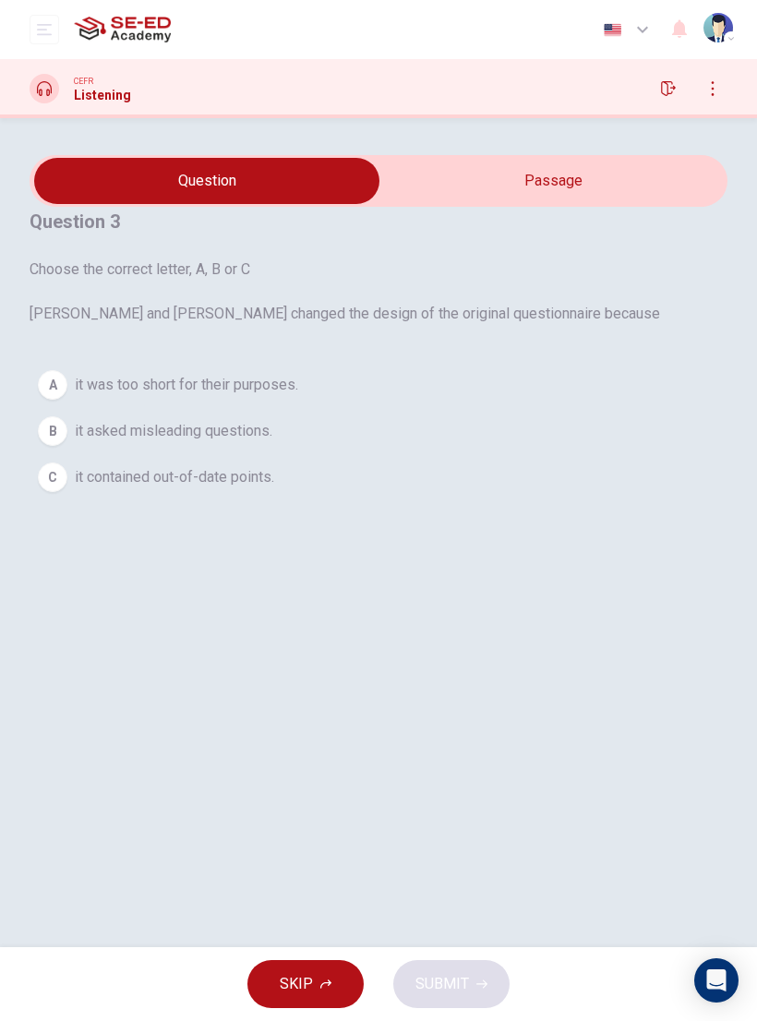
click at [352, 500] on button "C it contained out-of-date points." at bounding box center [379, 477] width 698 height 46
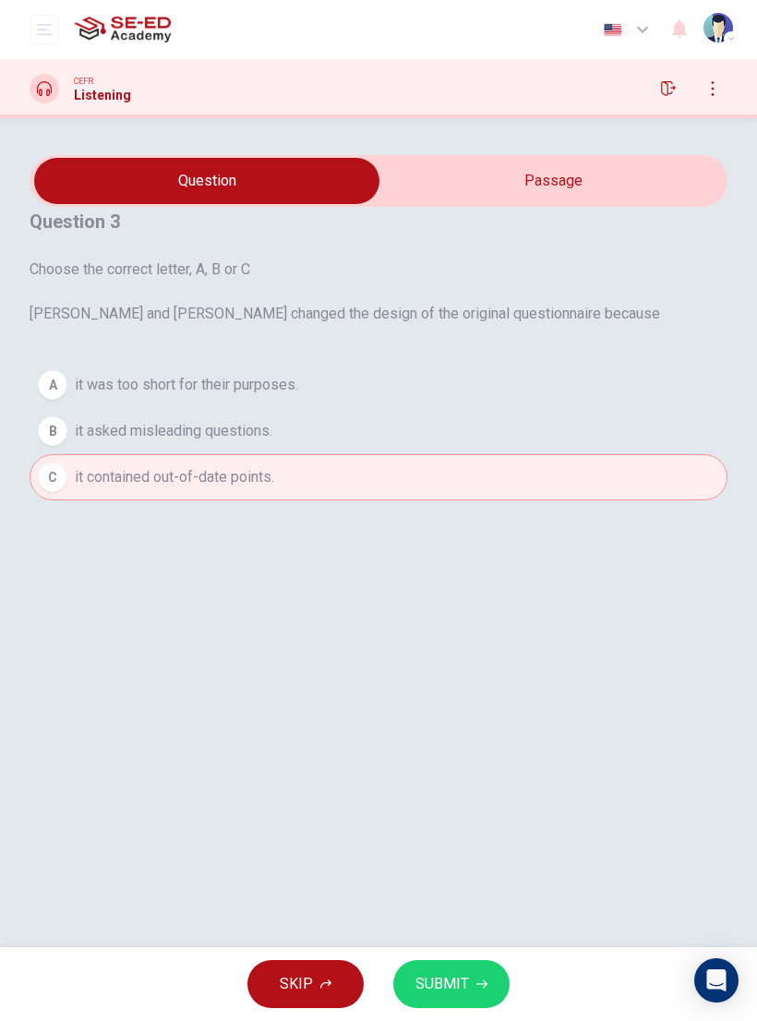
click at [377, 408] on button "A it was too short for their purposes." at bounding box center [379, 385] width 698 height 46
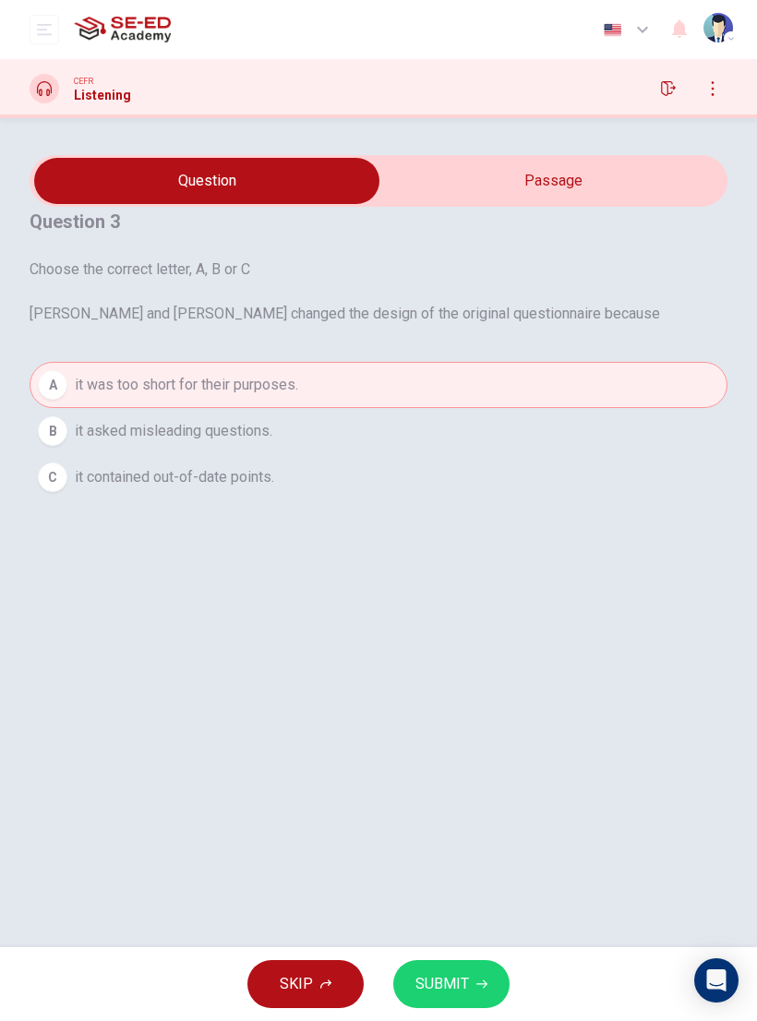
click at [464, 971] on span "SUBMIT" at bounding box center [442, 984] width 54 height 26
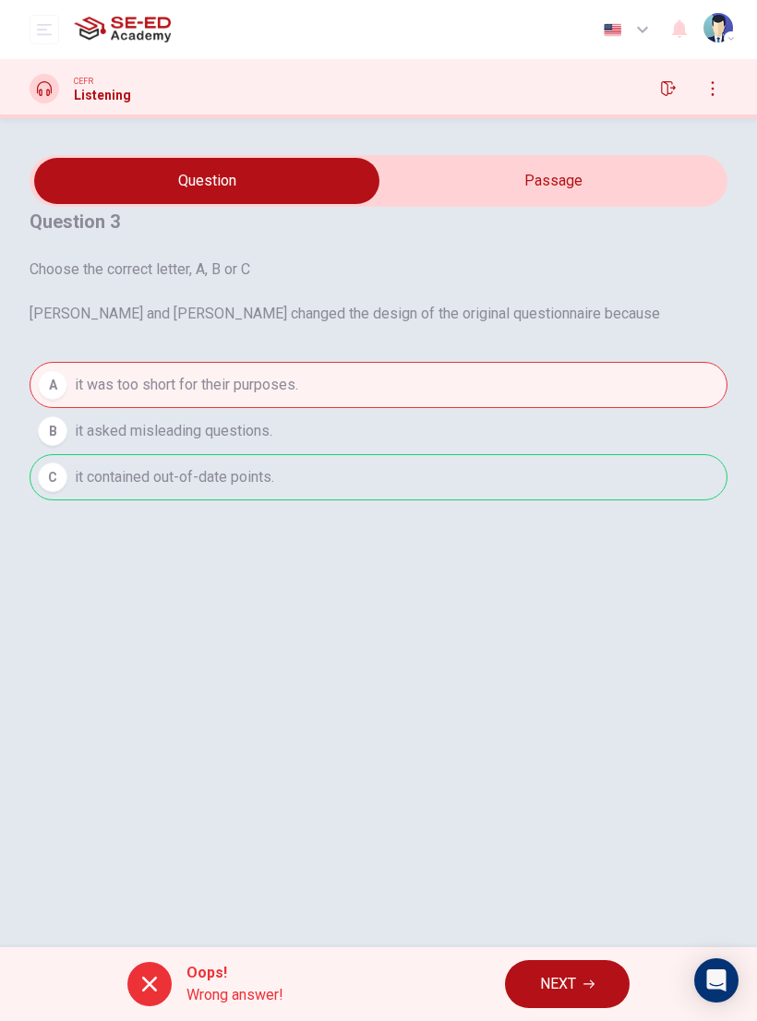
click at [572, 987] on span "NEXT" at bounding box center [558, 984] width 36 height 26
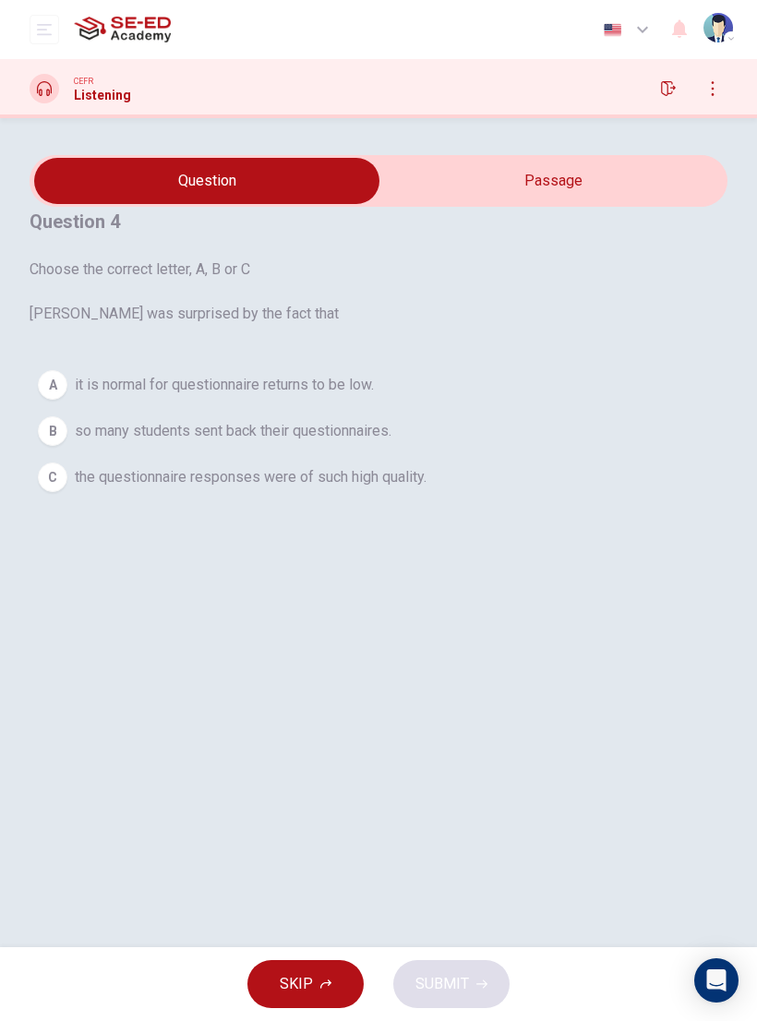
click at [542, 500] on button "C the questionnaire responses were of such high quality." at bounding box center [379, 477] width 698 height 46
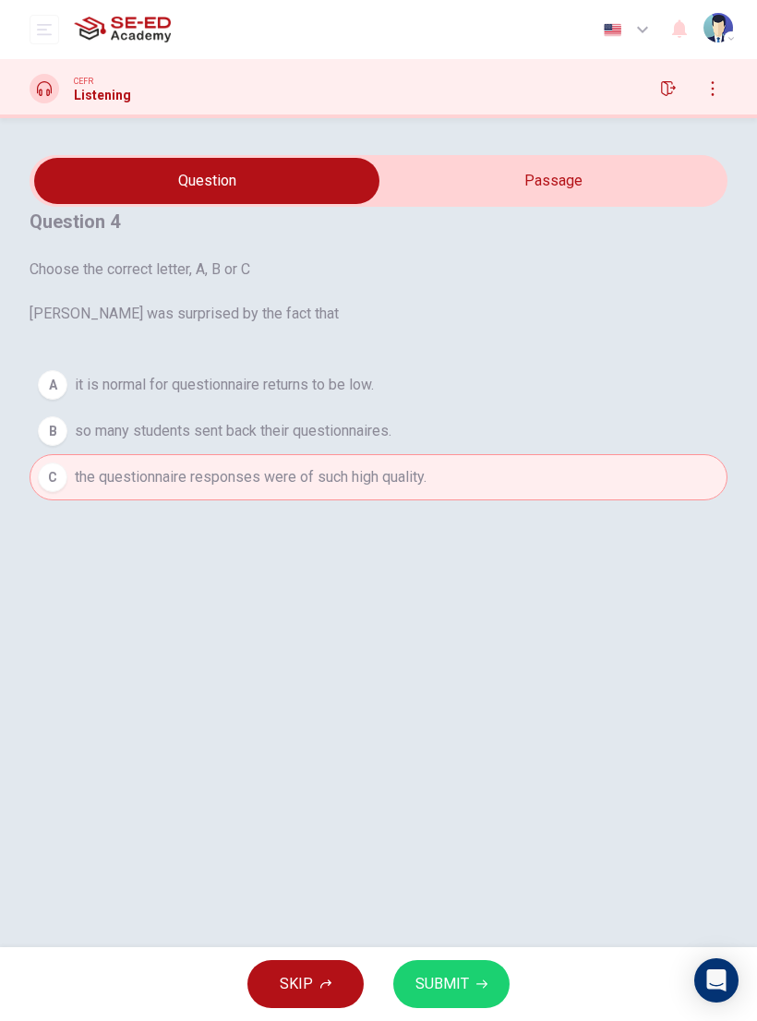
click at [473, 990] on button "SUBMIT" at bounding box center [451, 984] width 116 height 48
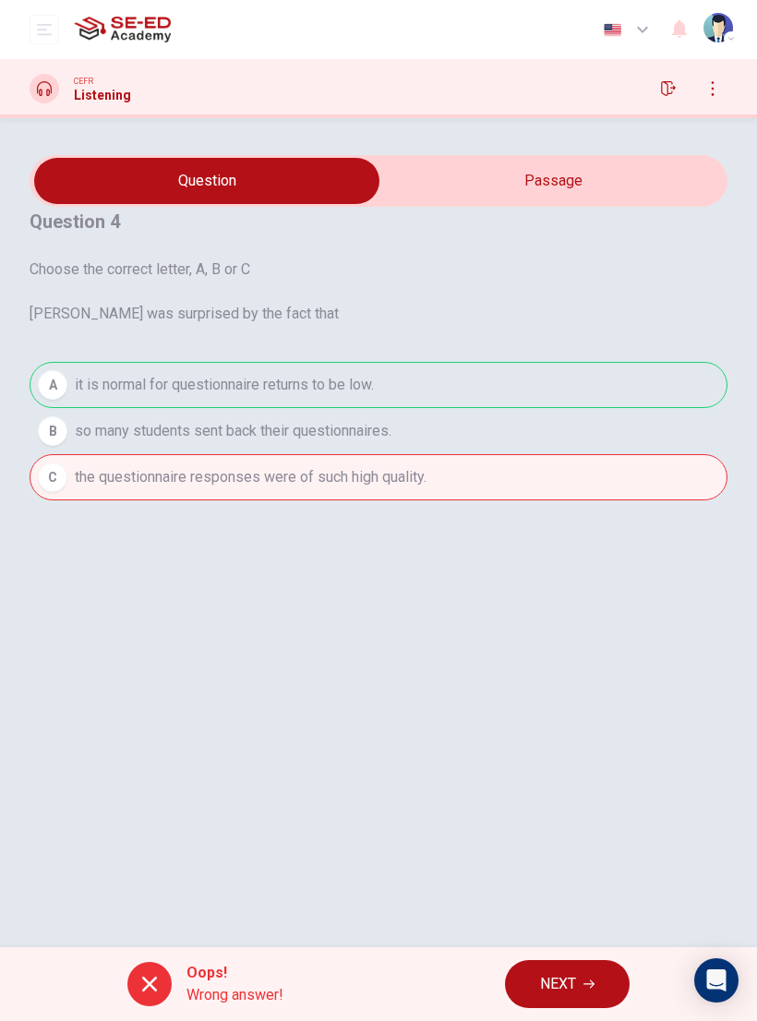
click at [562, 988] on span "NEXT" at bounding box center [558, 984] width 36 height 26
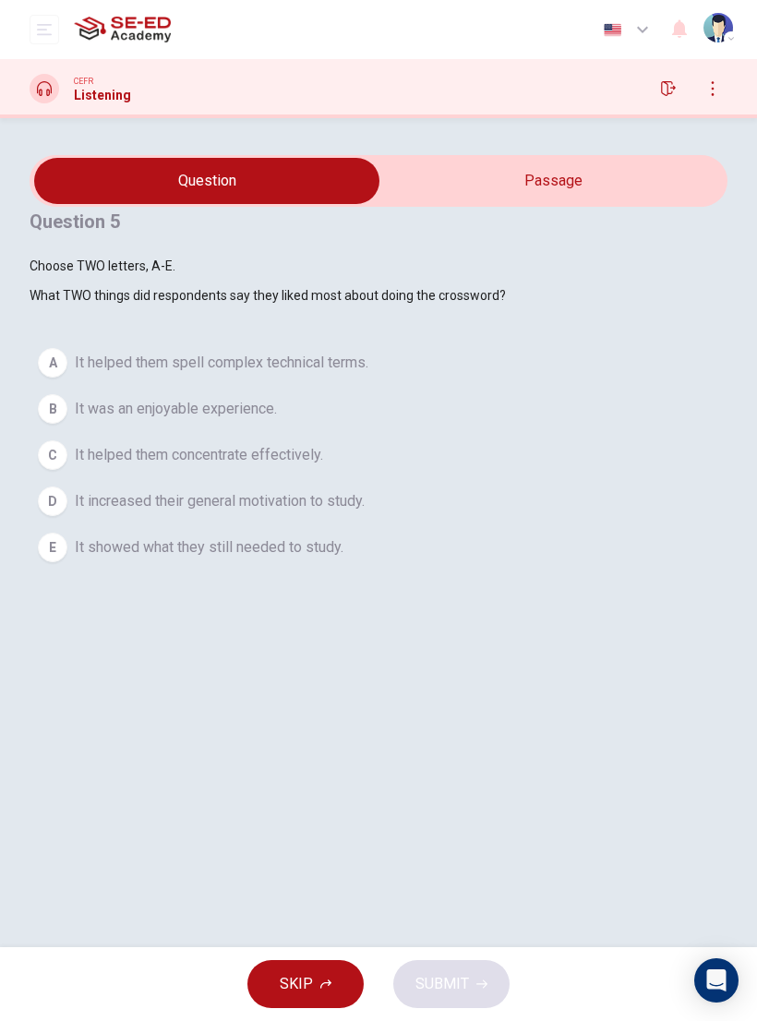
click at [437, 570] on button "E It showed what they still needed to study." at bounding box center [379, 547] width 698 height 46
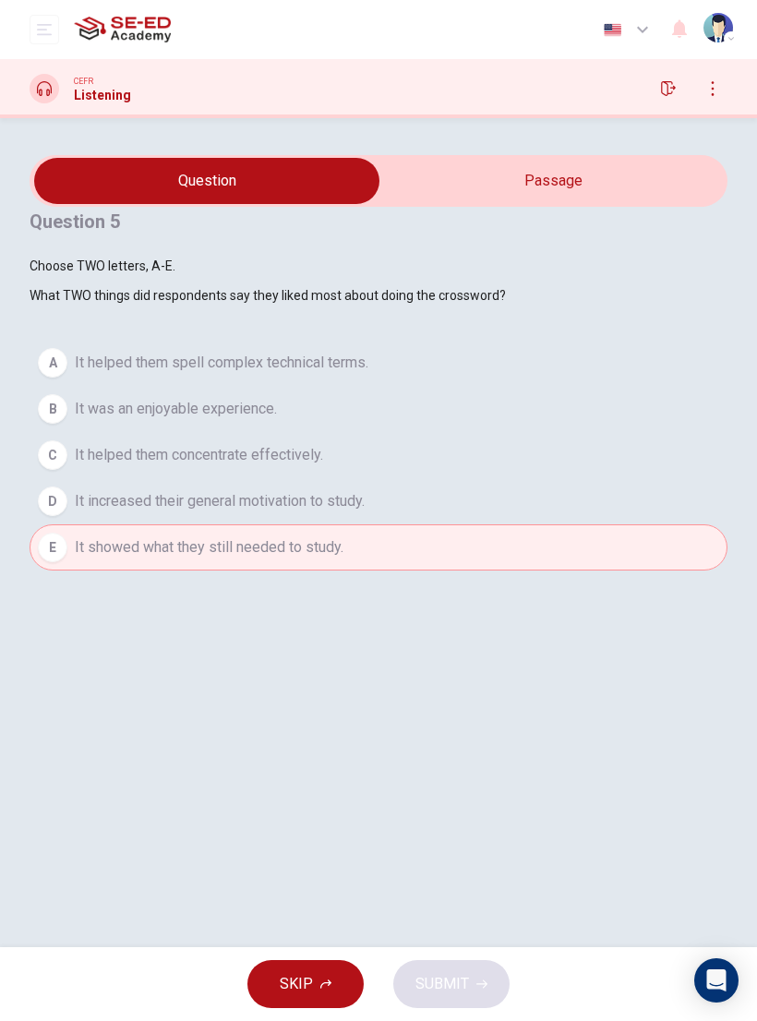
click at [520, 524] on button "D It increased their general motivation to study." at bounding box center [379, 501] width 698 height 46
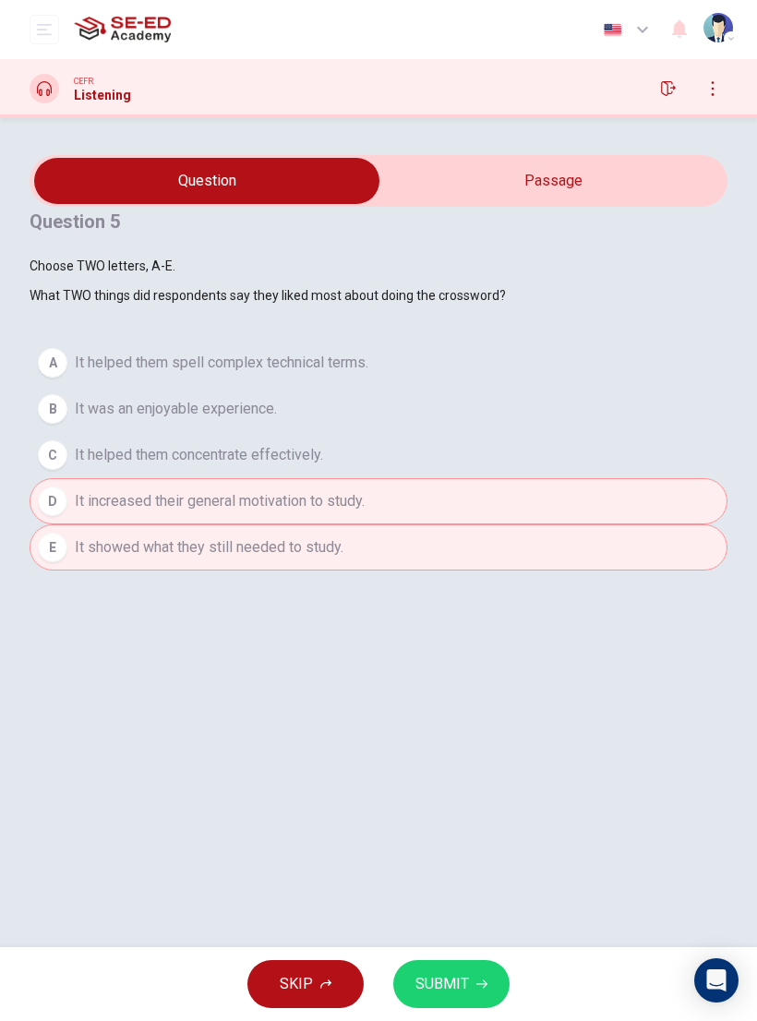
click at [521, 524] on button "D It increased their general motivation to study." at bounding box center [379, 501] width 698 height 46
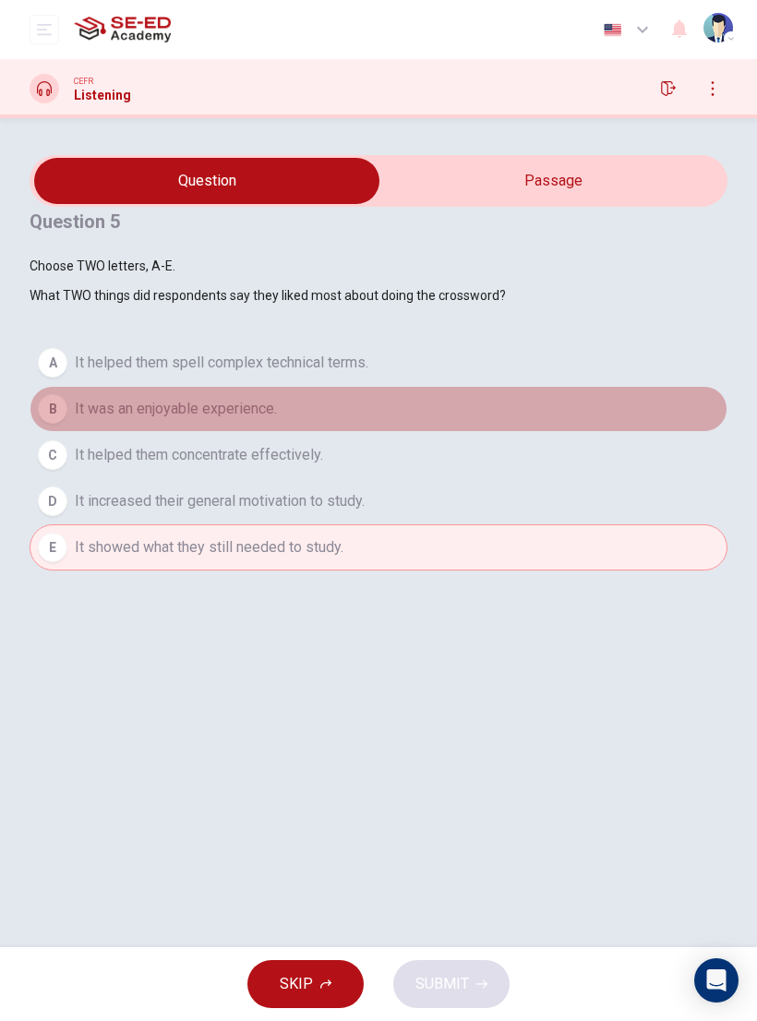
click at [470, 432] on button "B It was an enjoyable experience." at bounding box center [379, 409] width 698 height 46
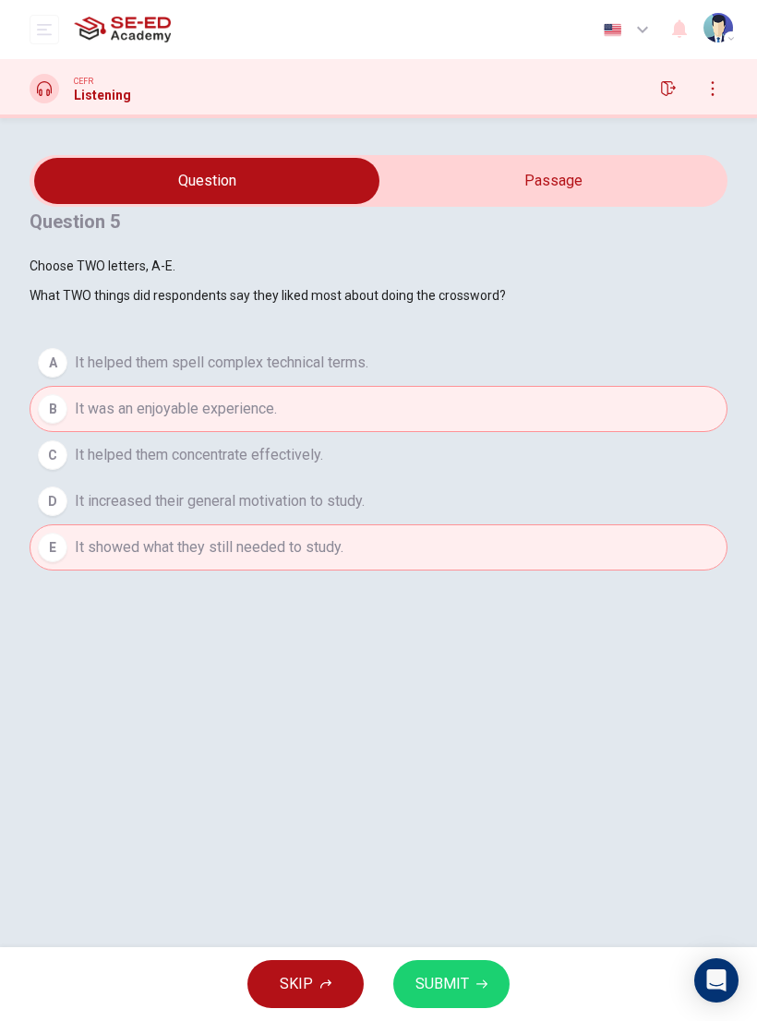
click at [458, 987] on span "SUBMIT" at bounding box center [442, 984] width 54 height 26
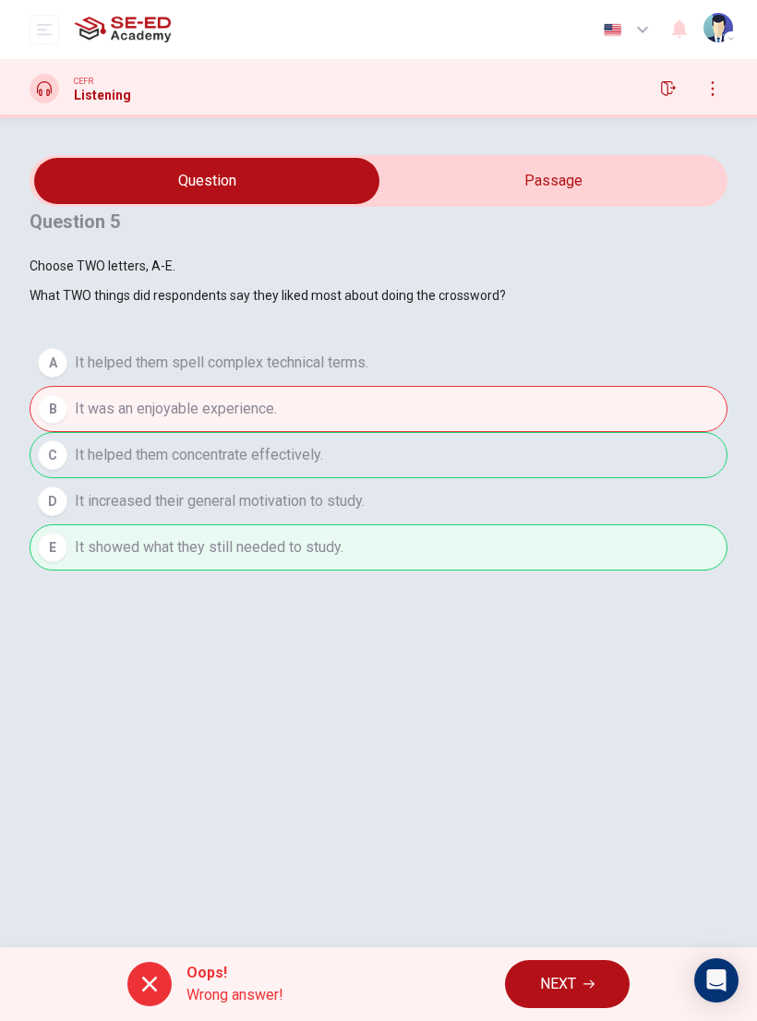
click at [582, 978] on button "NEXT" at bounding box center [567, 984] width 125 height 48
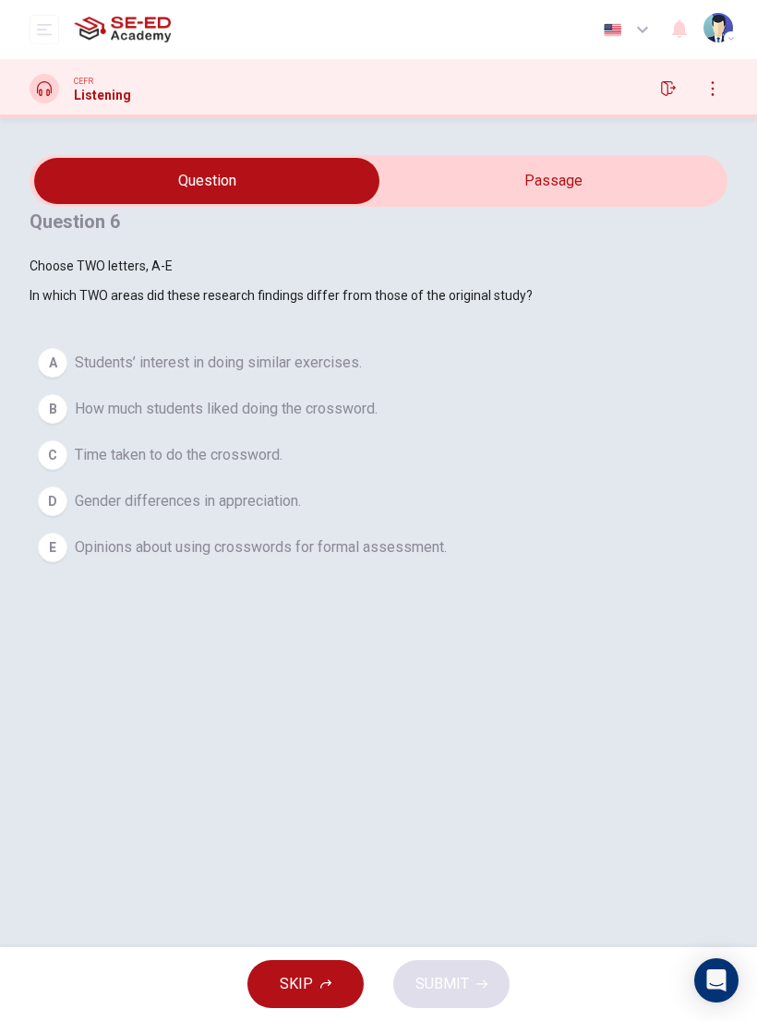
click at [576, 570] on button "E Opinions about using crosswords for formal assessment." at bounding box center [379, 547] width 698 height 46
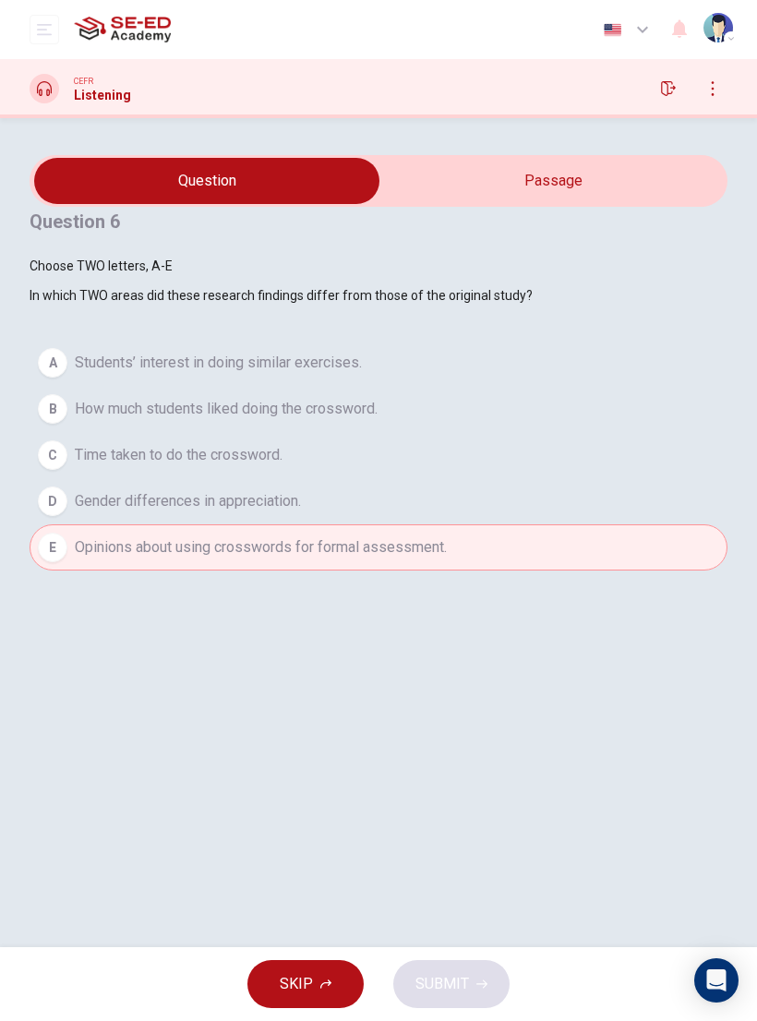
click at [588, 432] on button "B How much students liked doing the crossword." at bounding box center [379, 409] width 698 height 46
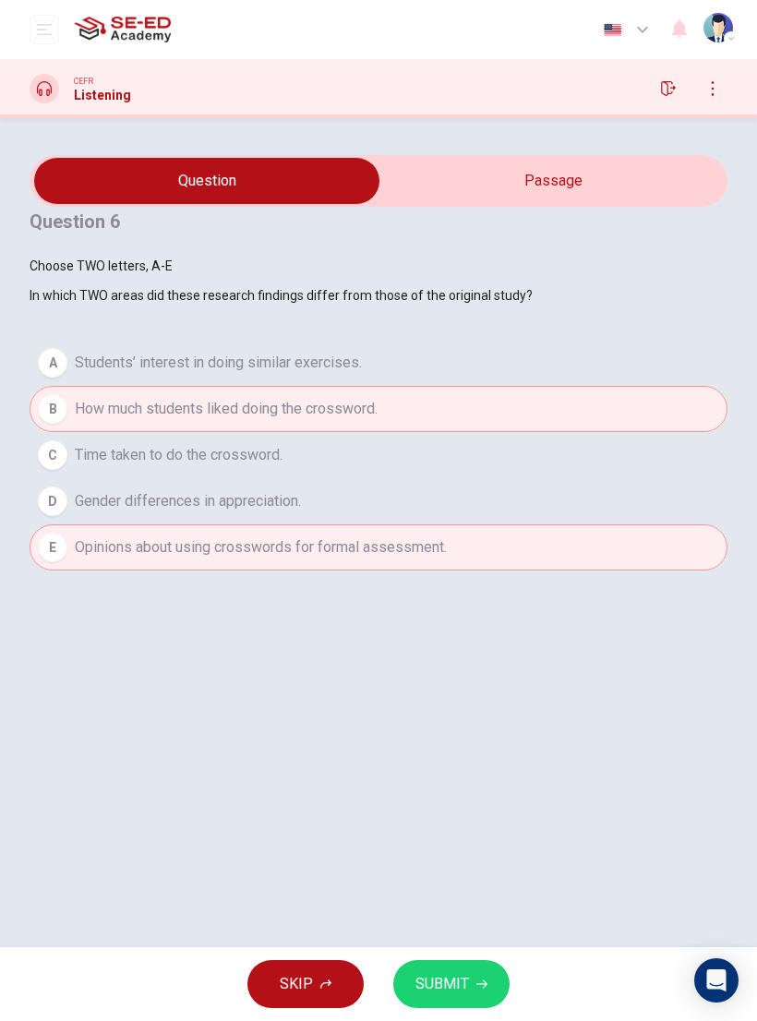
click at [481, 983] on icon "button" at bounding box center [481, 983] width 11 height 11
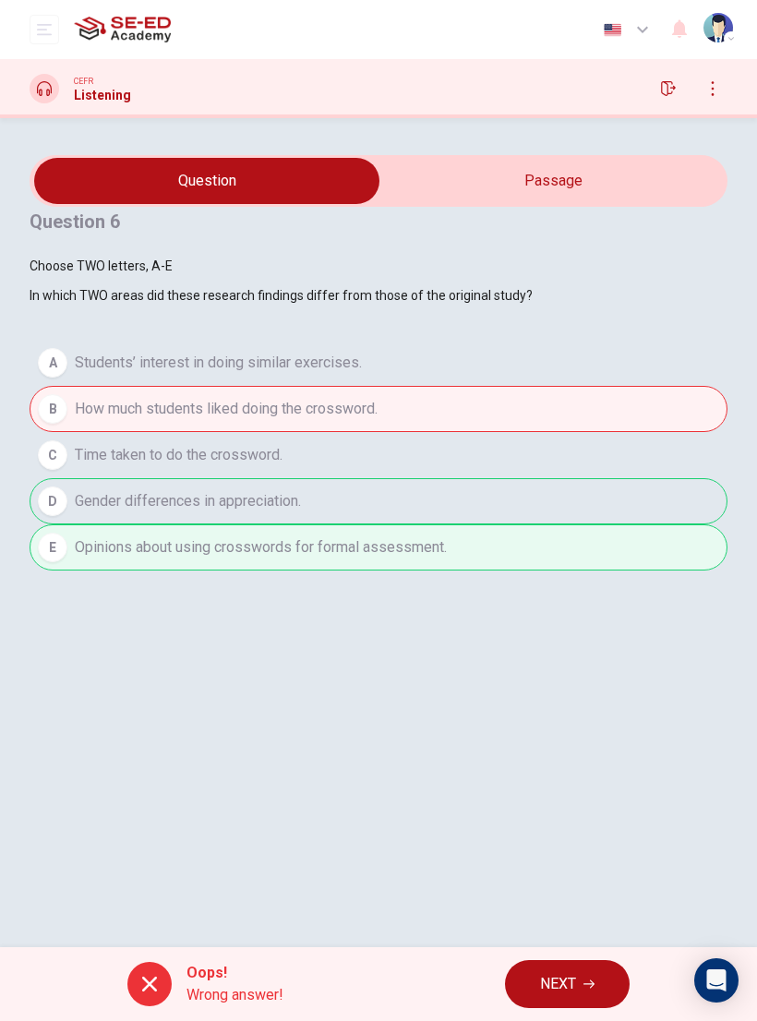
click at [582, 982] on button "NEXT" at bounding box center [567, 984] width 125 height 48
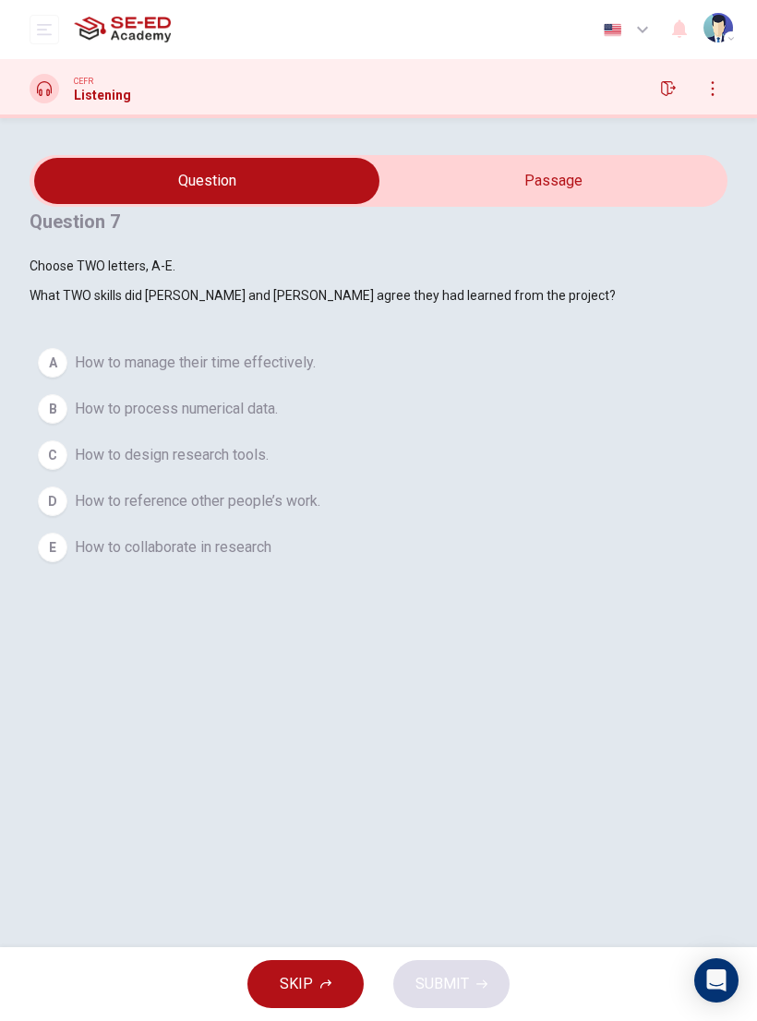
click at [629, 386] on button "A How to manage their time effectively." at bounding box center [379, 363] width 698 height 46
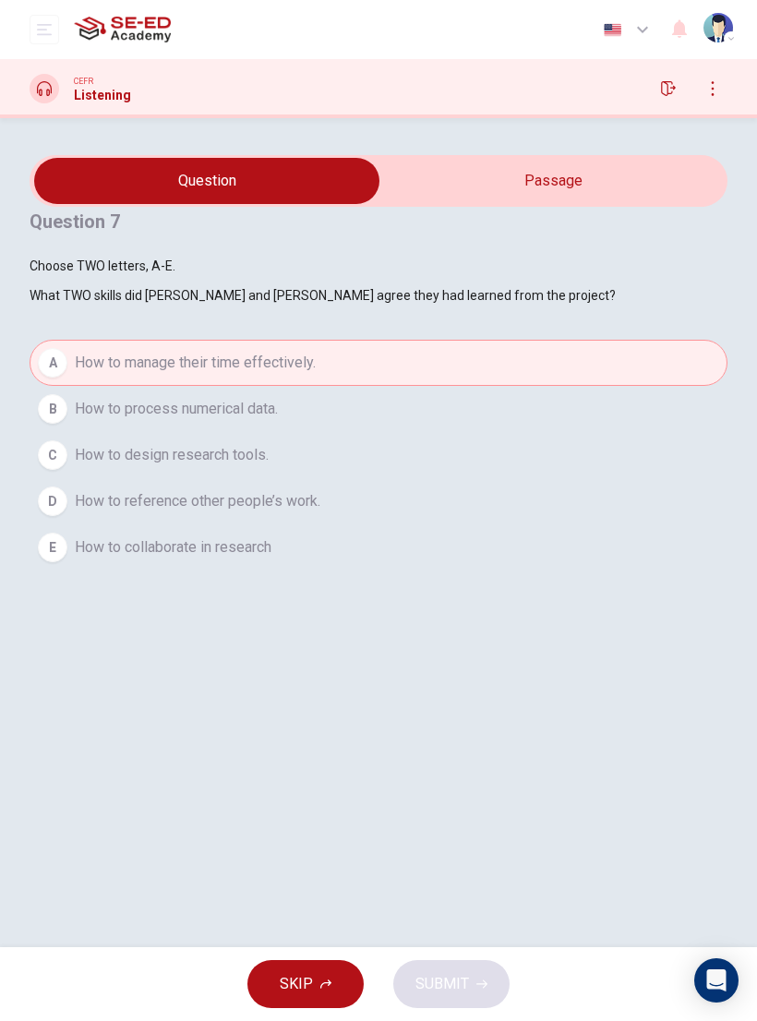
click at [558, 570] on button "E How to collaborate in research" at bounding box center [379, 547] width 698 height 46
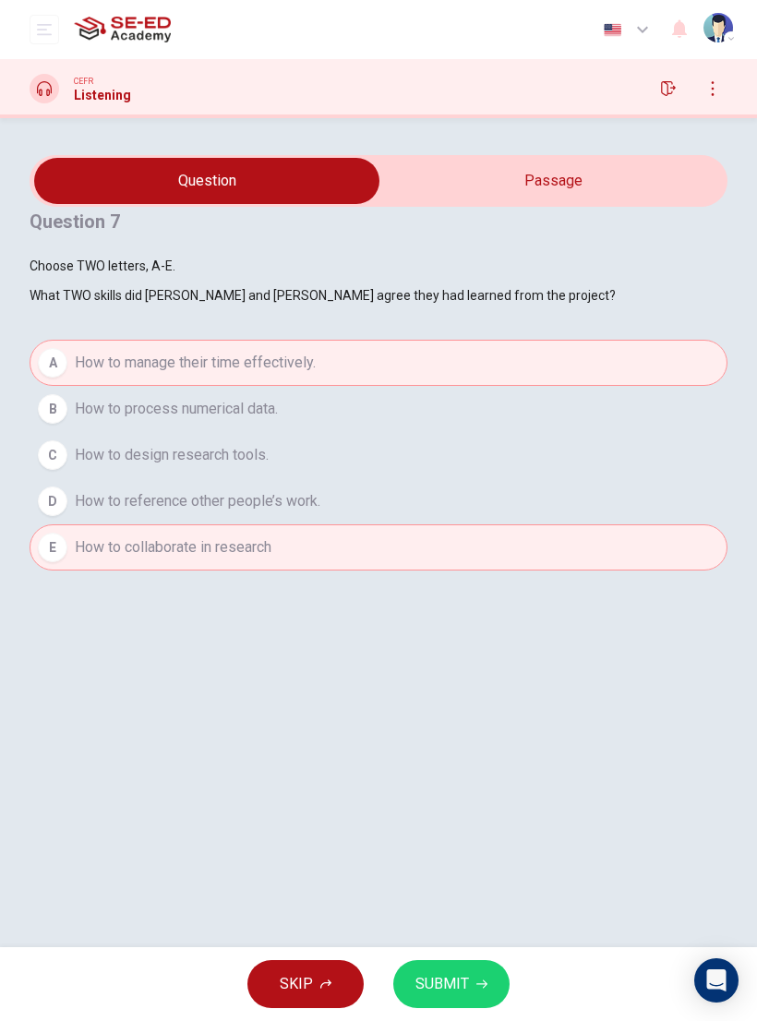
click at [606, 432] on button "B How to process numerical data." at bounding box center [379, 409] width 698 height 46
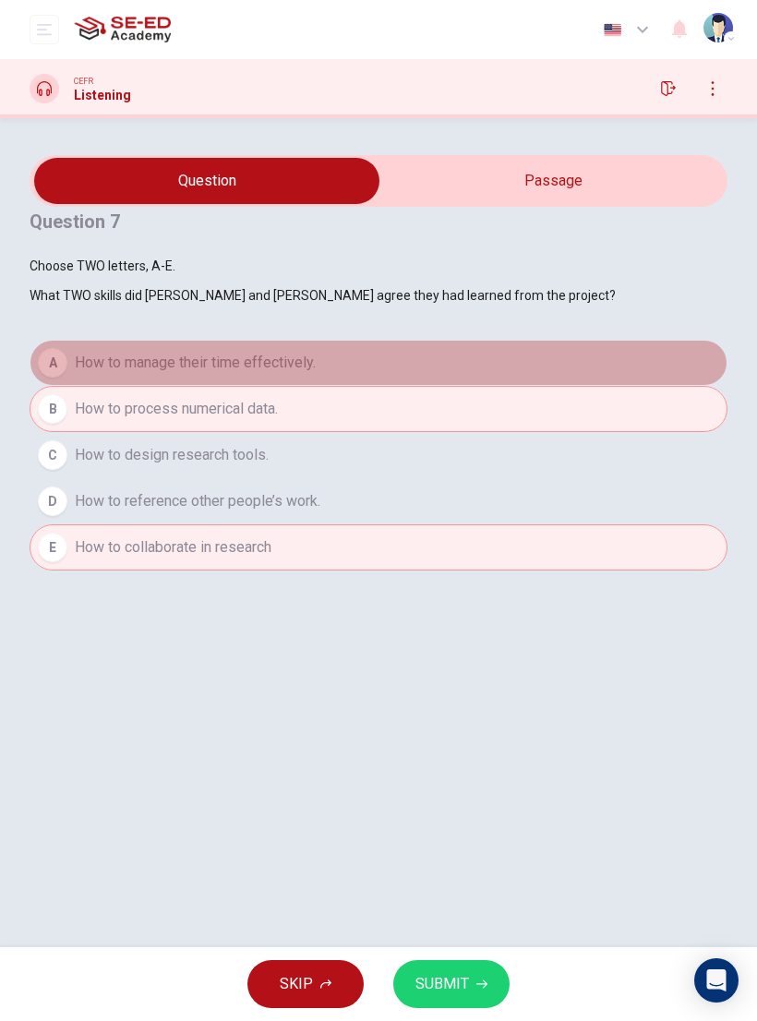
click at [606, 386] on button "A How to manage their time effectively." at bounding box center [379, 363] width 698 height 46
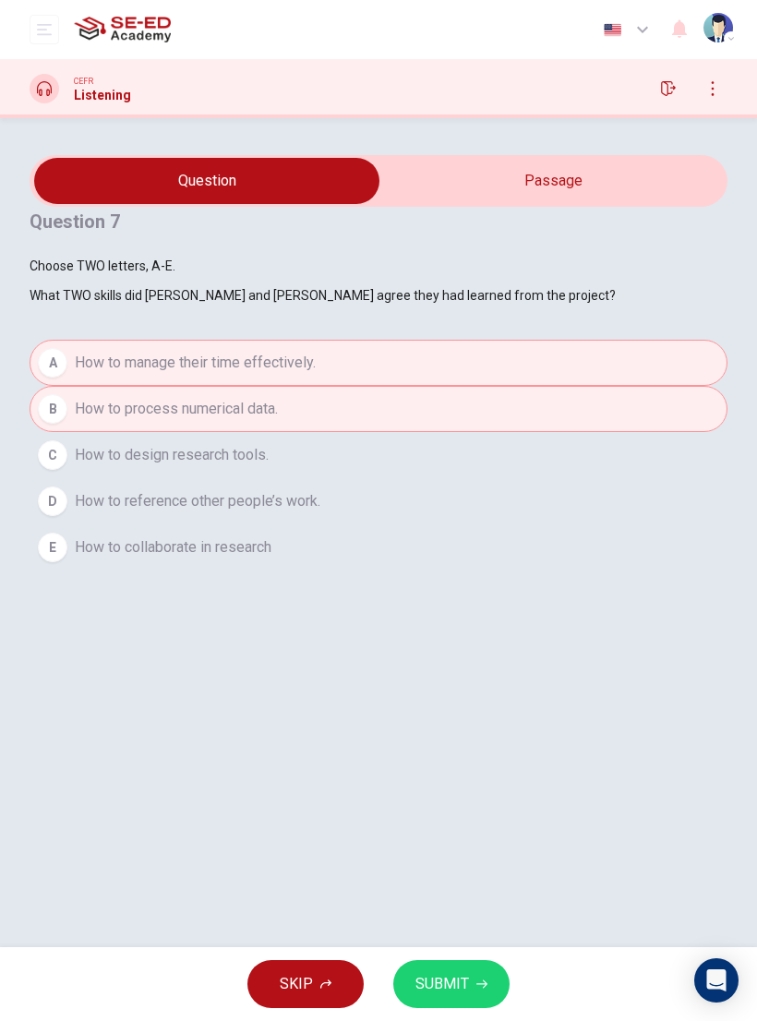
click at [609, 432] on button "B How to process numerical data." at bounding box center [379, 409] width 698 height 46
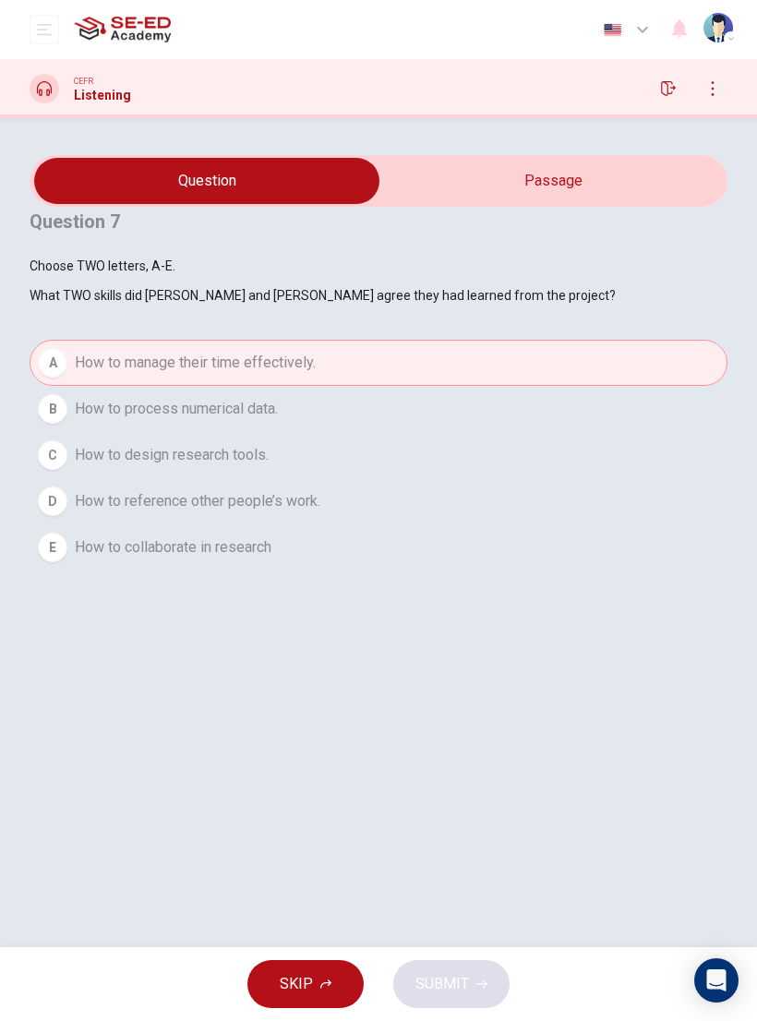
click at [605, 570] on button "E How to collaborate in research" at bounding box center [379, 547] width 698 height 46
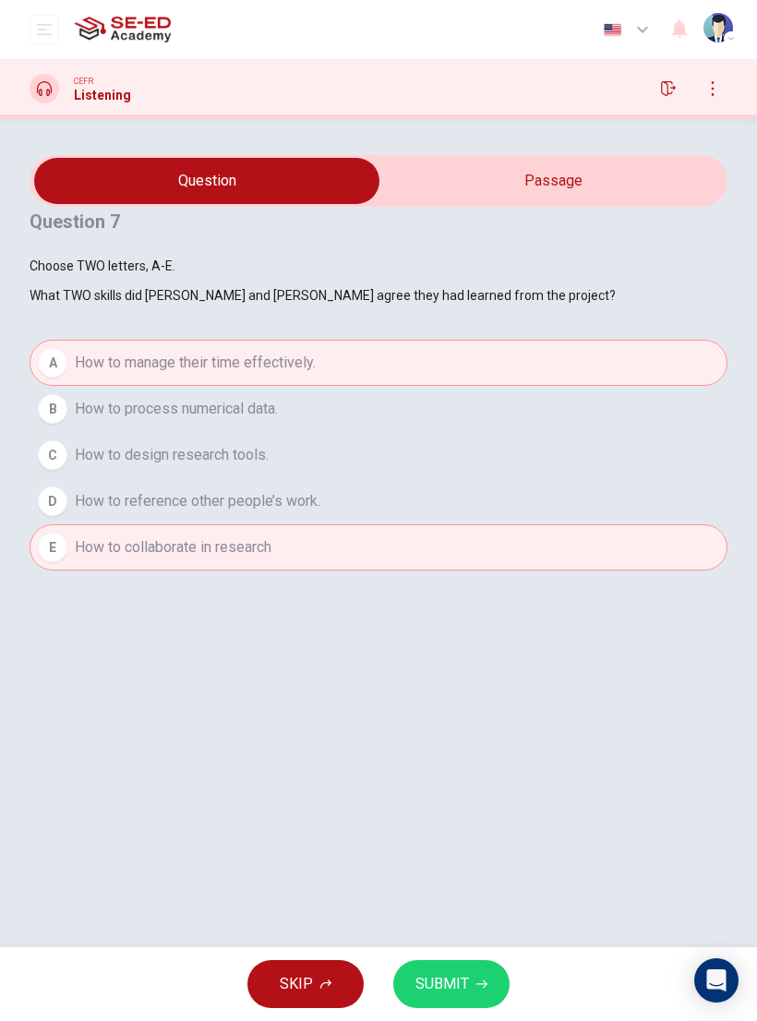
click at [489, 976] on button "SUBMIT" at bounding box center [451, 984] width 116 height 48
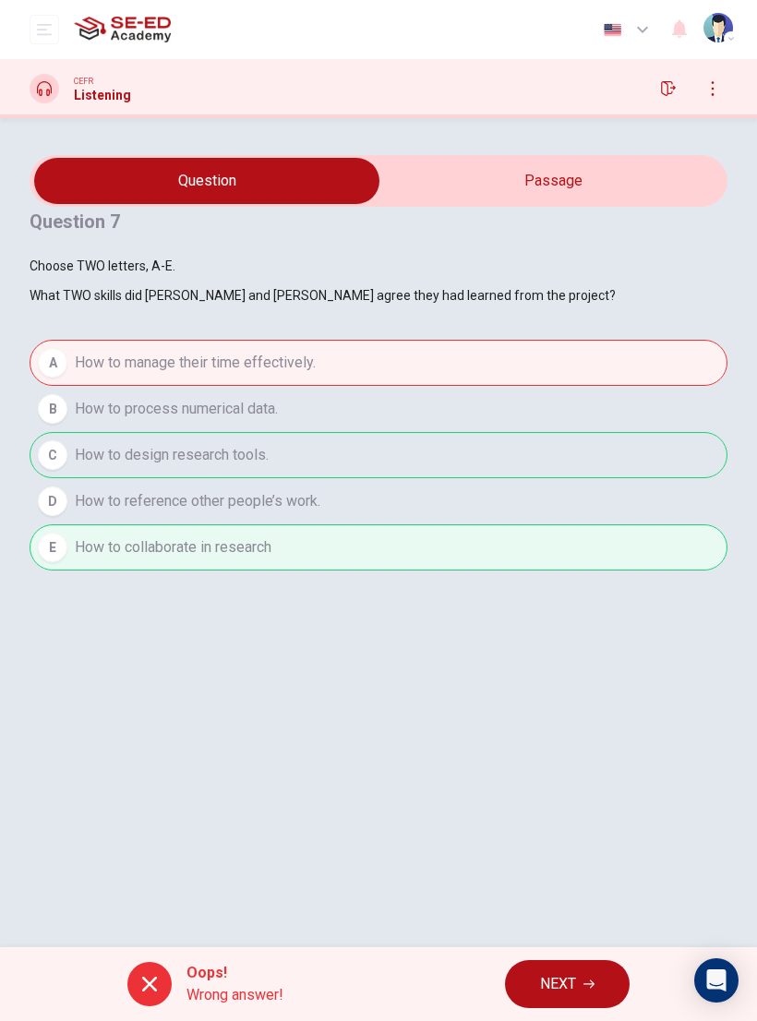
click at [573, 986] on span "NEXT" at bounding box center [558, 984] width 36 height 26
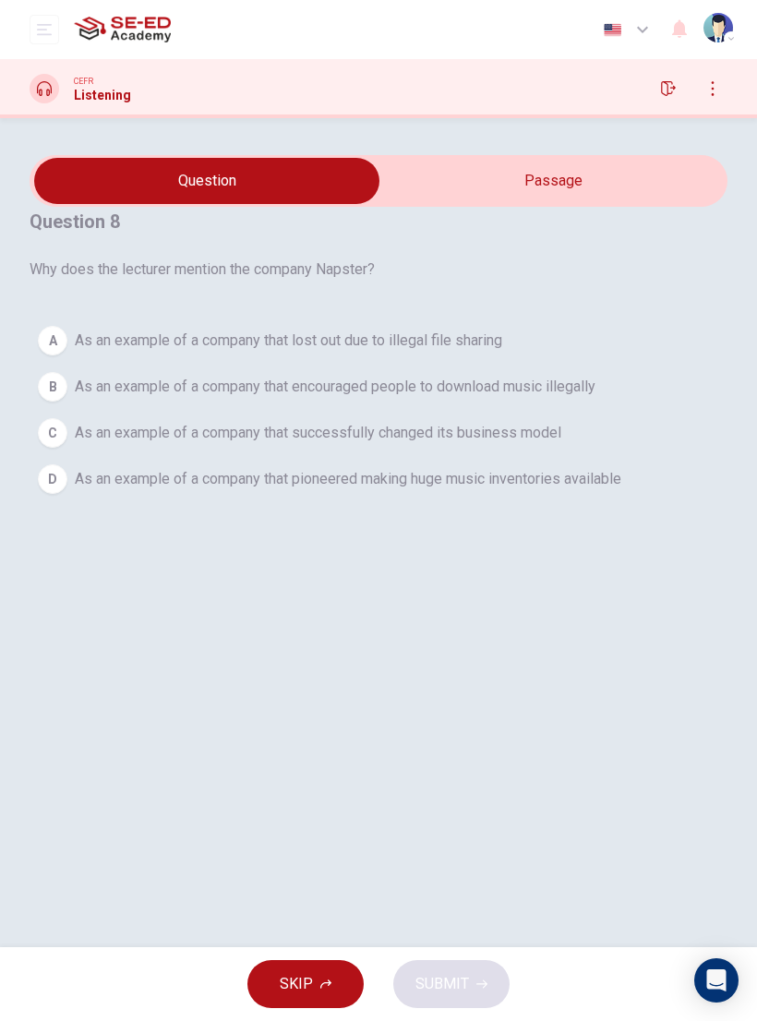
click at [612, 204] on input "checkbox" at bounding box center [206, 181] width 1047 height 46
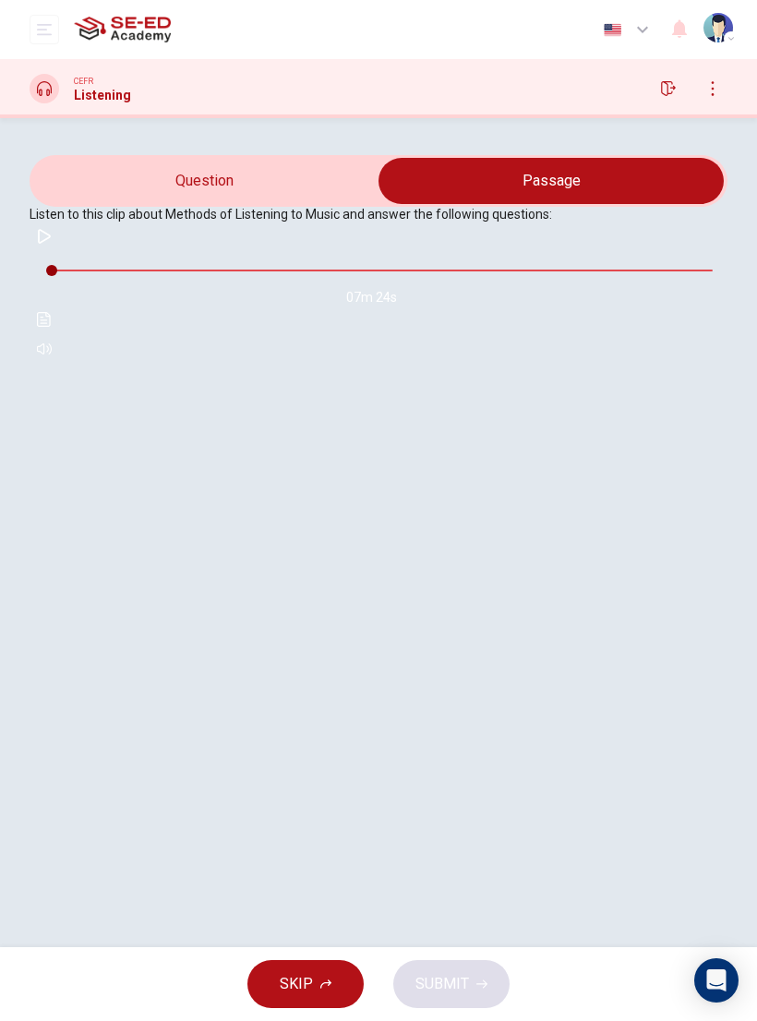
click at [310, 204] on input "checkbox" at bounding box center [551, 181] width 1047 height 46
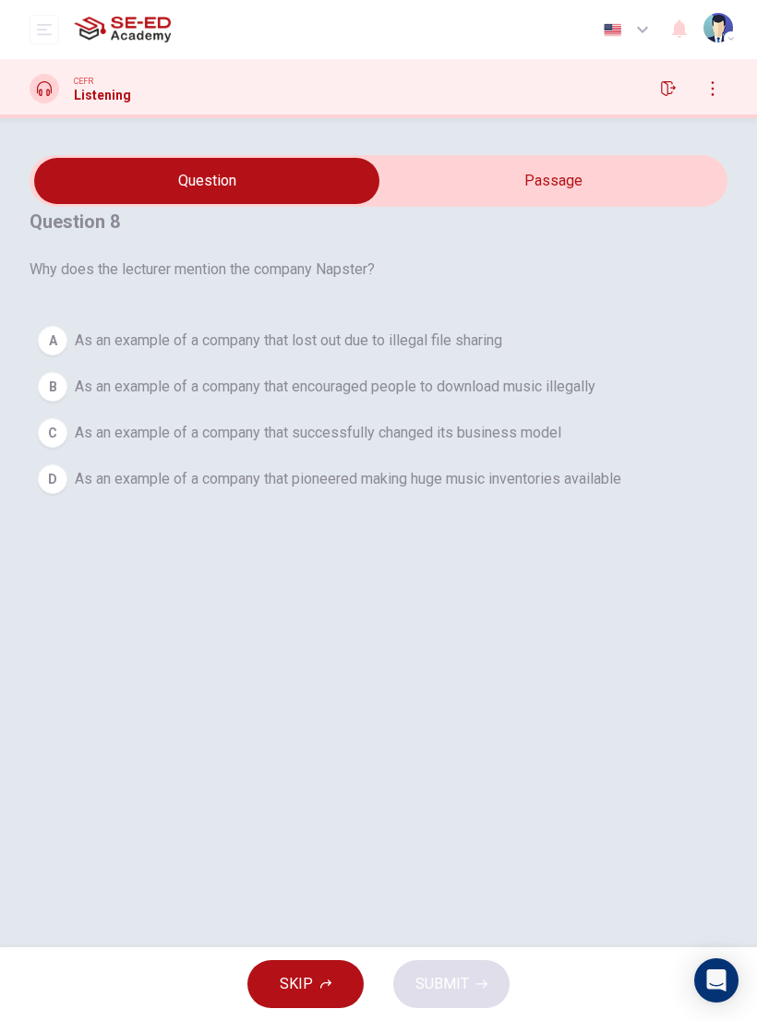
click at [607, 204] on input "checkbox" at bounding box center [206, 181] width 1047 height 46
checkbox input "true"
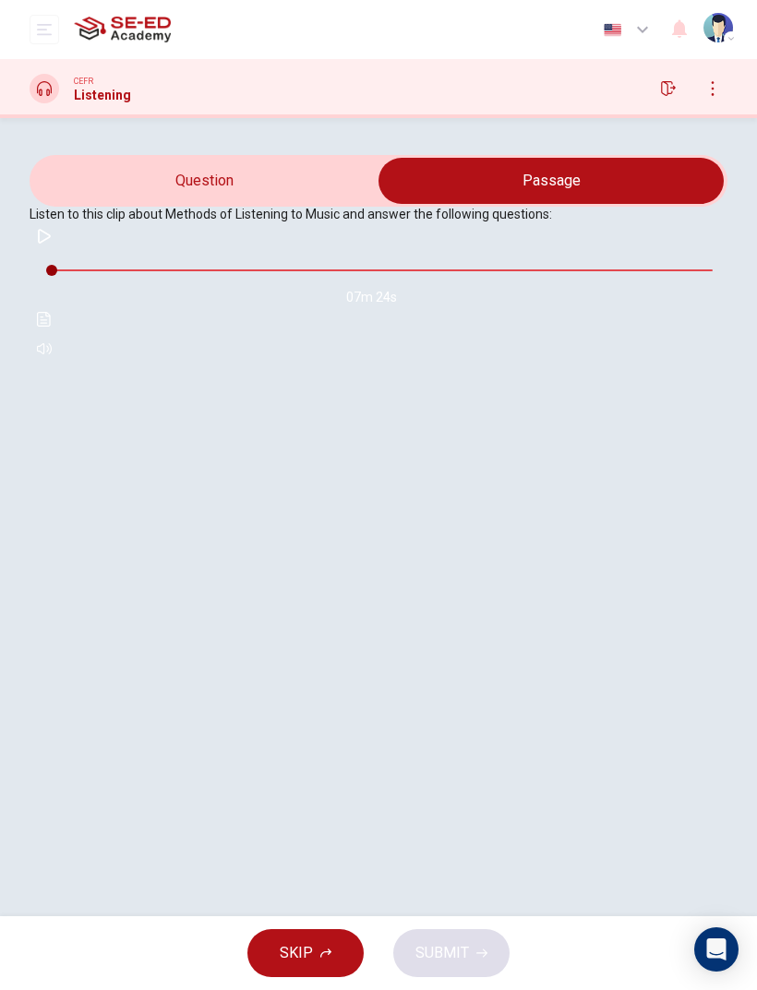
click at [710, 85] on icon "button" at bounding box center [712, 88] width 15 height 15
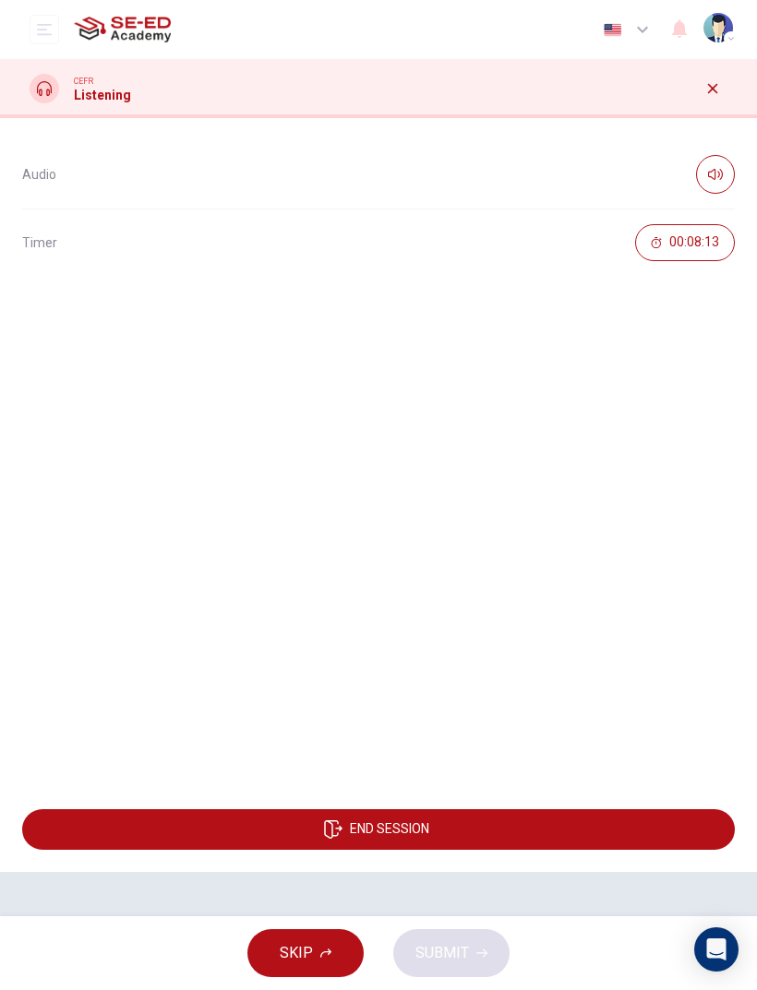
click at [585, 830] on button "END SESSION" at bounding box center [378, 829] width 712 height 41
